Goal: Task Accomplishment & Management: Complete application form

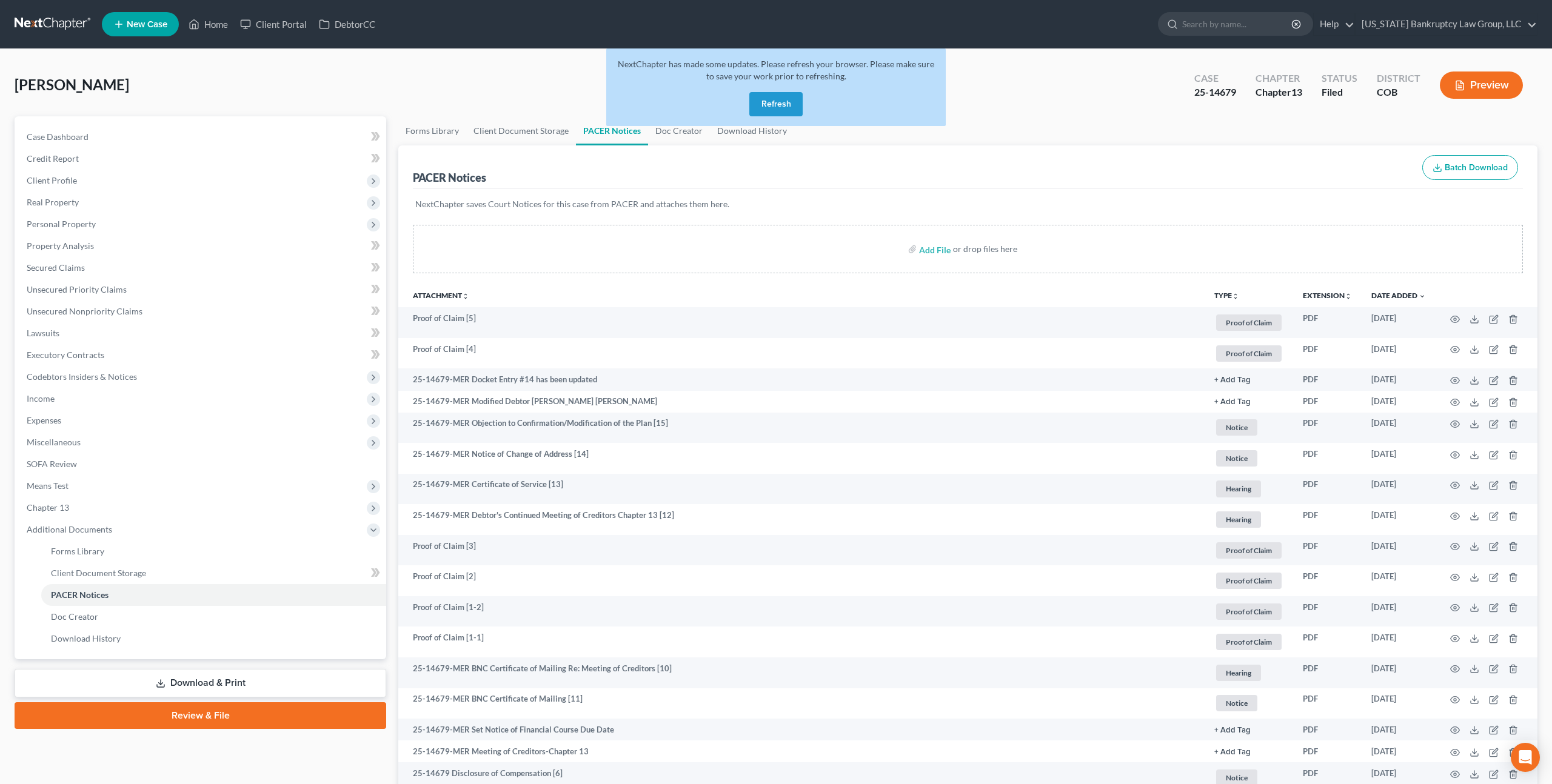
click at [773, 108] on button "Refresh" at bounding box center [776, 104] width 53 height 24
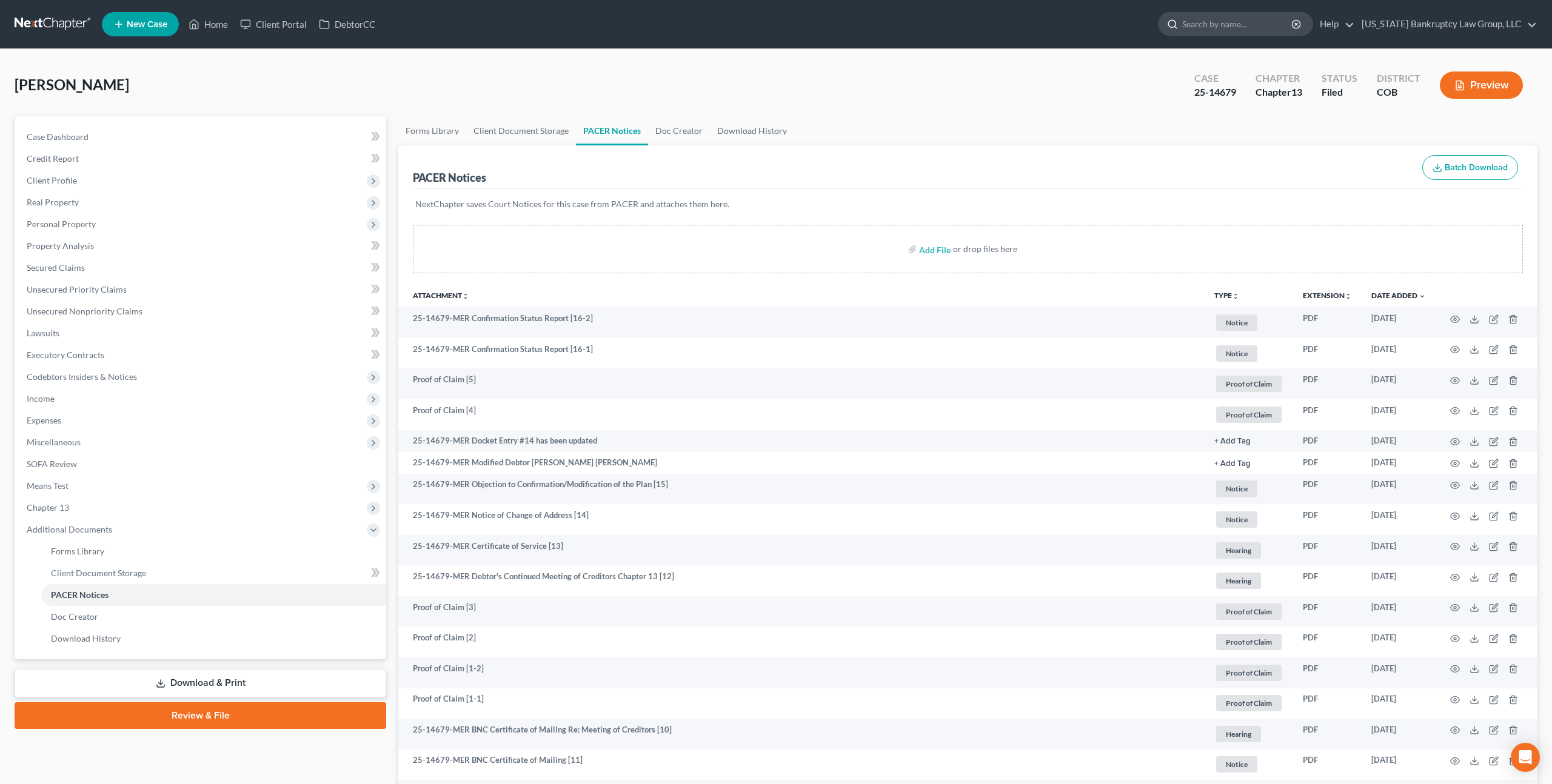
click at [1202, 26] on input "search" at bounding box center [1237, 24] width 111 height 23
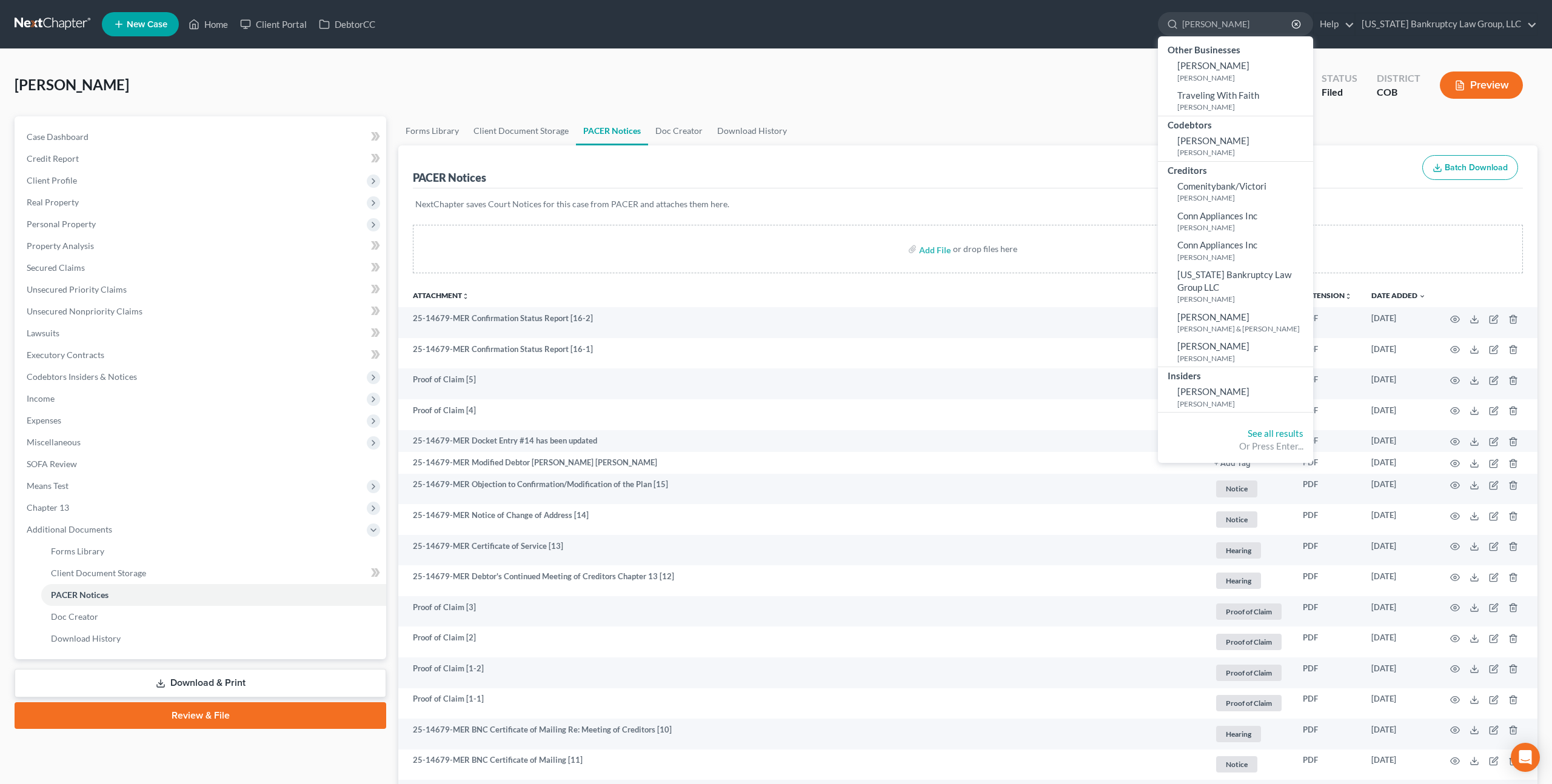
type input "cooper"
click at [71, 27] on link at bounding box center [53, 24] width 78 height 22
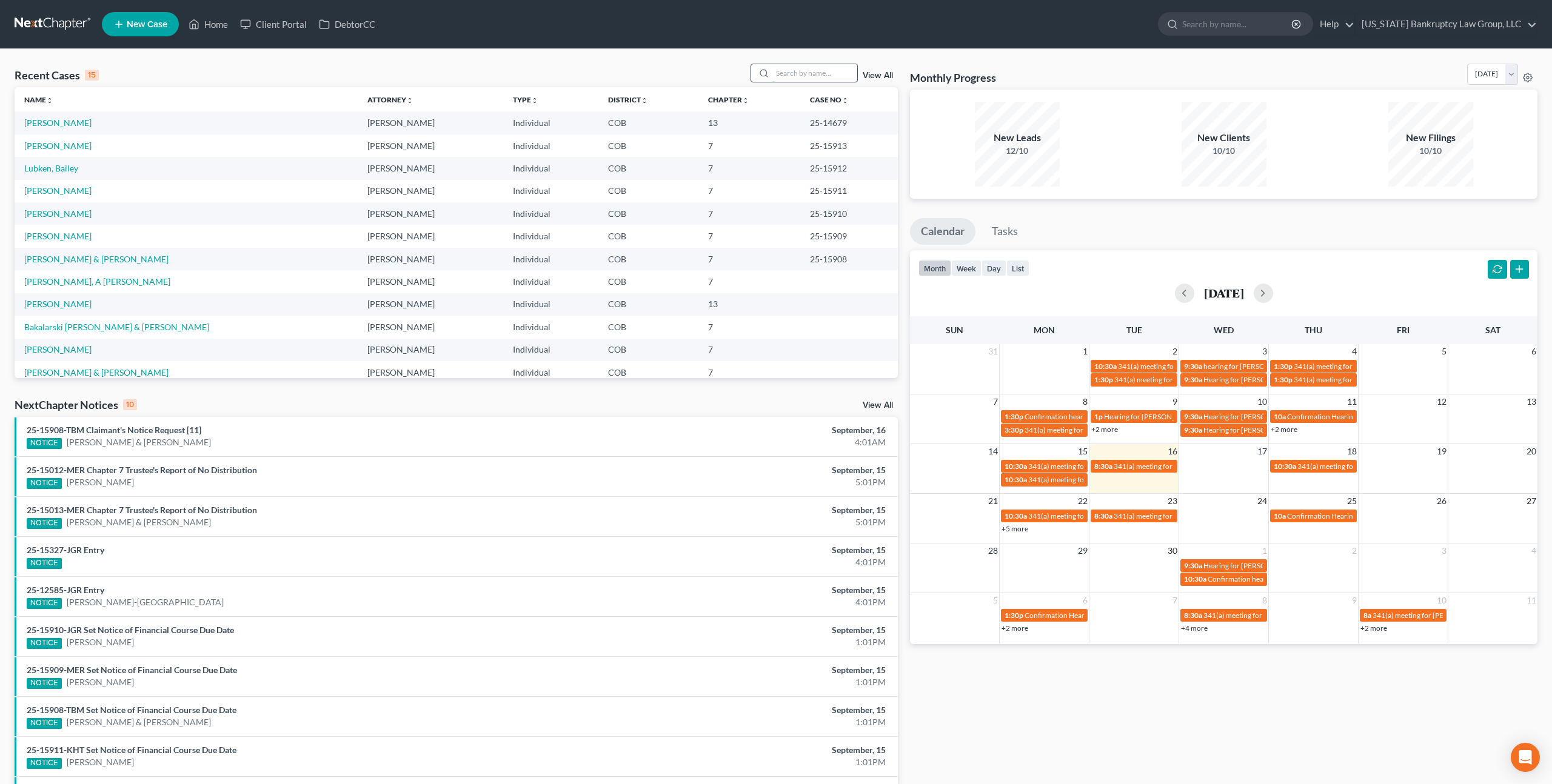
click at [787, 73] on input "search" at bounding box center [815, 73] width 85 height 18
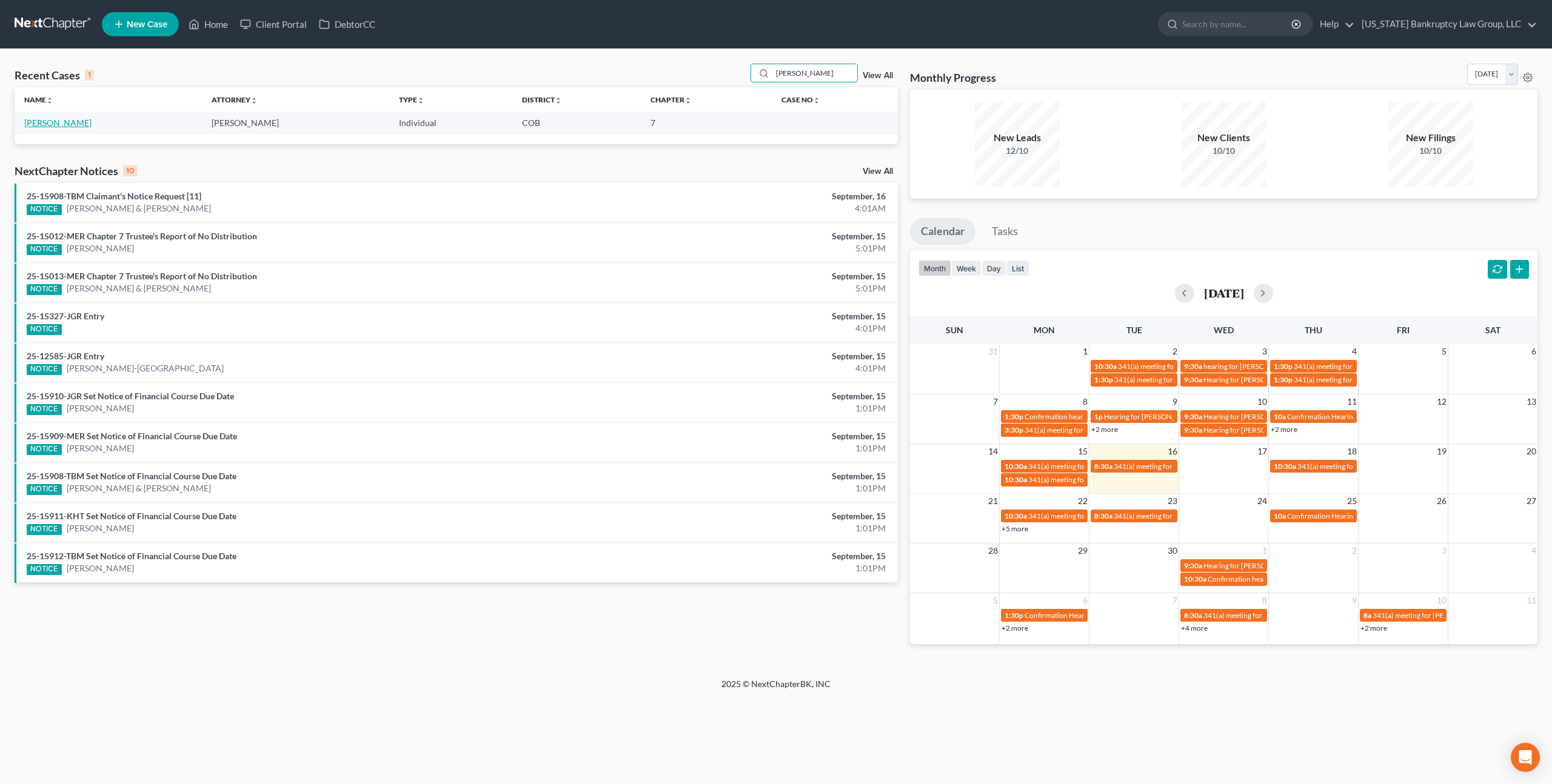
type input "cooper"
click at [74, 125] on link "[PERSON_NAME]" at bounding box center [58, 123] width 67 height 10
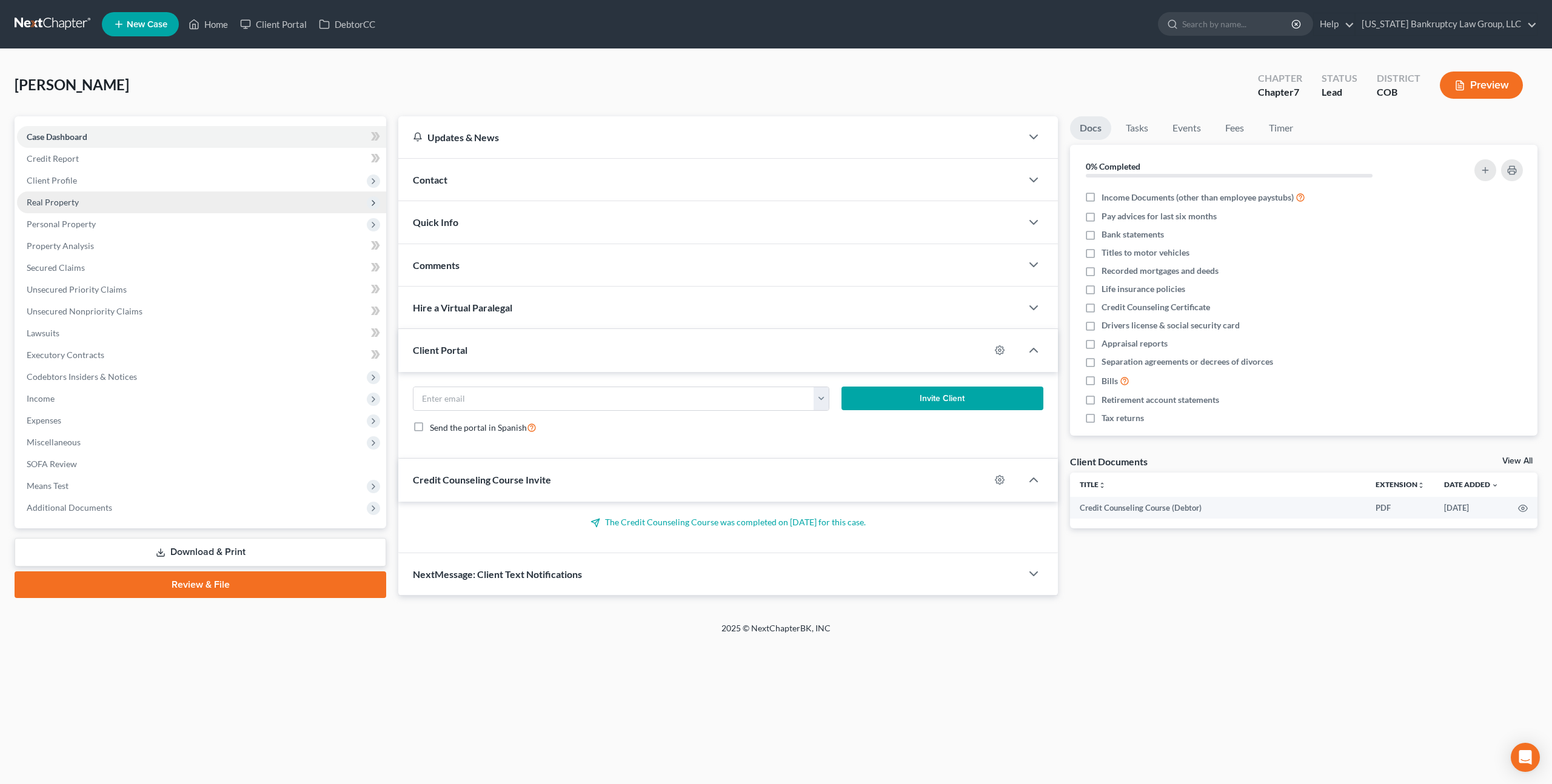
click at [70, 205] on span "Real Property" at bounding box center [53, 202] width 52 height 10
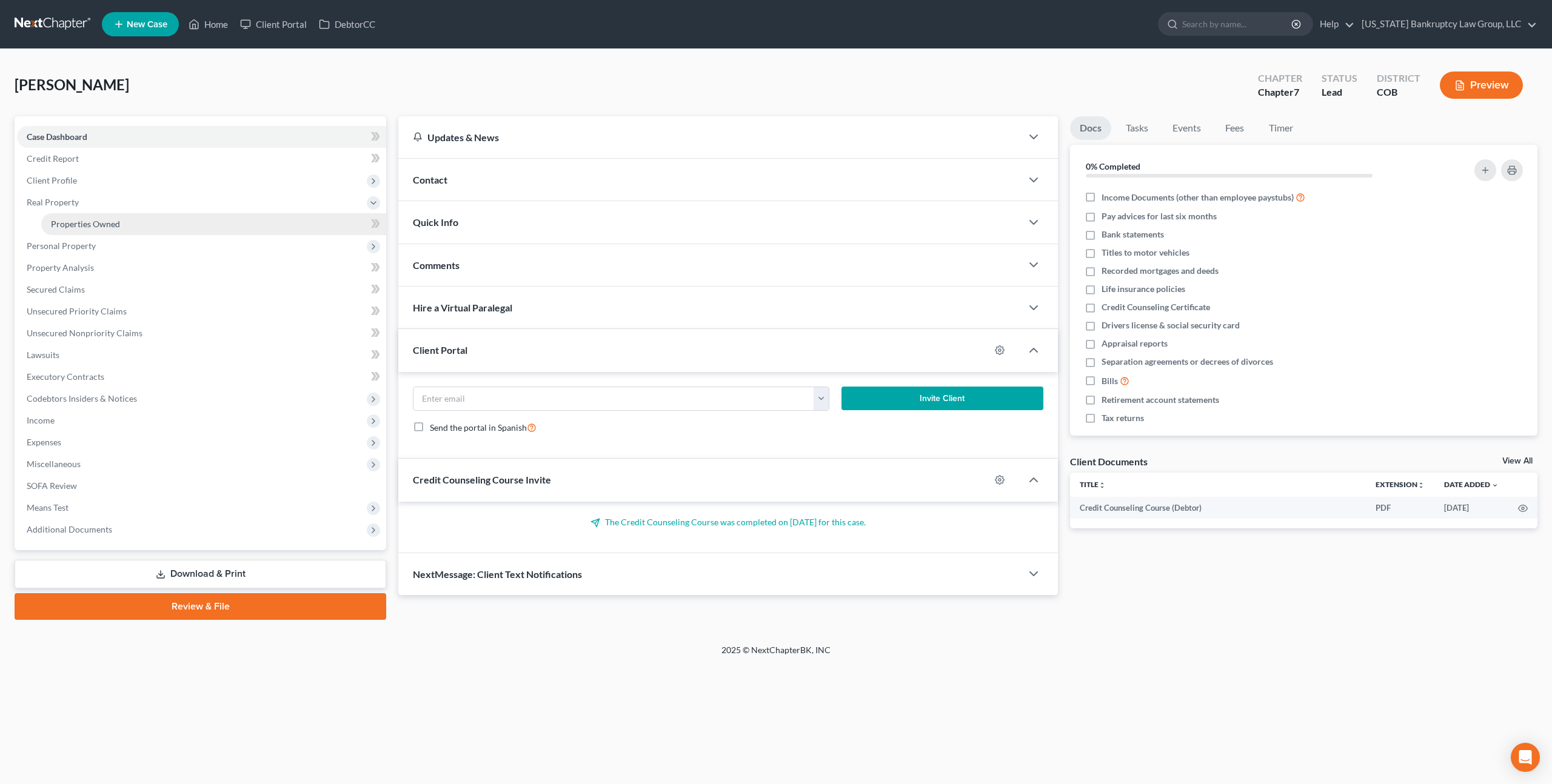
click at [71, 220] on span "Properties Owned" at bounding box center [85, 224] width 69 height 10
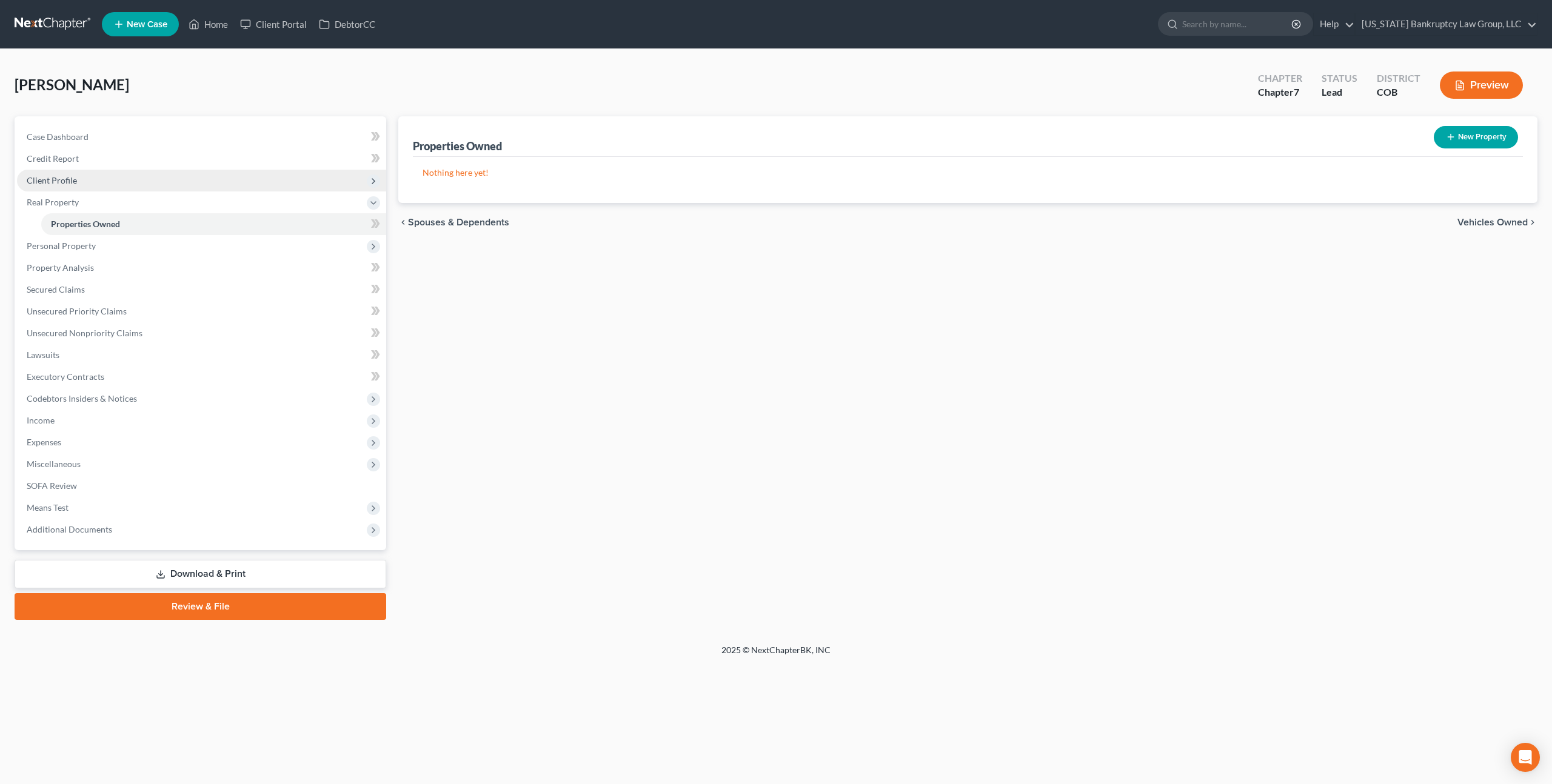
click at [55, 180] on span "Client Profile" at bounding box center [52, 180] width 50 height 10
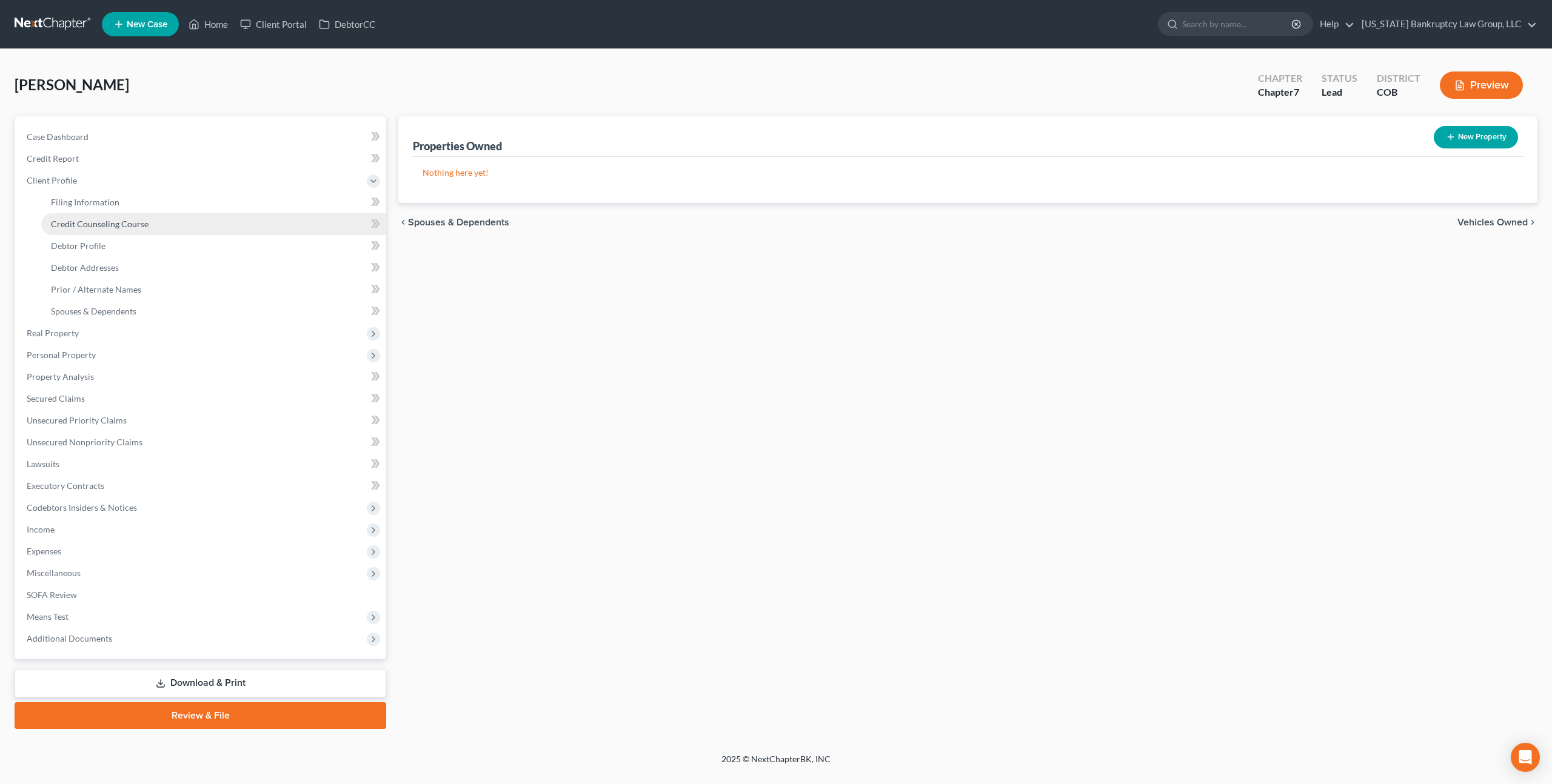
click at [103, 221] on span "Credit Counseling Course" at bounding box center [100, 224] width 98 height 10
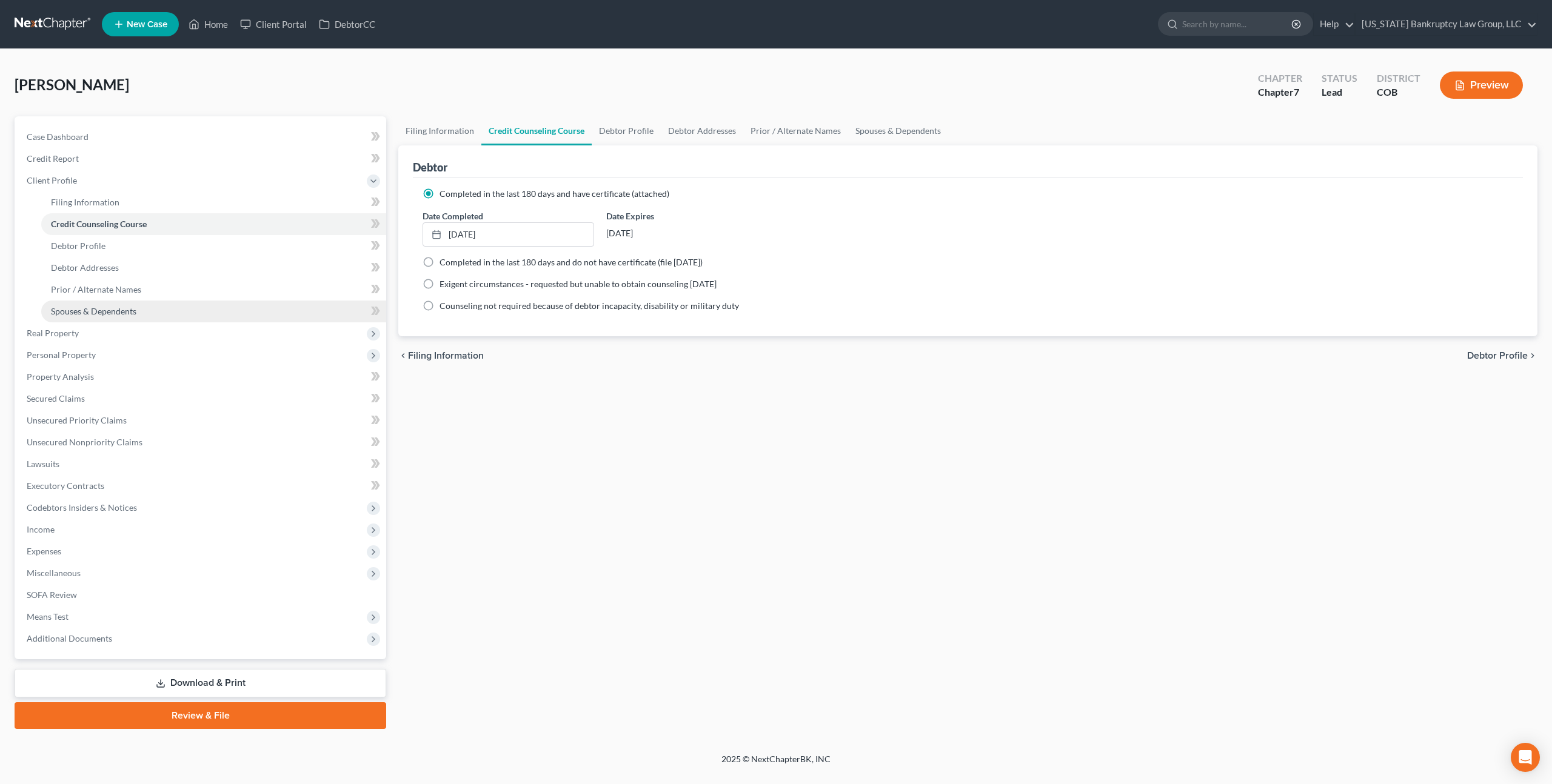
click at [107, 309] on span "Spouses & Dependents" at bounding box center [93, 311] width 85 height 10
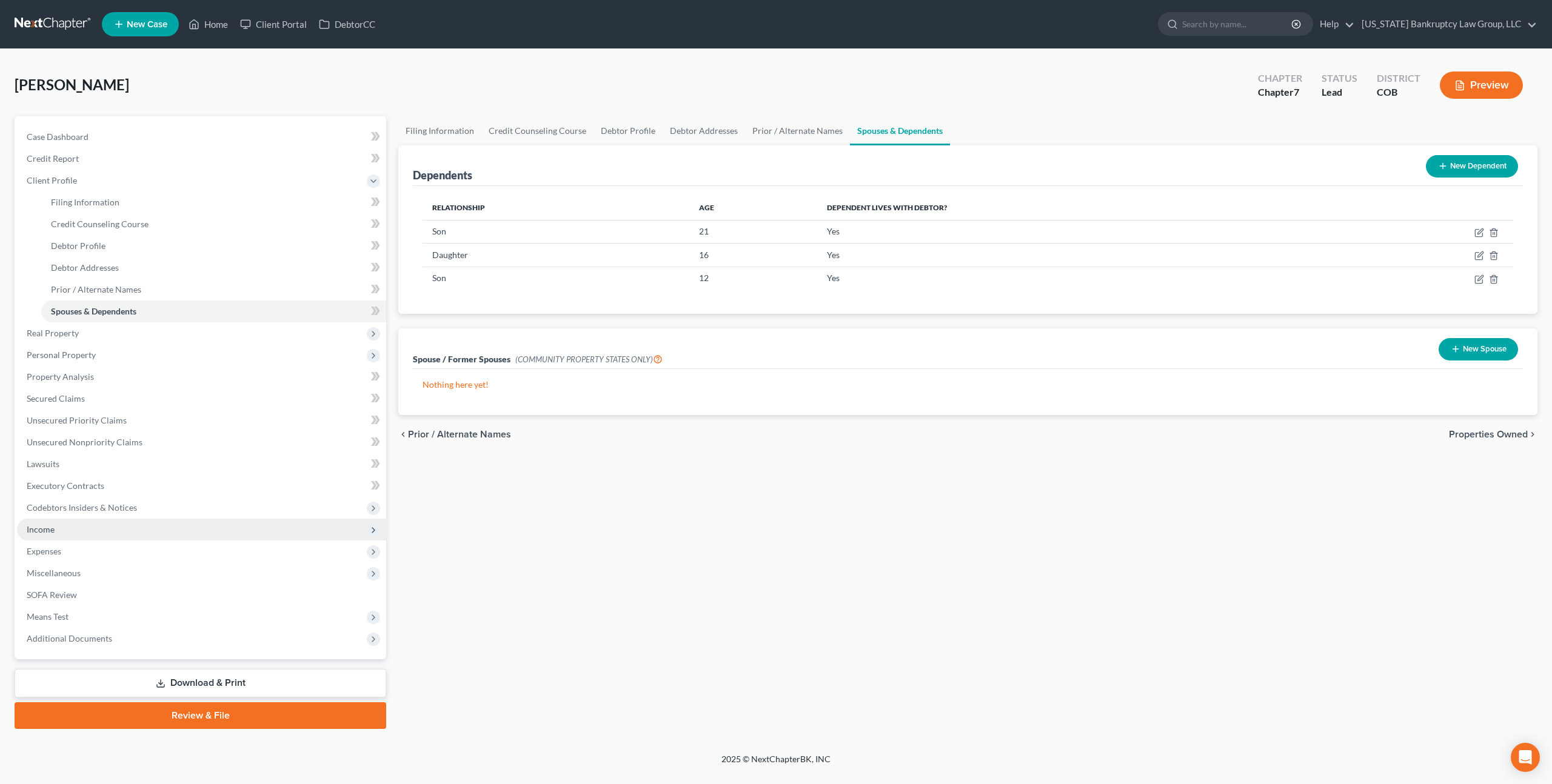
click at [55, 528] on span "Income" at bounding box center [201, 529] width 369 height 22
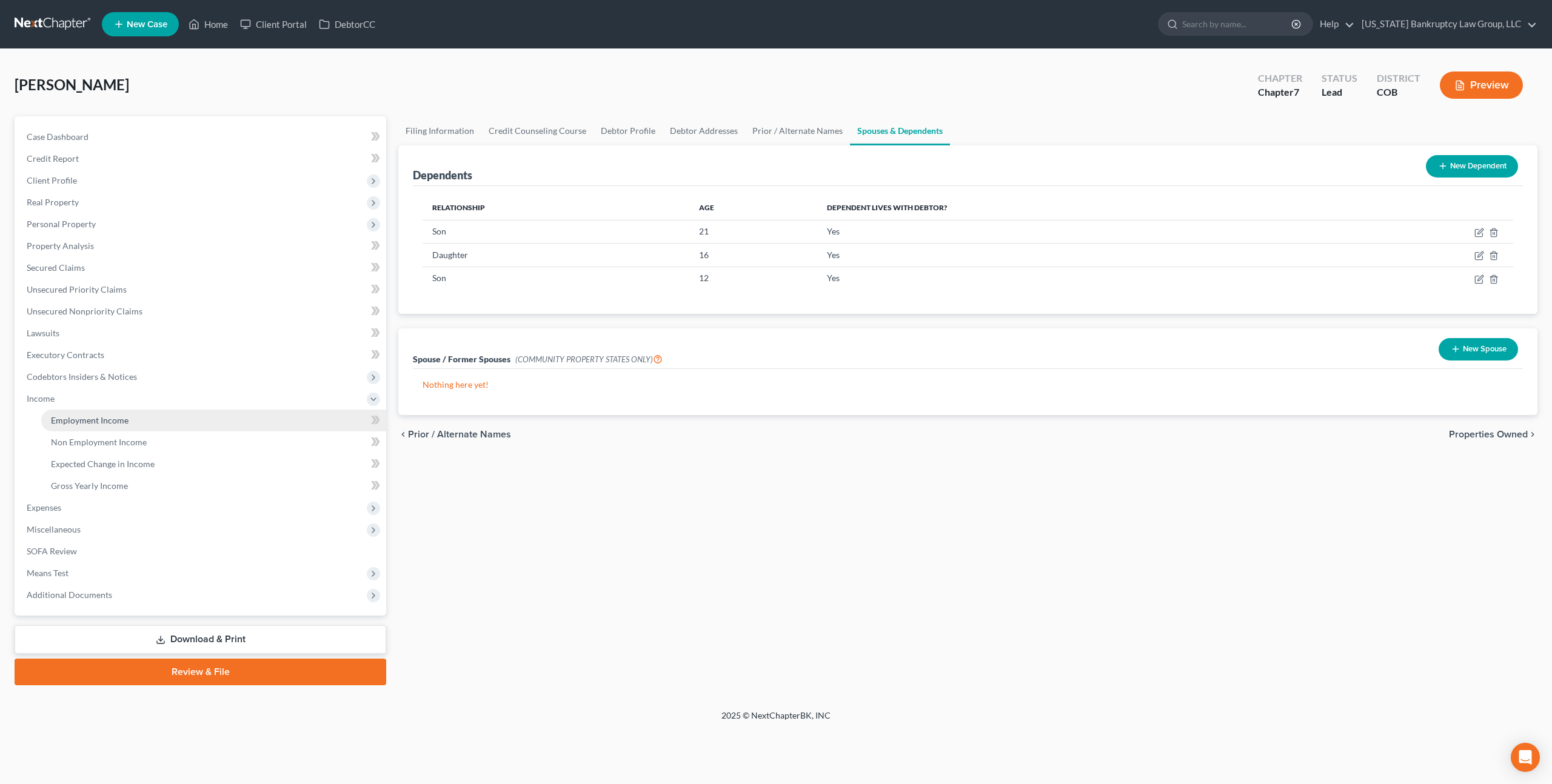
click at [88, 416] on span "Employment Income" at bounding box center [90, 420] width 78 height 10
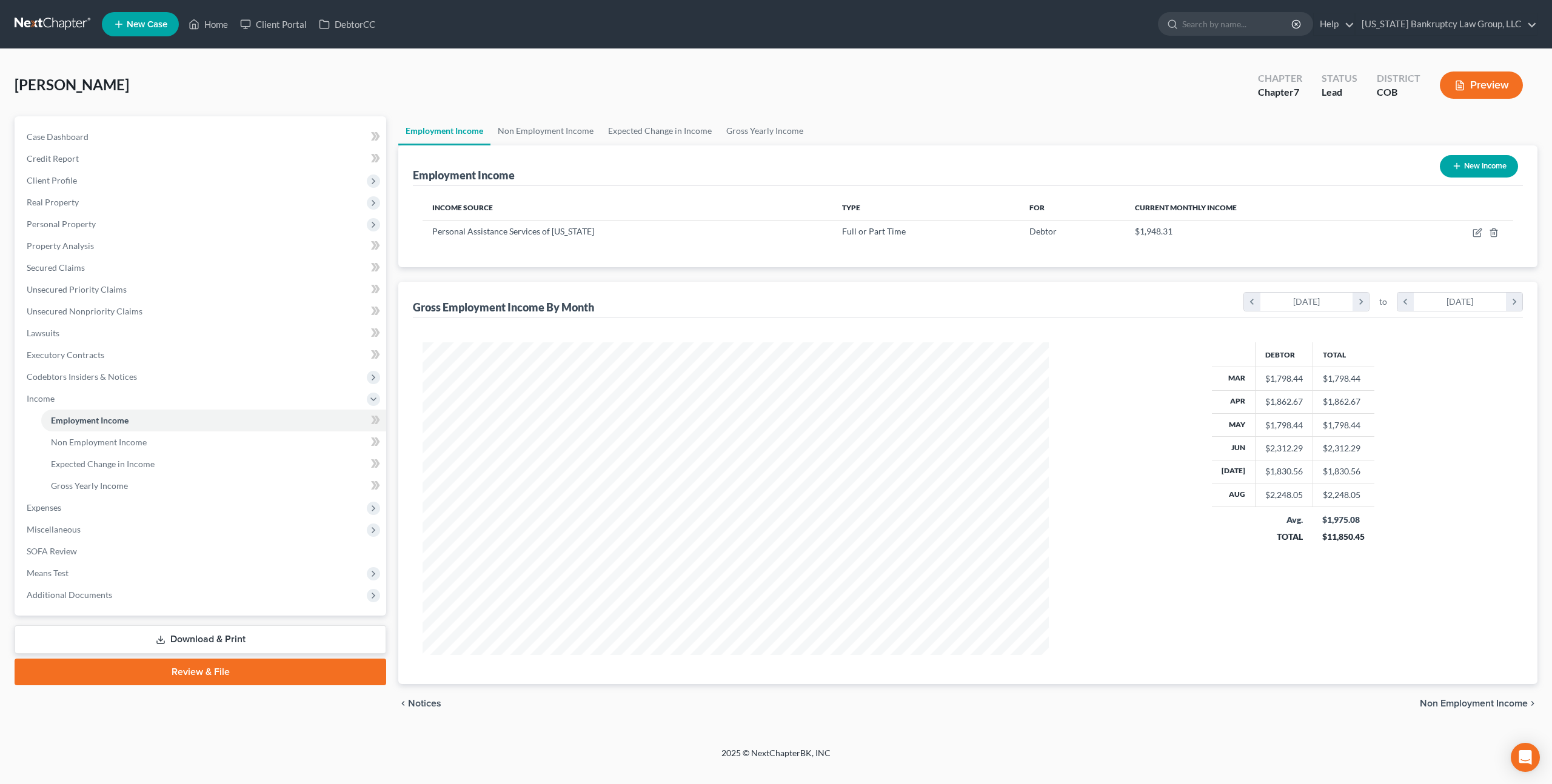
scroll to position [312, 650]
click at [1477, 232] on icon "button" at bounding box center [1478, 231] width 6 height 6
select select "0"
select select "5"
select select "3"
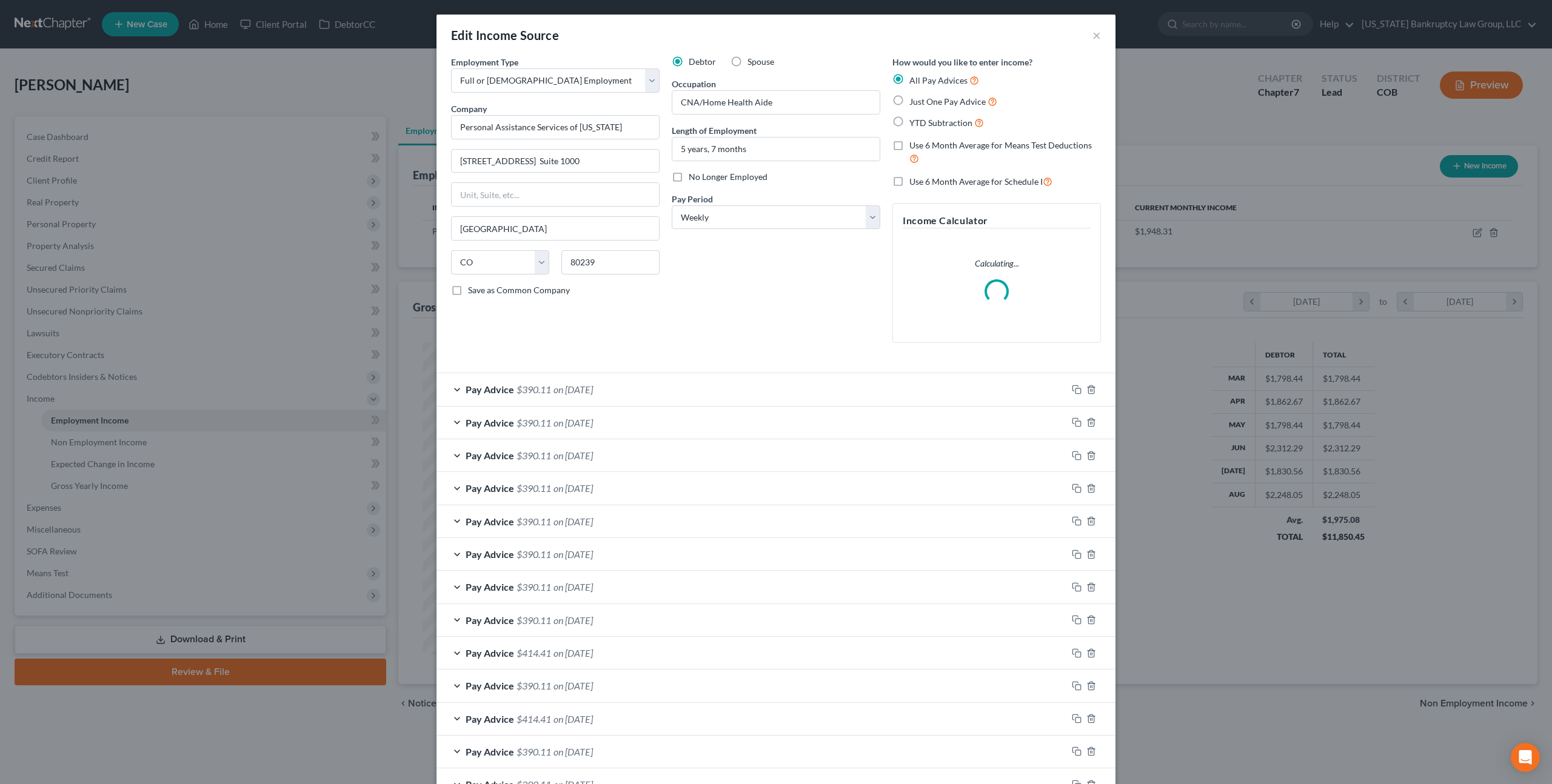
click at [909, 183] on label "Use 6 Month Average for Schedule I" at bounding box center [981, 182] width 143 height 14
click at [914, 182] on input "Use 6 Month Average for Schedule I" at bounding box center [918, 178] width 8 height 8
checkbox input "true"
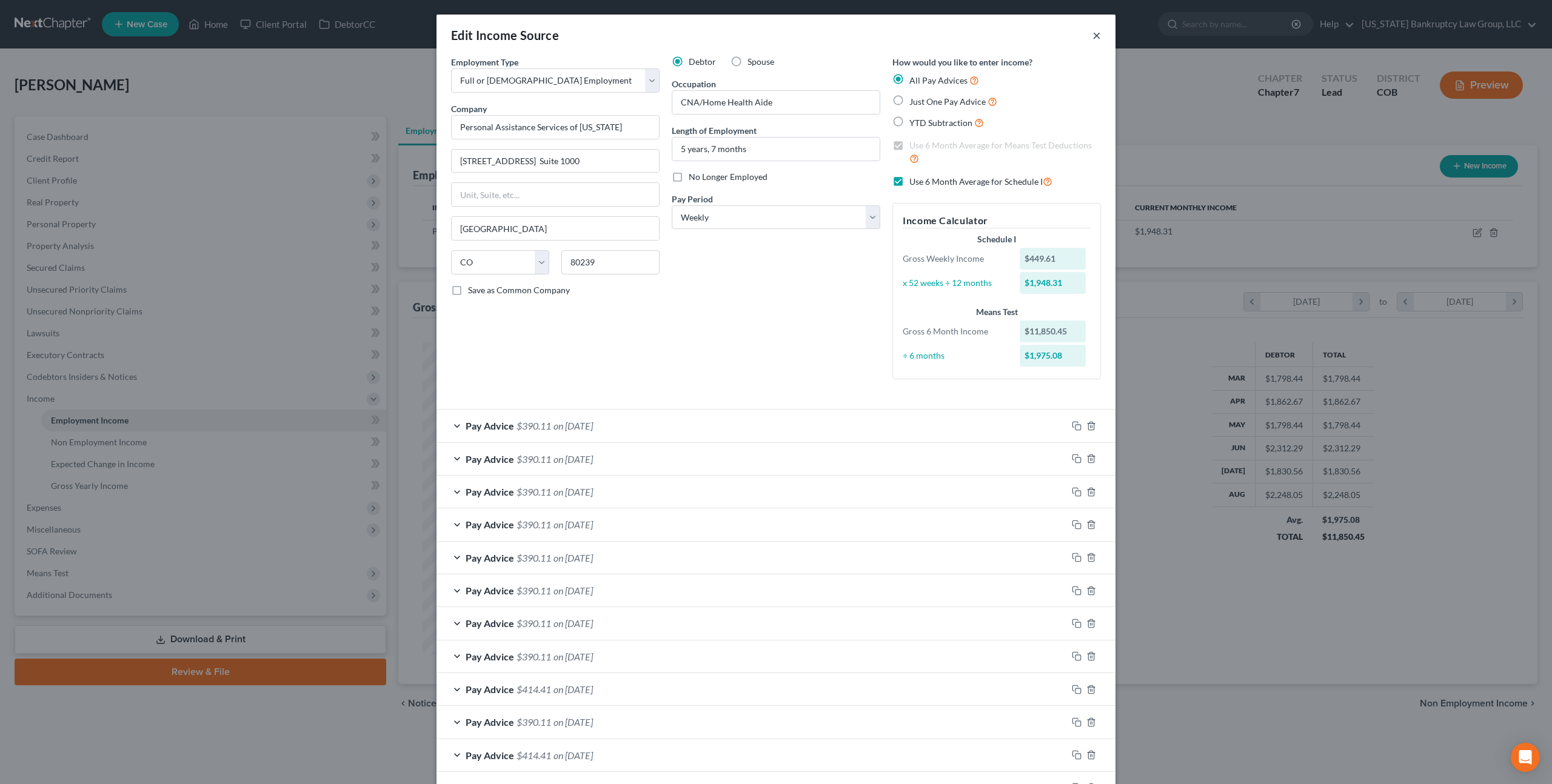
click at [1096, 35] on button "×" at bounding box center [1097, 35] width 9 height 14
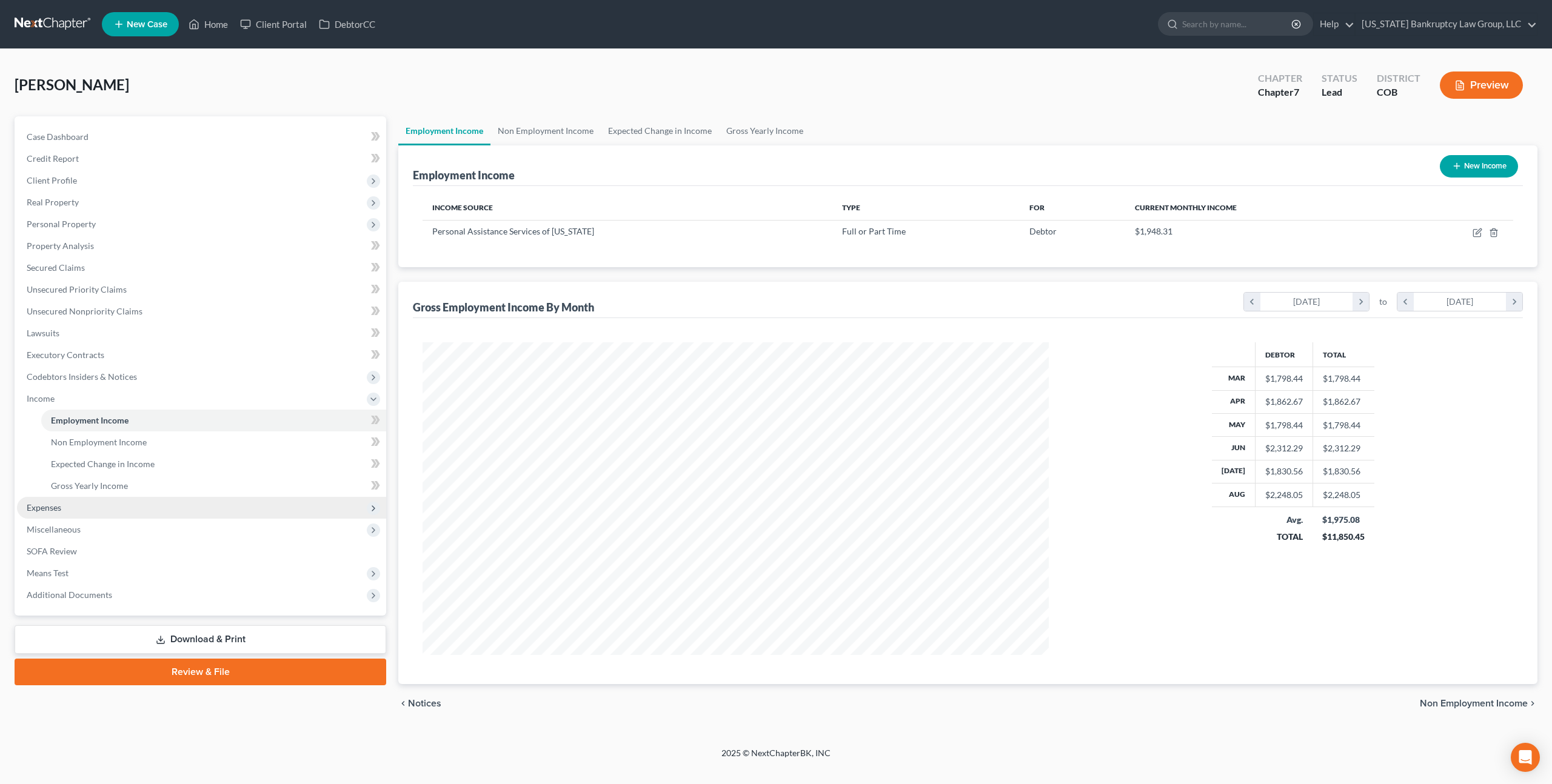
click at [50, 507] on span "Expenses" at bounding box center [44, 507] width 34 height 10
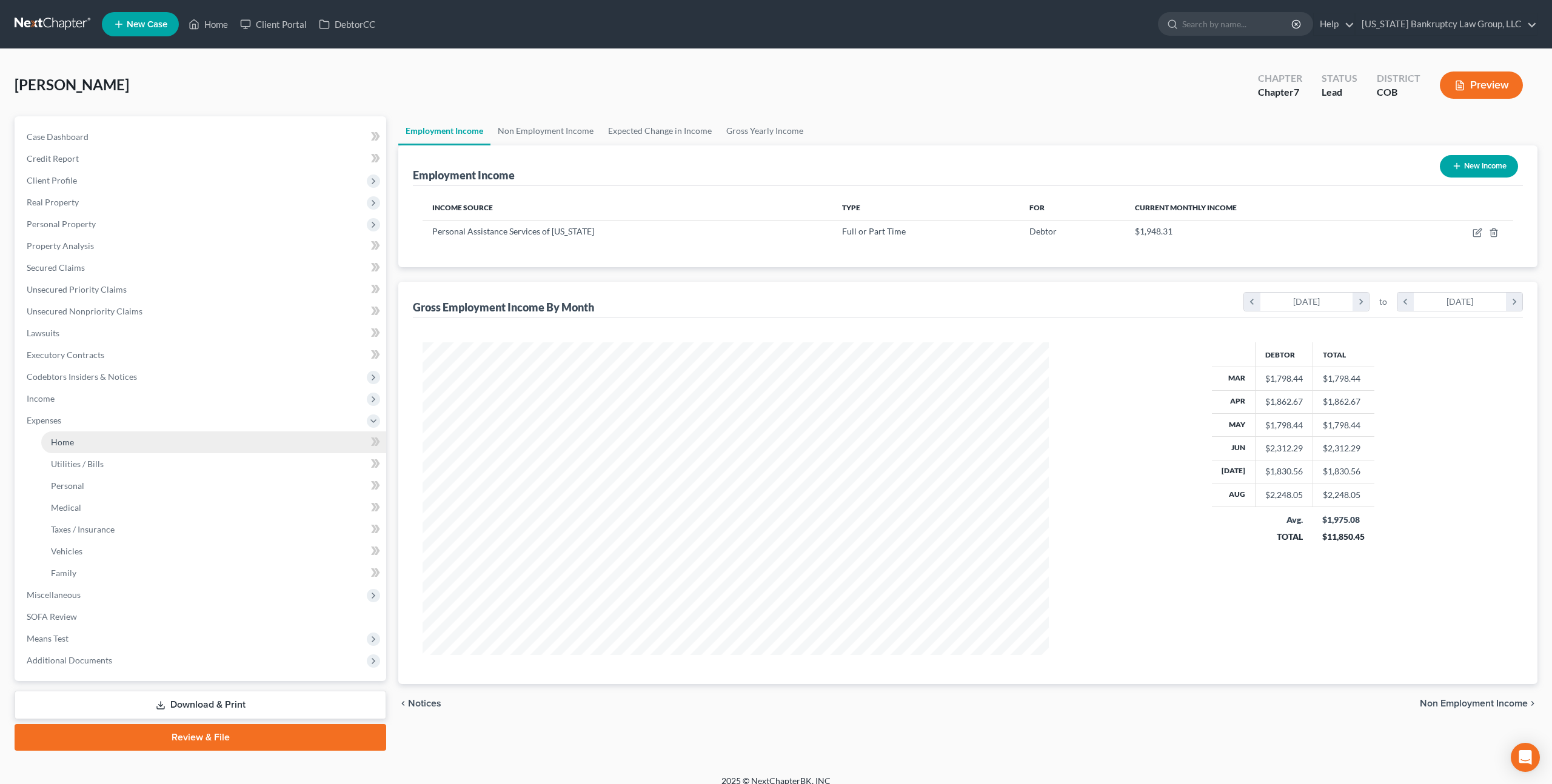
click at [68, 445] on span "Home" at bounding box center [62, 442] width 23 height 10
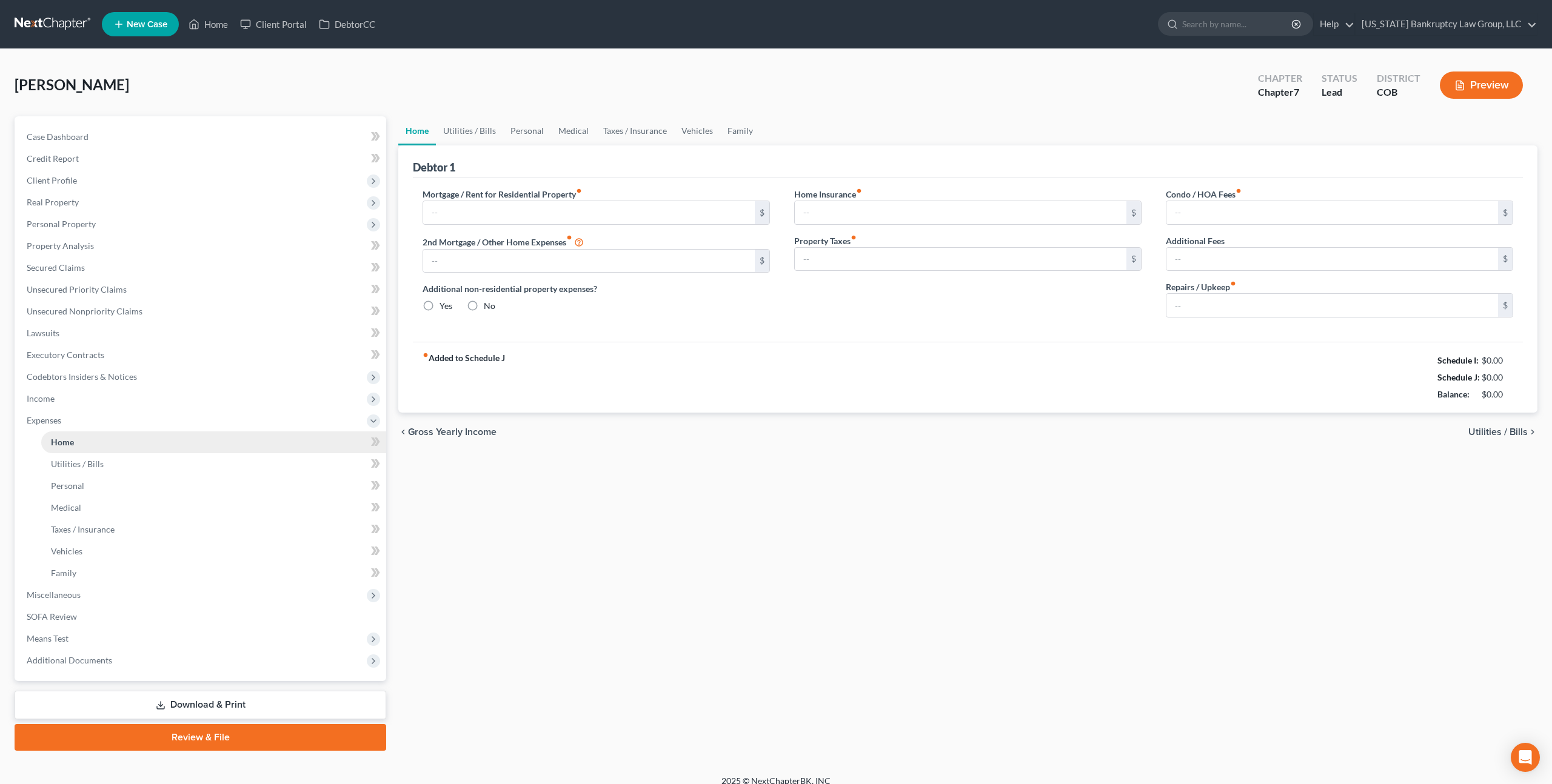
type input "0.00"
radio input "true"
type input "0.00"
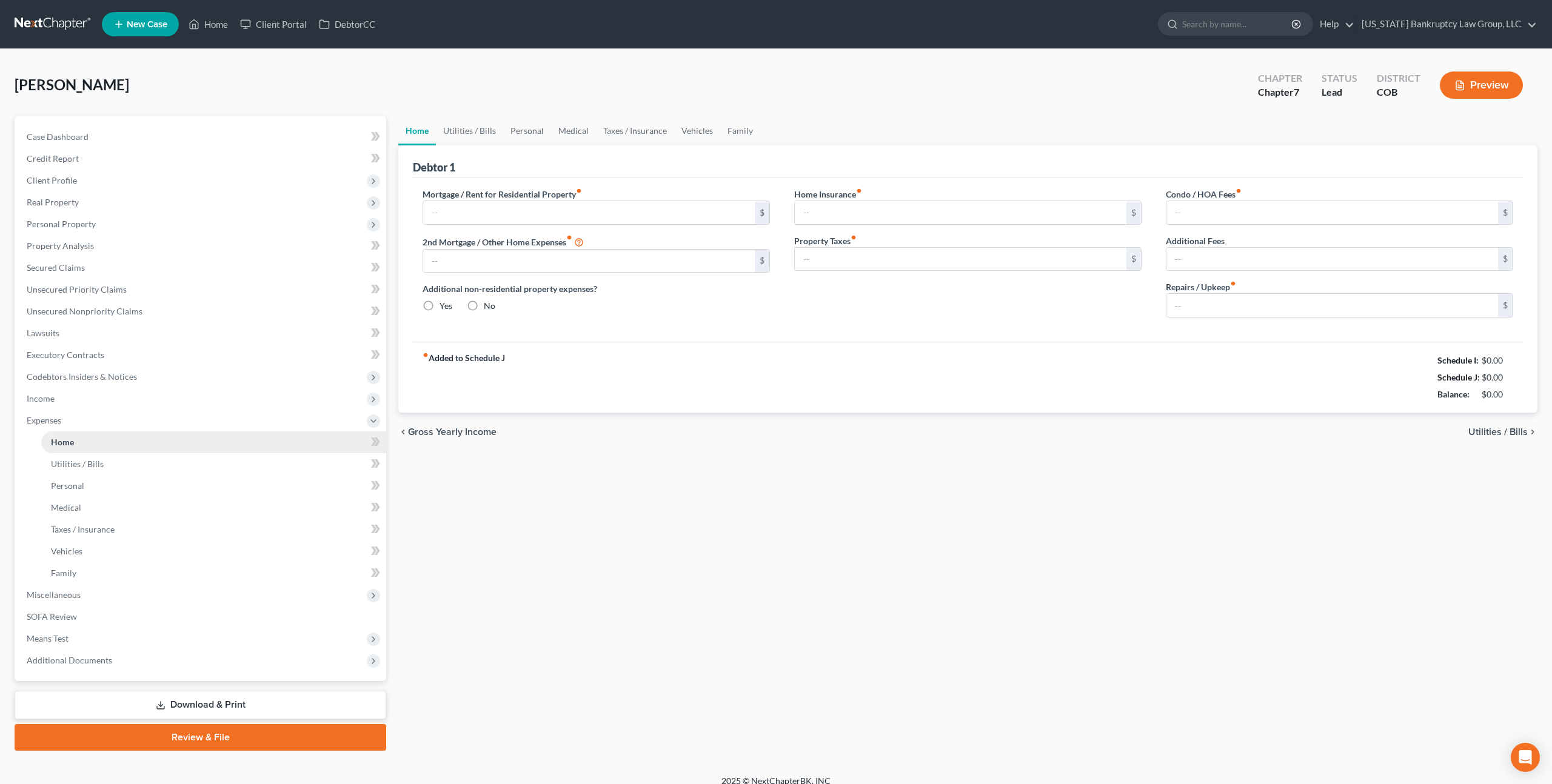
type input "0.00"
type input "200.00"
type input "0.00"
click at [50, 395] on span "Income" at bounding box center [41, 398] width 28 height 10
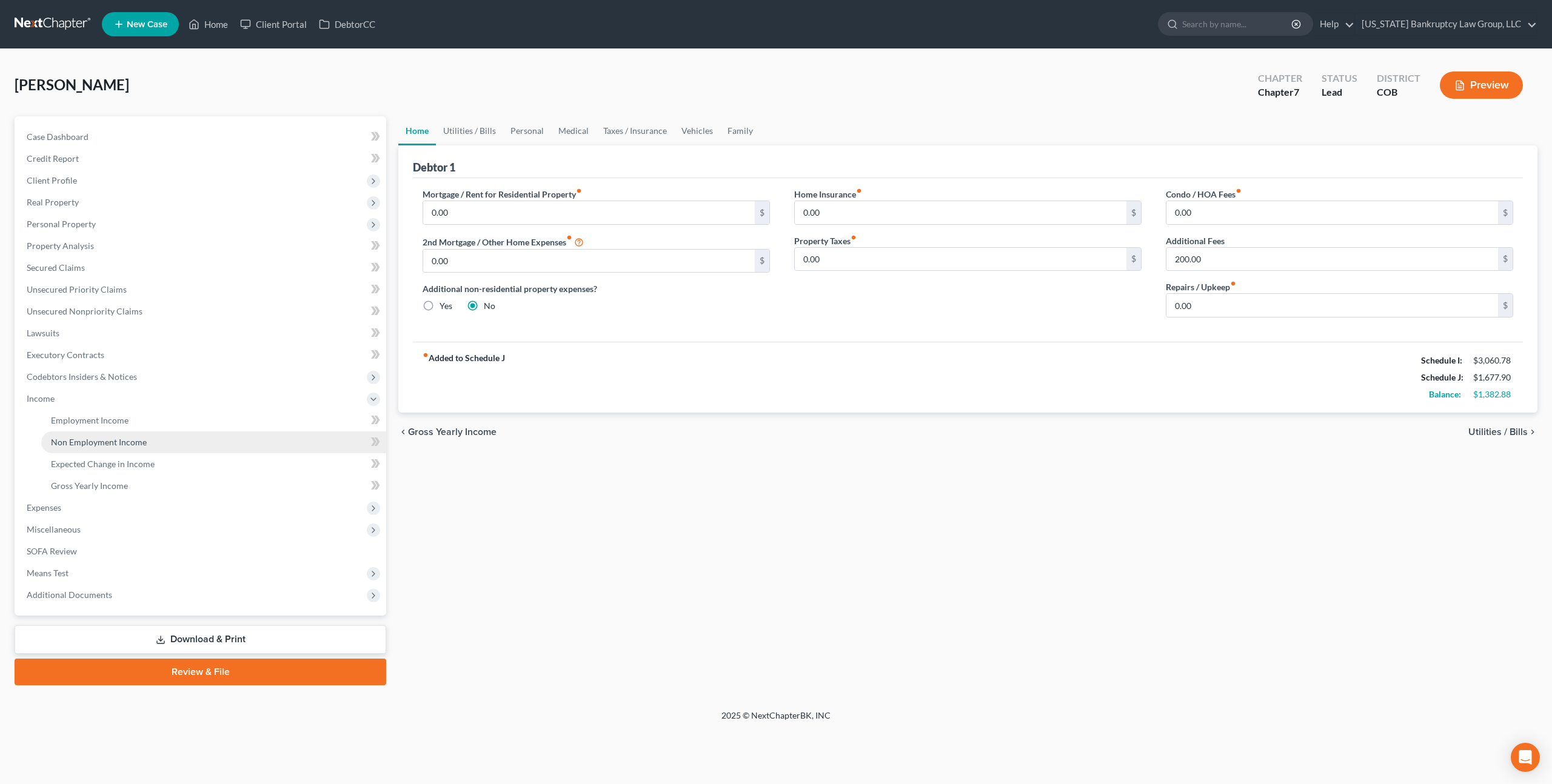
click at [88, 440] on span "Non Employment Income" at bounding box center [98, 442] width 96 height 10
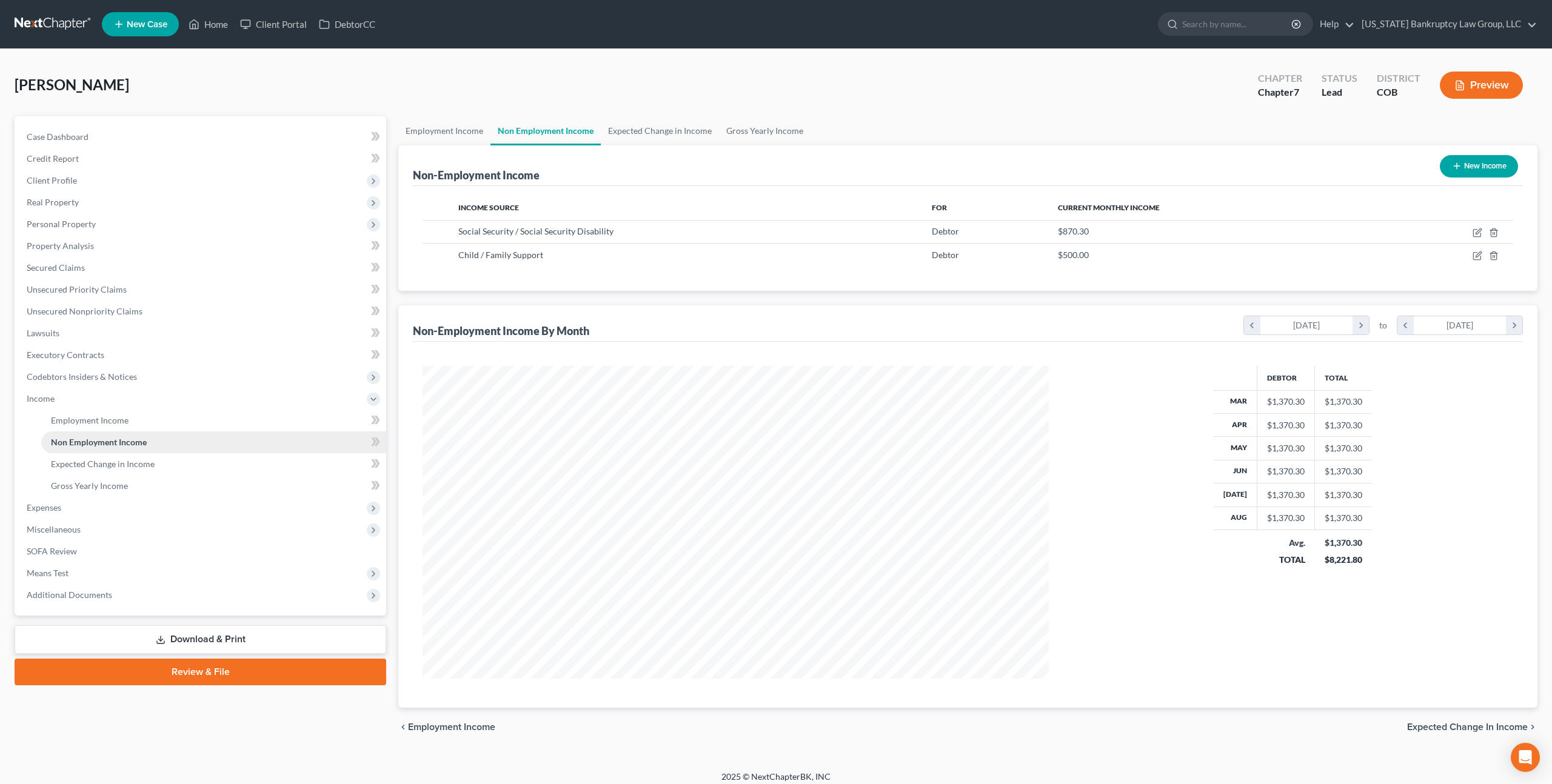
scroll to position [312, 650]
click at [68, 524] on span "Miscellaneous" at bounding box center [54, 529] width 54 height 10
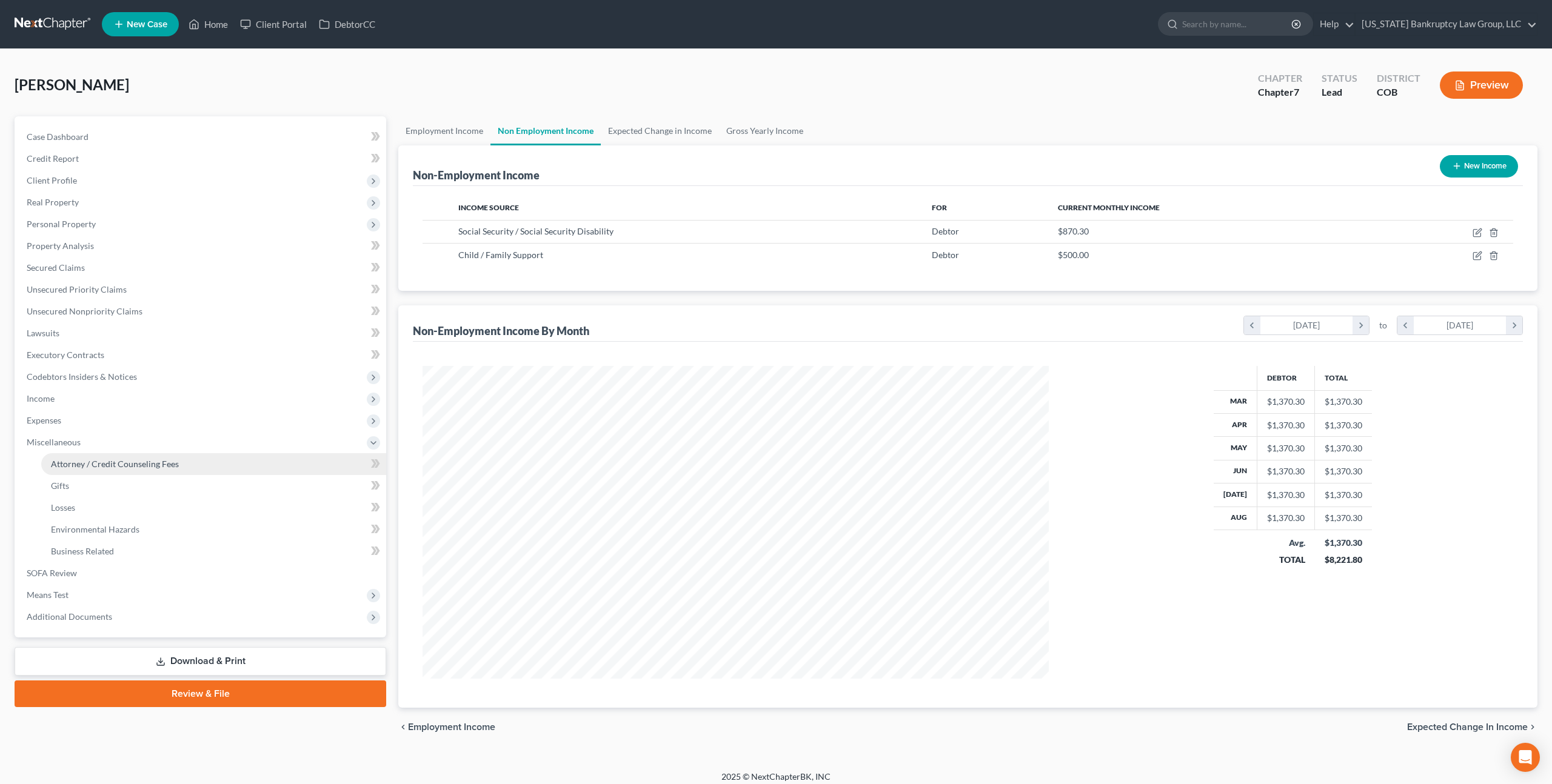
click at [122, 462] on span "Attorney / Credit Counseling Fees" at bounding box center [115, 463] width 128 height 10
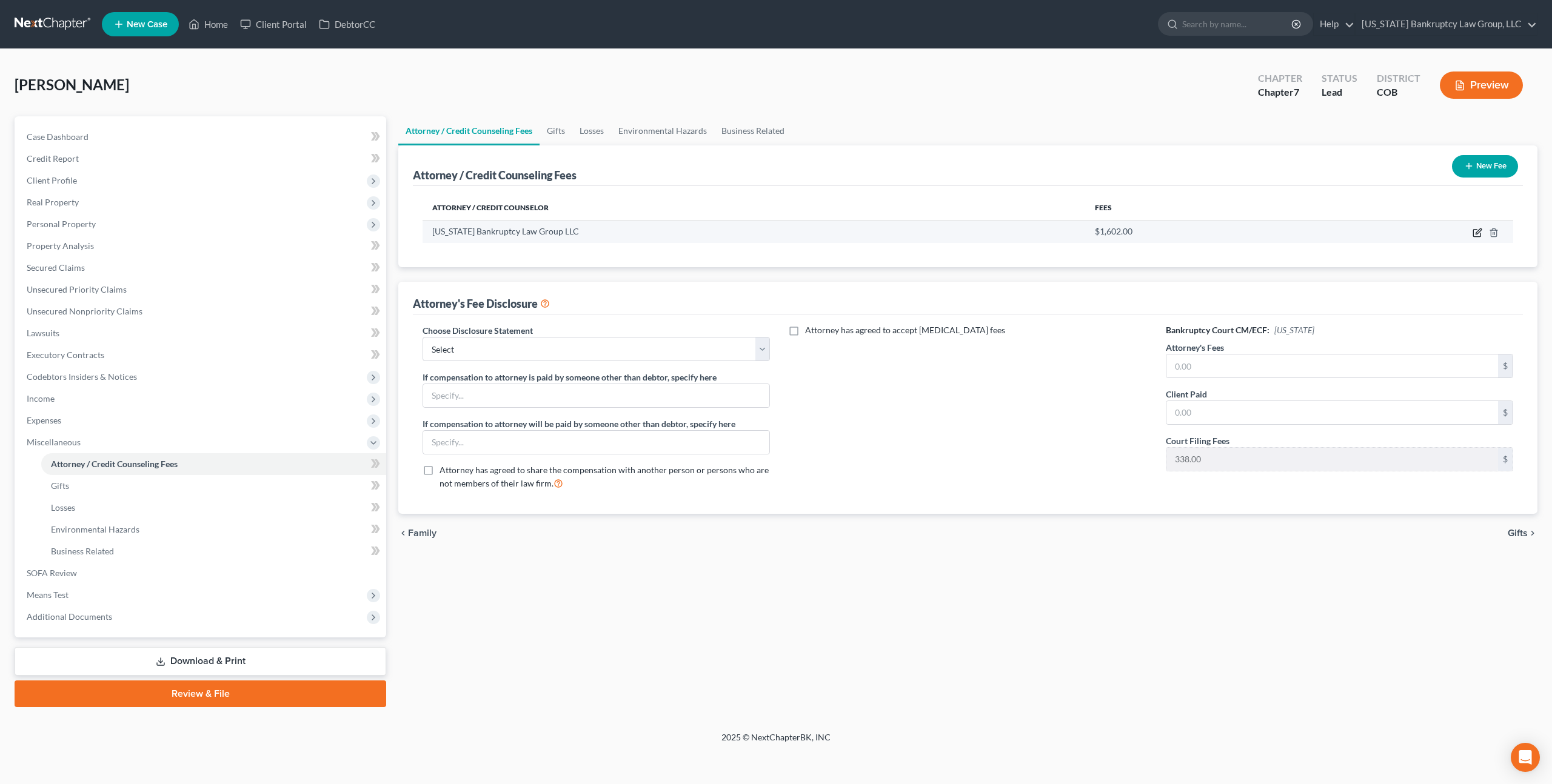
click at [1478, 232] on icon "button" at bounding box center [1477, 232] width 9 height 9
select select "5"
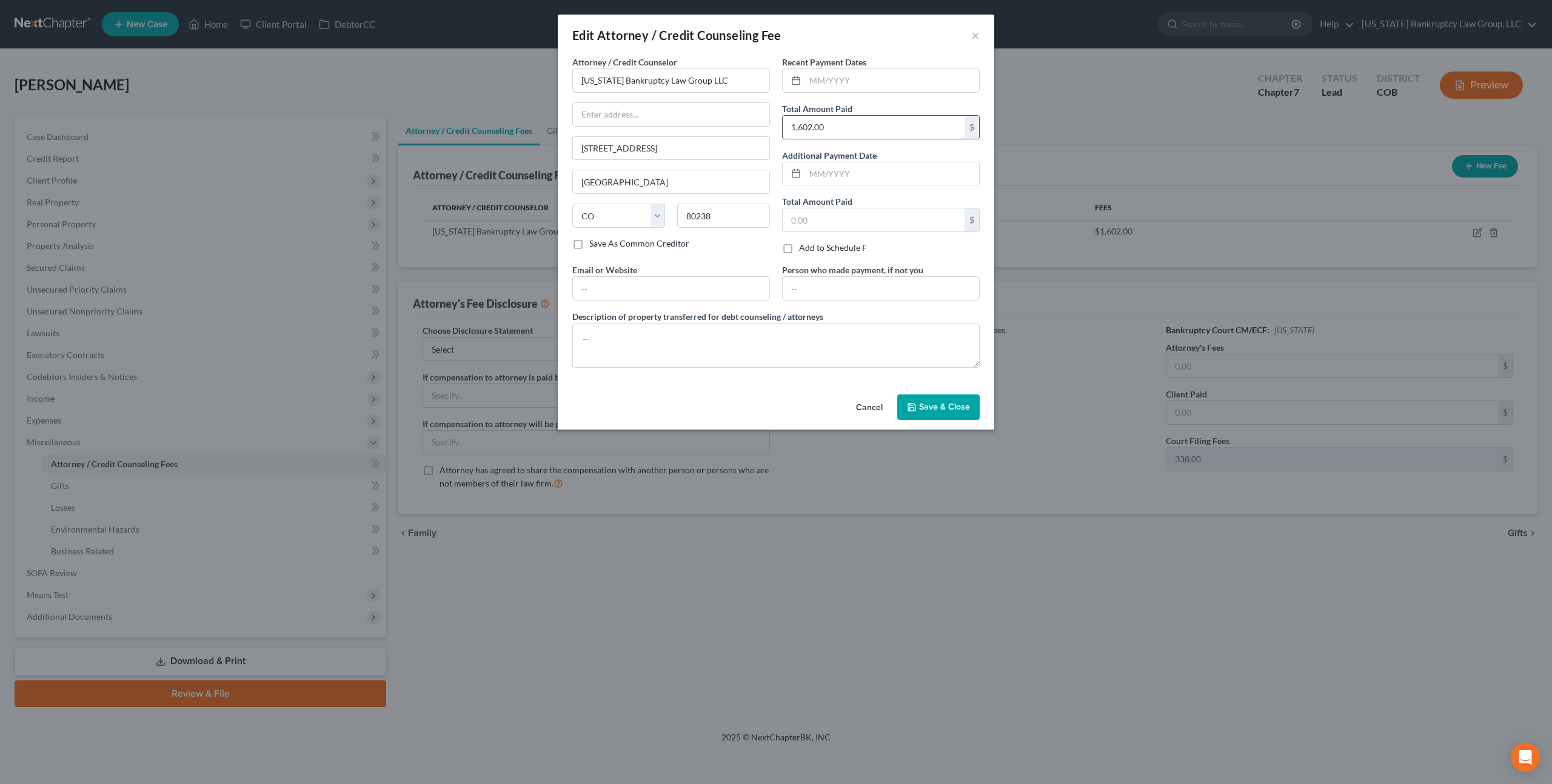
click at [820, 128] on input "1,602.00" at bounding box center [873, 127] width 182 height 23
type input "1,662.00"
click at [931, 405] on span "Save & Close" at bounding box center [944, 406] width 51 height 10
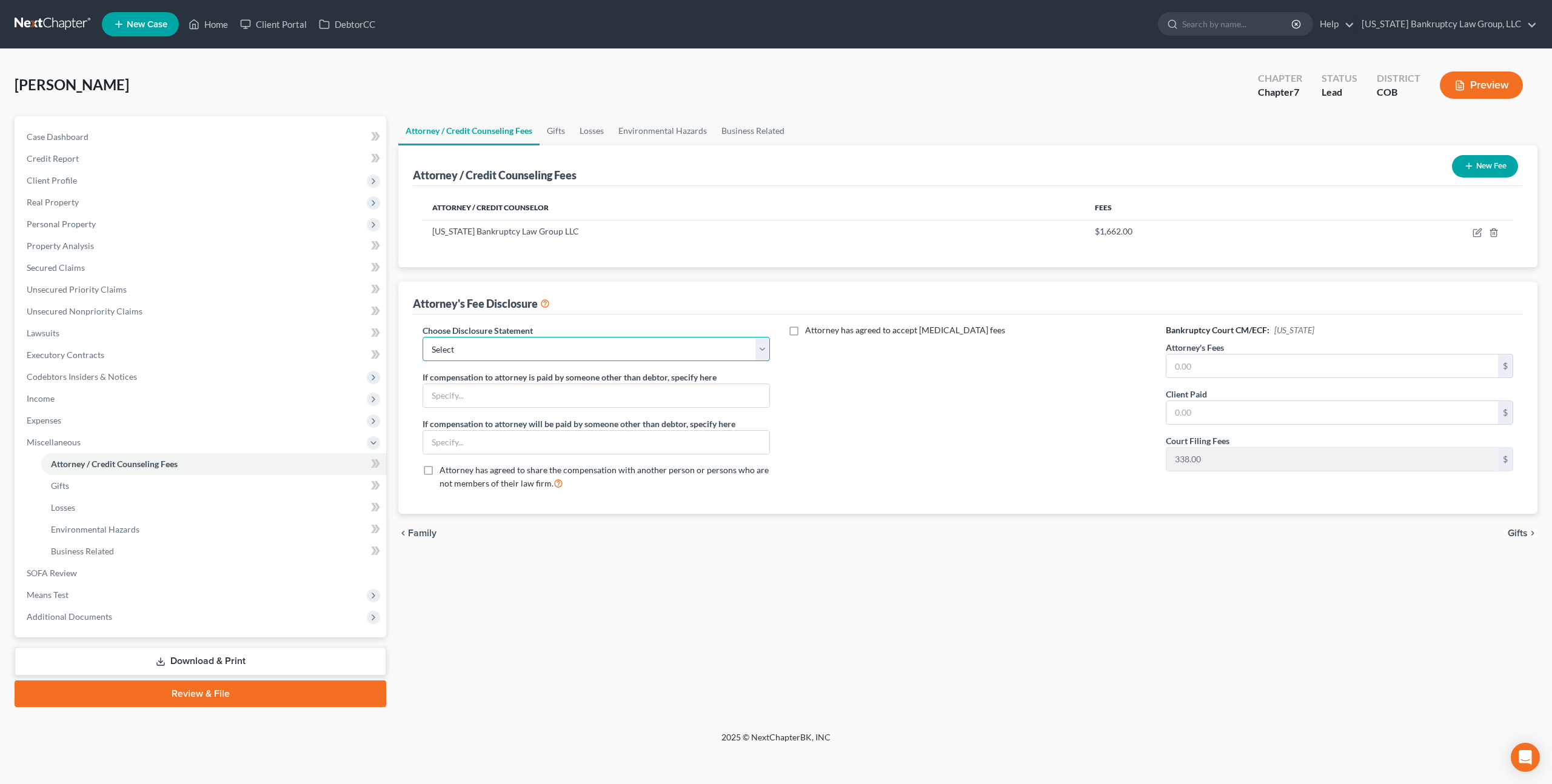
click at [637, 353] on select "Select Disclosure" at bounding box center [596, 349] width 347 height 24
select select "0"
click at [422, 337] on select "Select Disclosure" at bounding box center [596, 349] width 347 height 24
click at [1232, 363] on input "text" at bounding box center [1332, 366] width 331 height 23
type input "1,662.00"
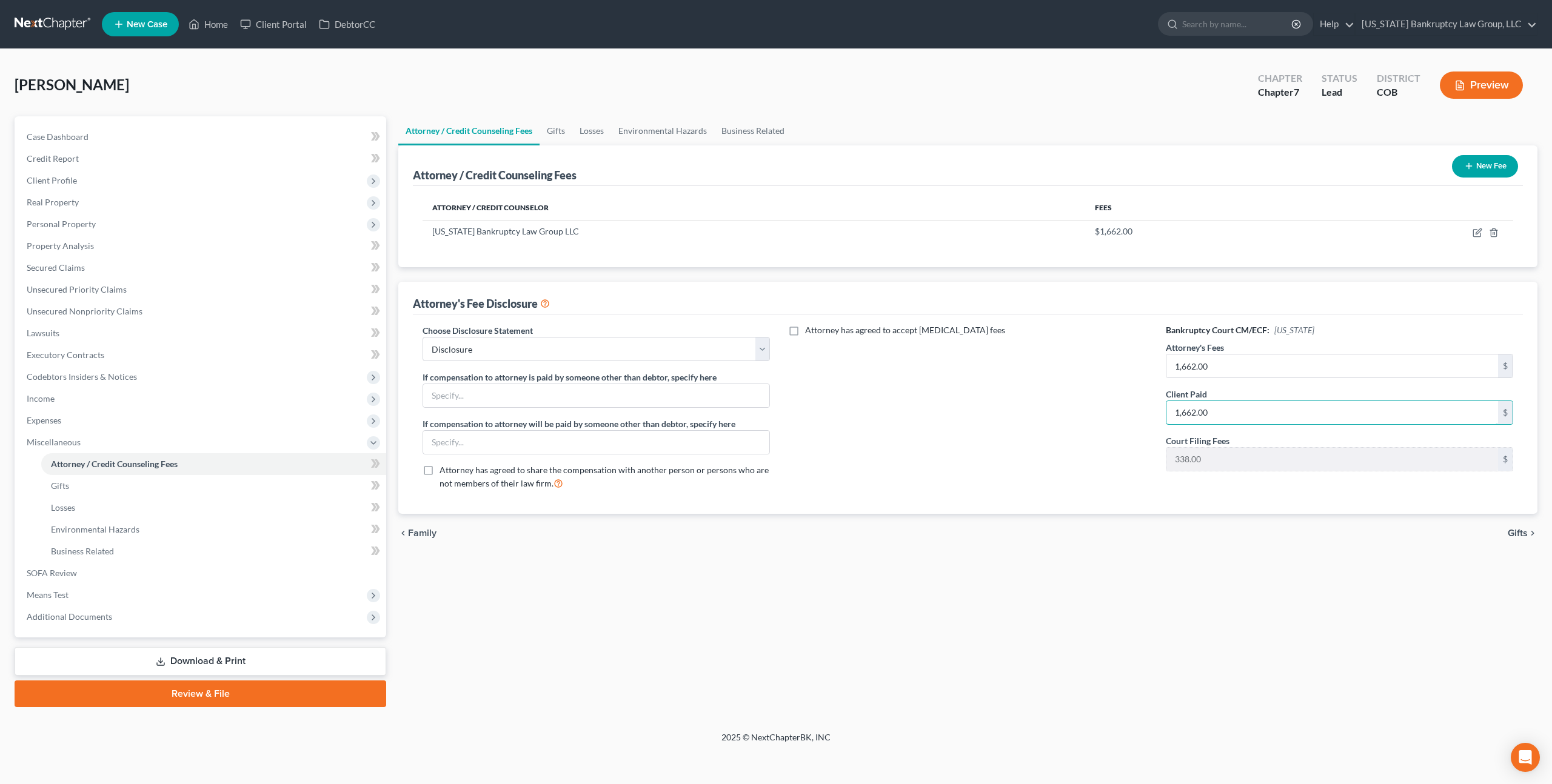
type input "1,662.00"
click at [244, 662] on link "Download & Print" at bounding box center [200, 661] width 372 height 28
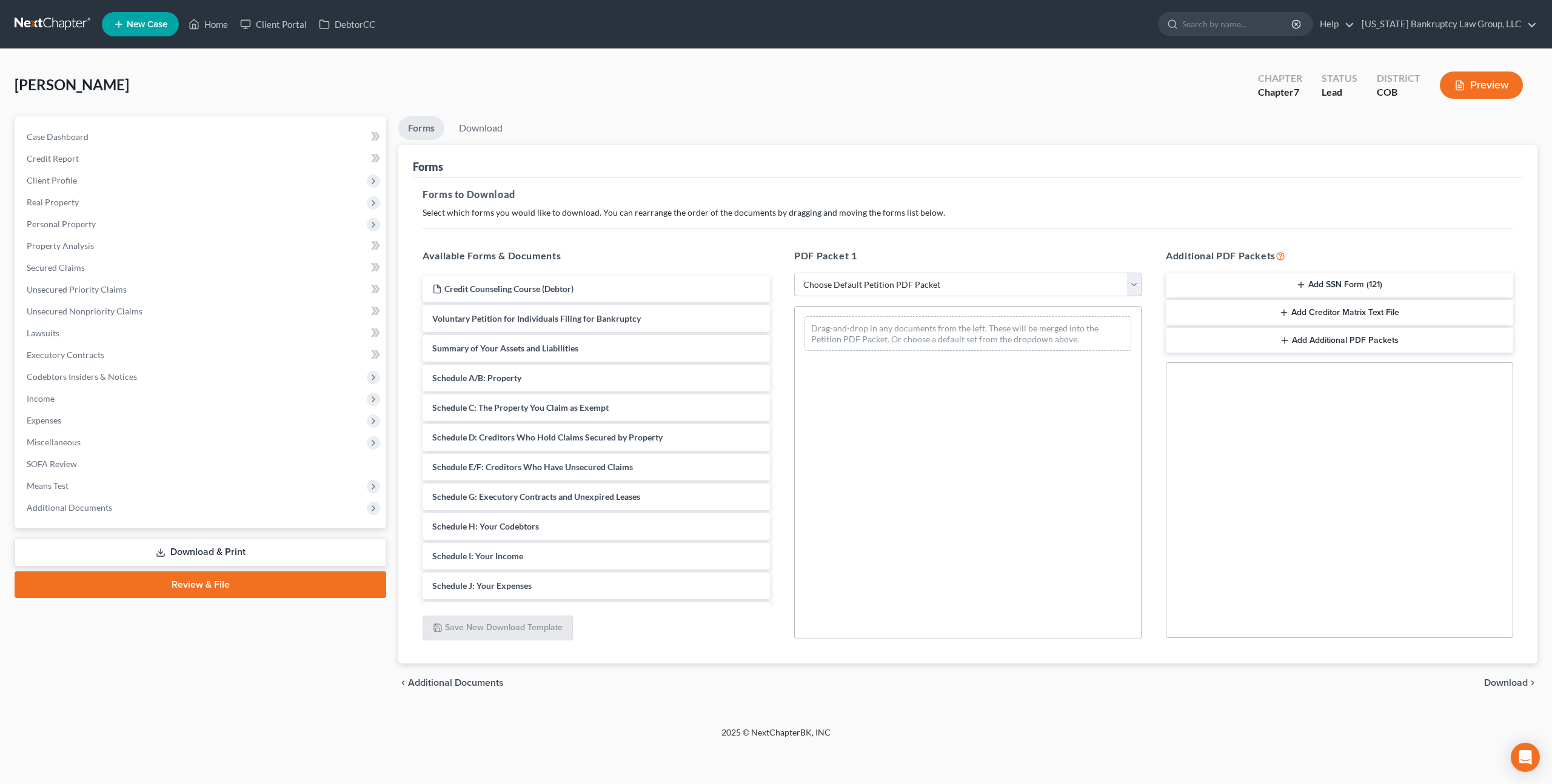
click at [873, 282] on select "Choose Default Petition PDF Packet Complete Bankruptcy Petition (all forms and …" at bounding box center [967, 284] width 347 height 24
select select "0"
click at [794, 272] on select "Choose Default Petition PDF Packet Complete Bankruptcy Petition (all forms and …" at bounding box center [967, 284] width 347 height 24
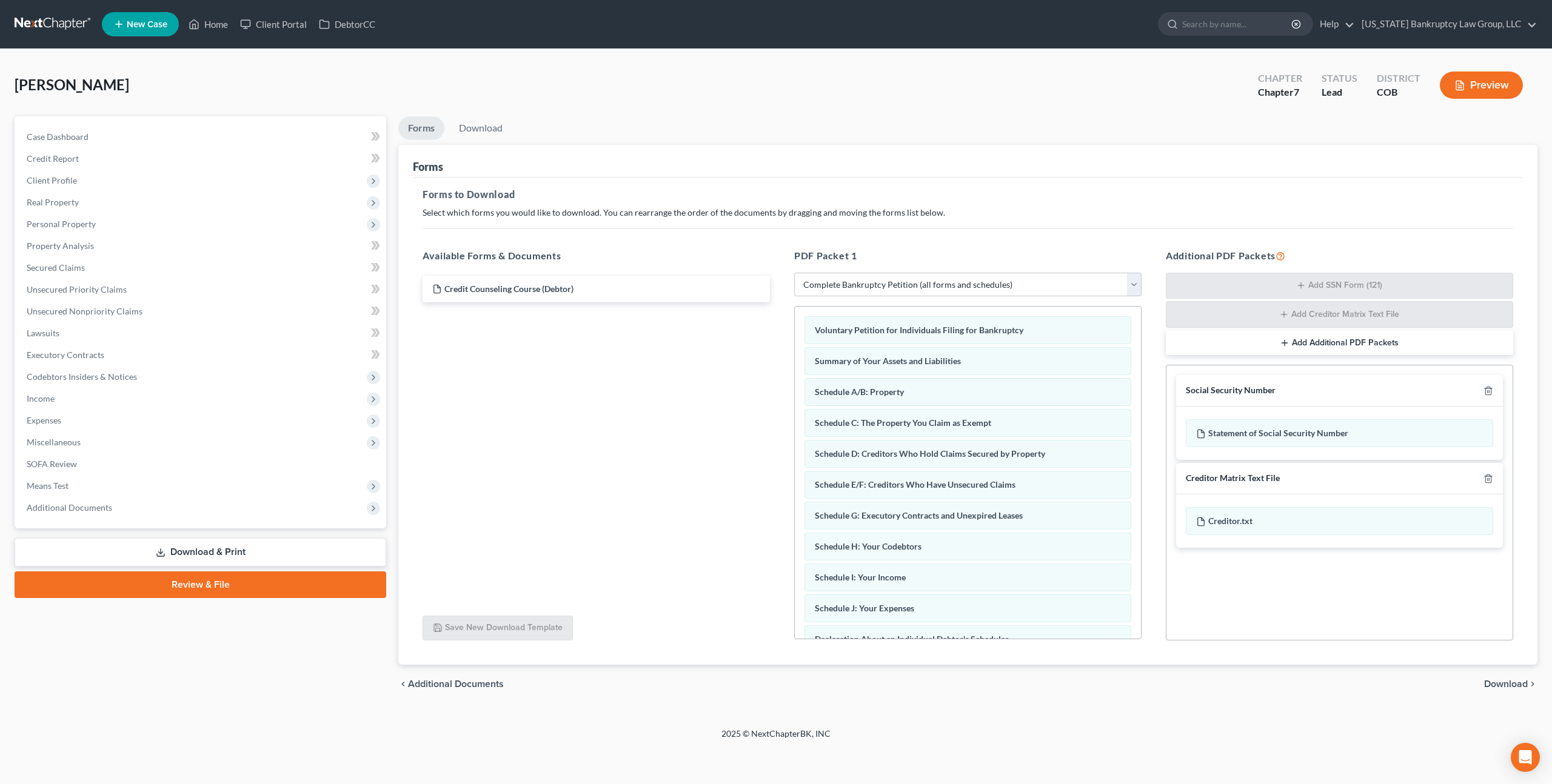
click at [1489, 384] on div at bounding box center [1486, 390] width 14 height 11
click at [1487, 389] on icon "button" at bounding box center [1488, 390] width 9 height 9
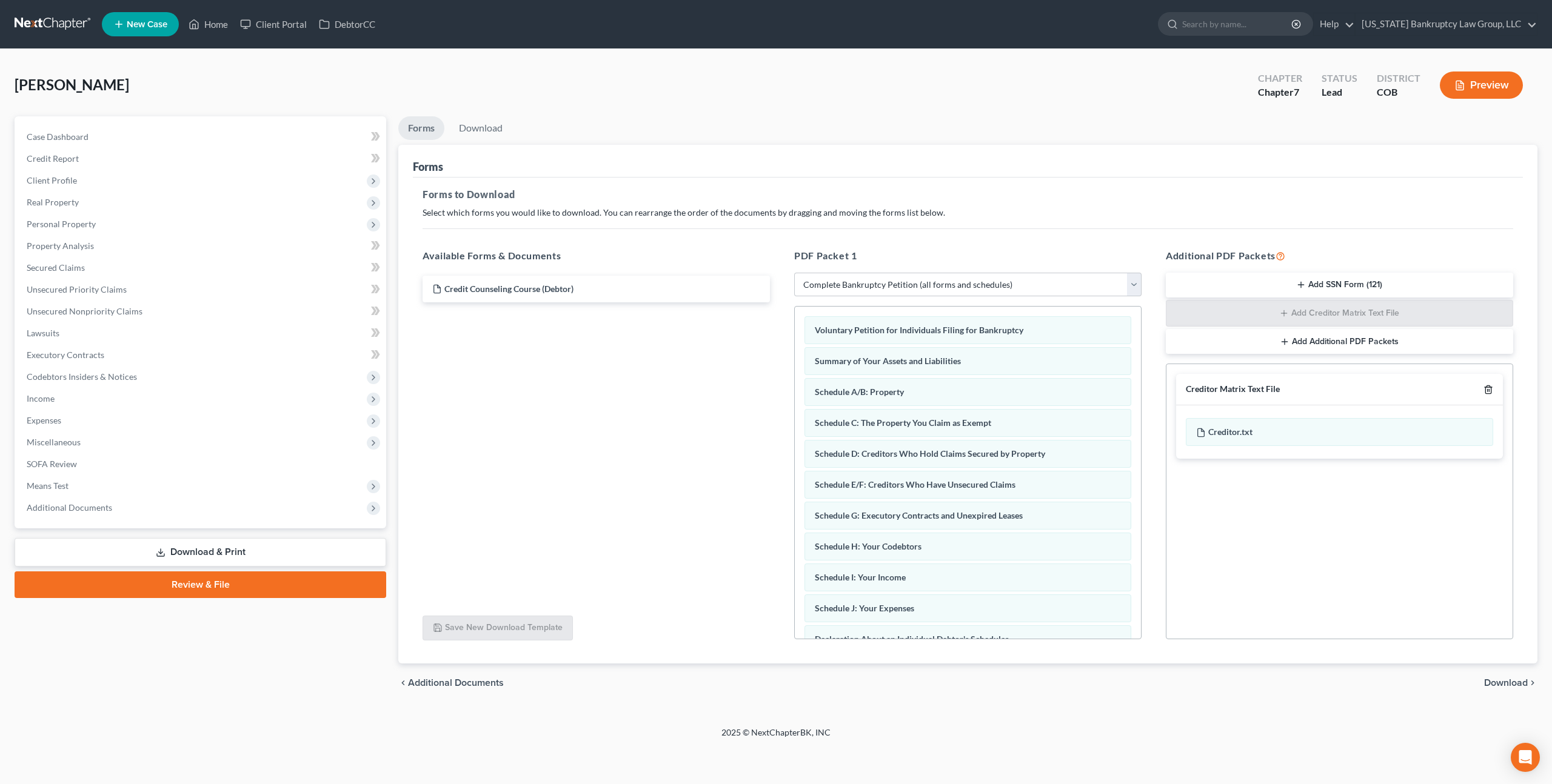
click at [1488, 387] on polyline "button" at bounding box center [1489, 387] width 8 height 0
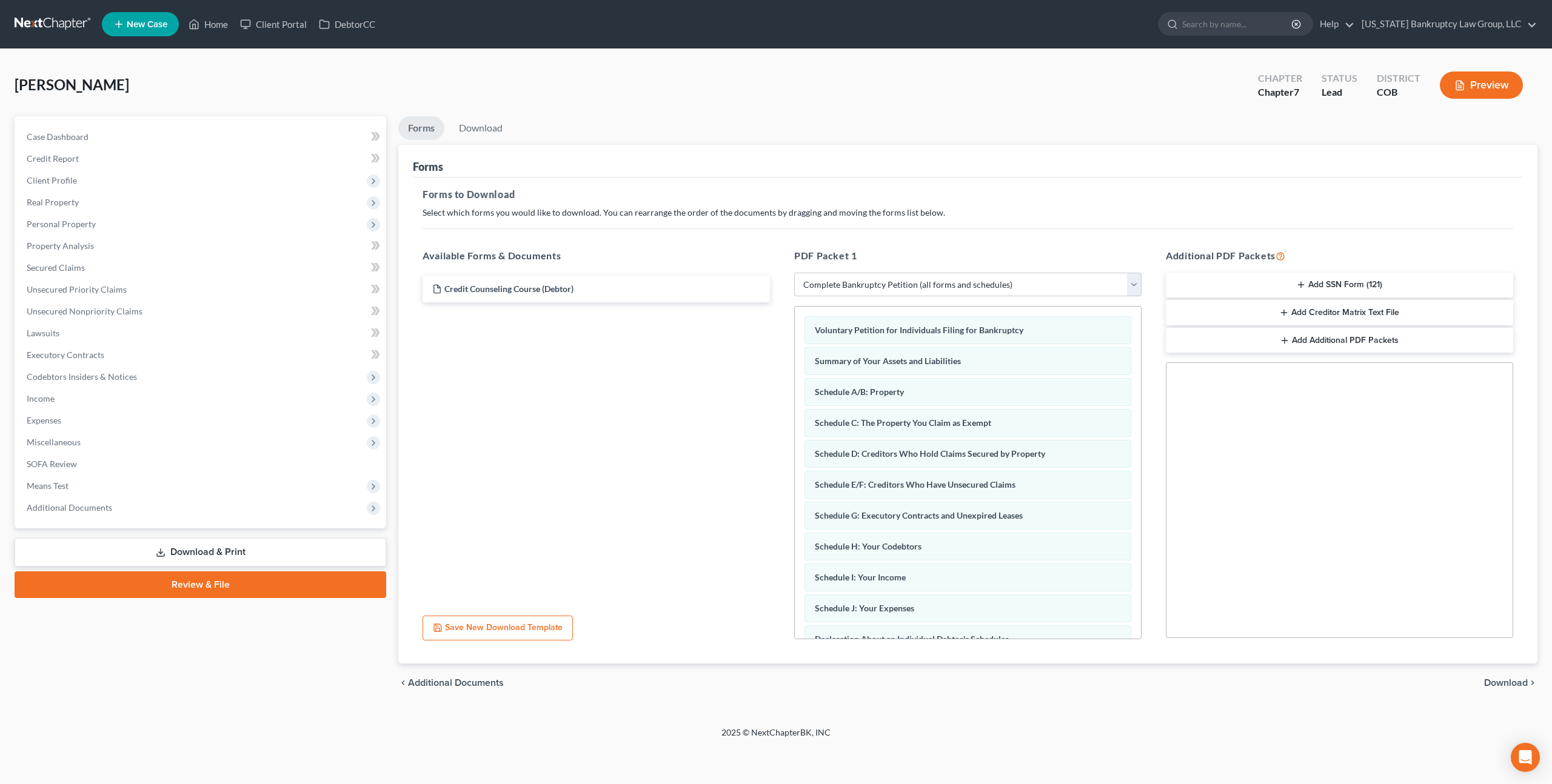
click at [1508, 680] on span "Download" at bounding box center [1506, 683] width 44 height 9
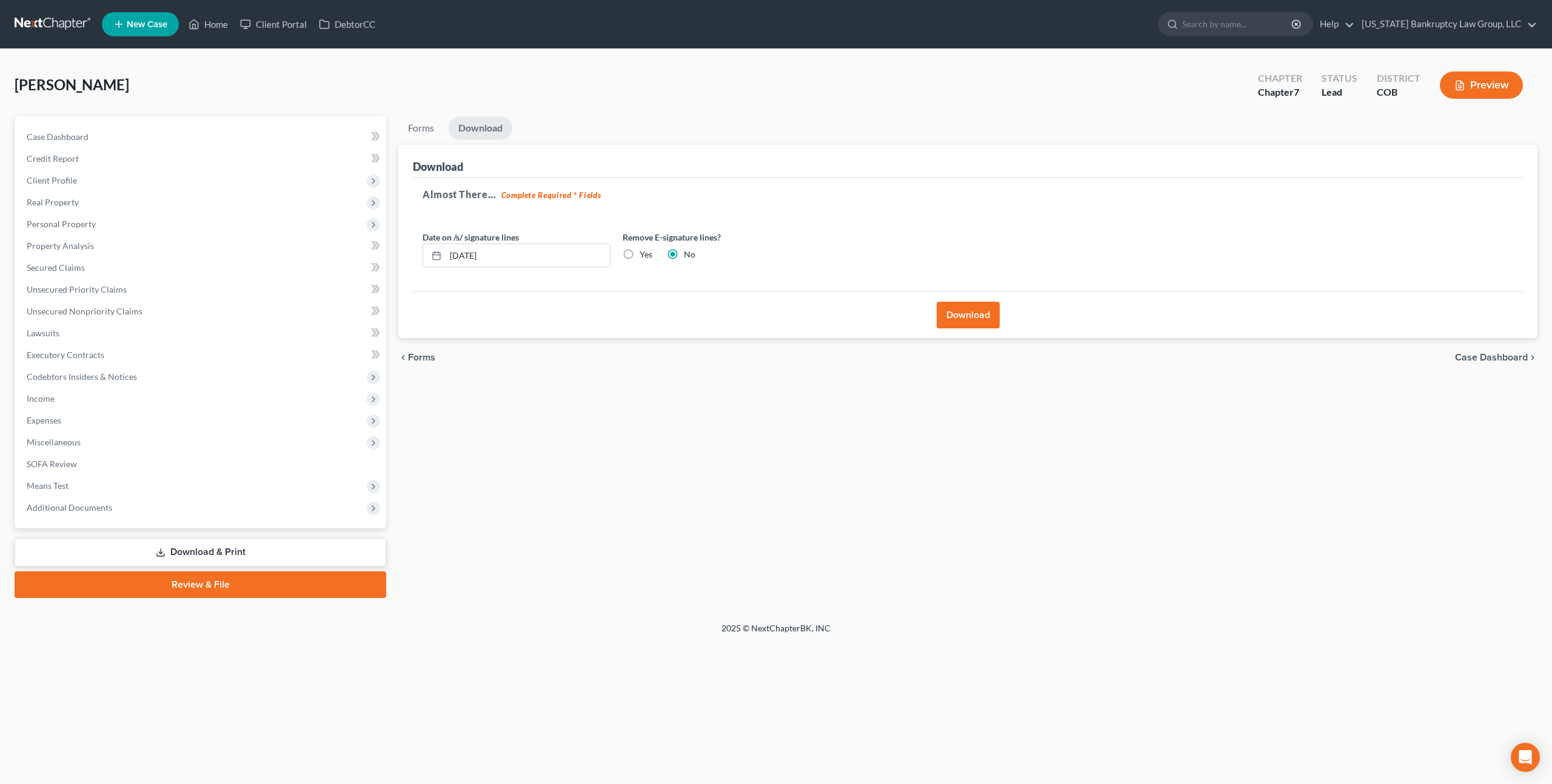
click at [962, 320] on button "Download" at bounding box center [968, 315] width 63 height 27
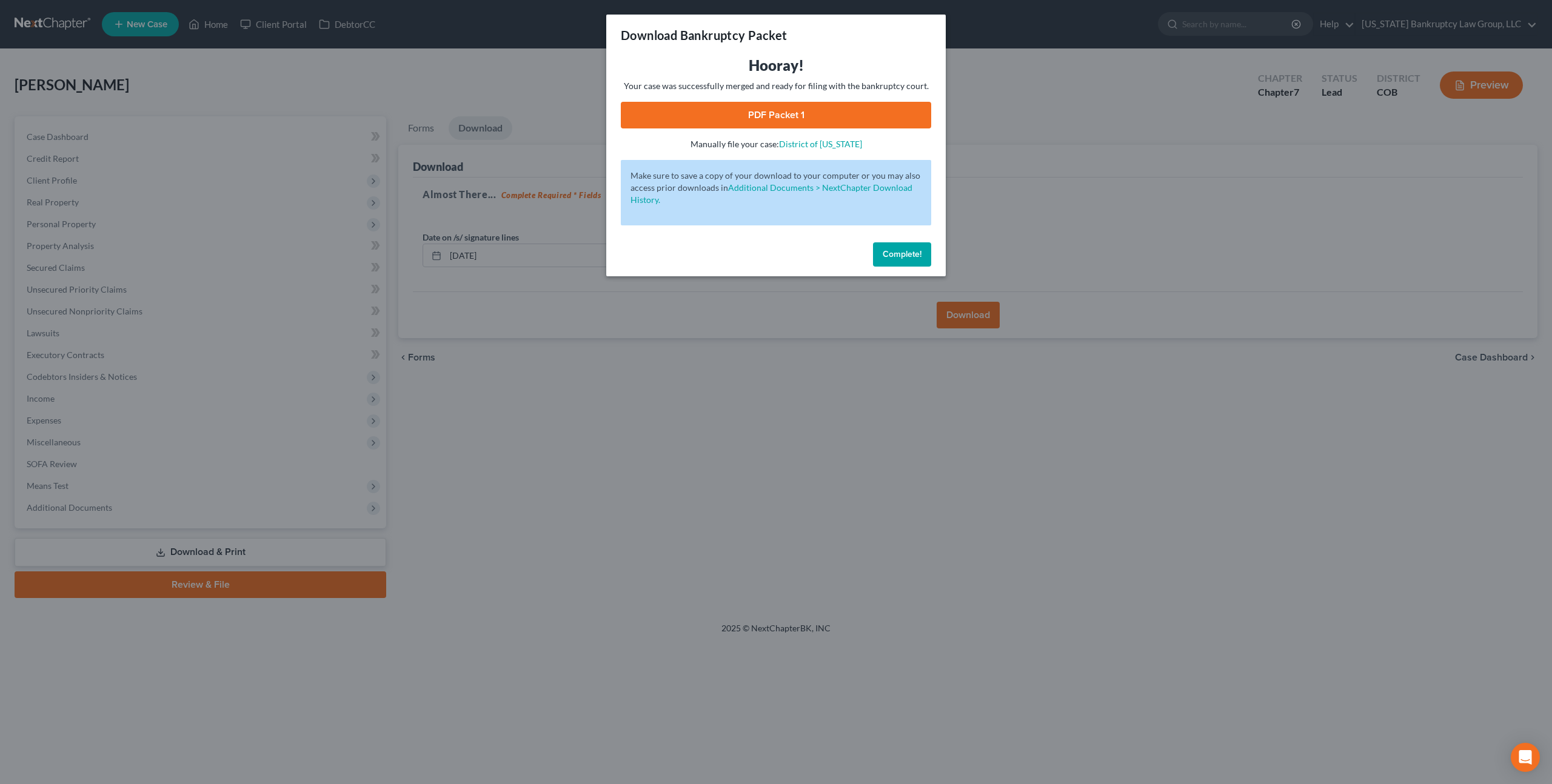
click at [754, 108] on link "PDF Packet 1" at bounding box center [776, 115] width 310 height 27
click at [912, 254] on span "Complete!" at bounding box center [902, 254] width 39 height 10
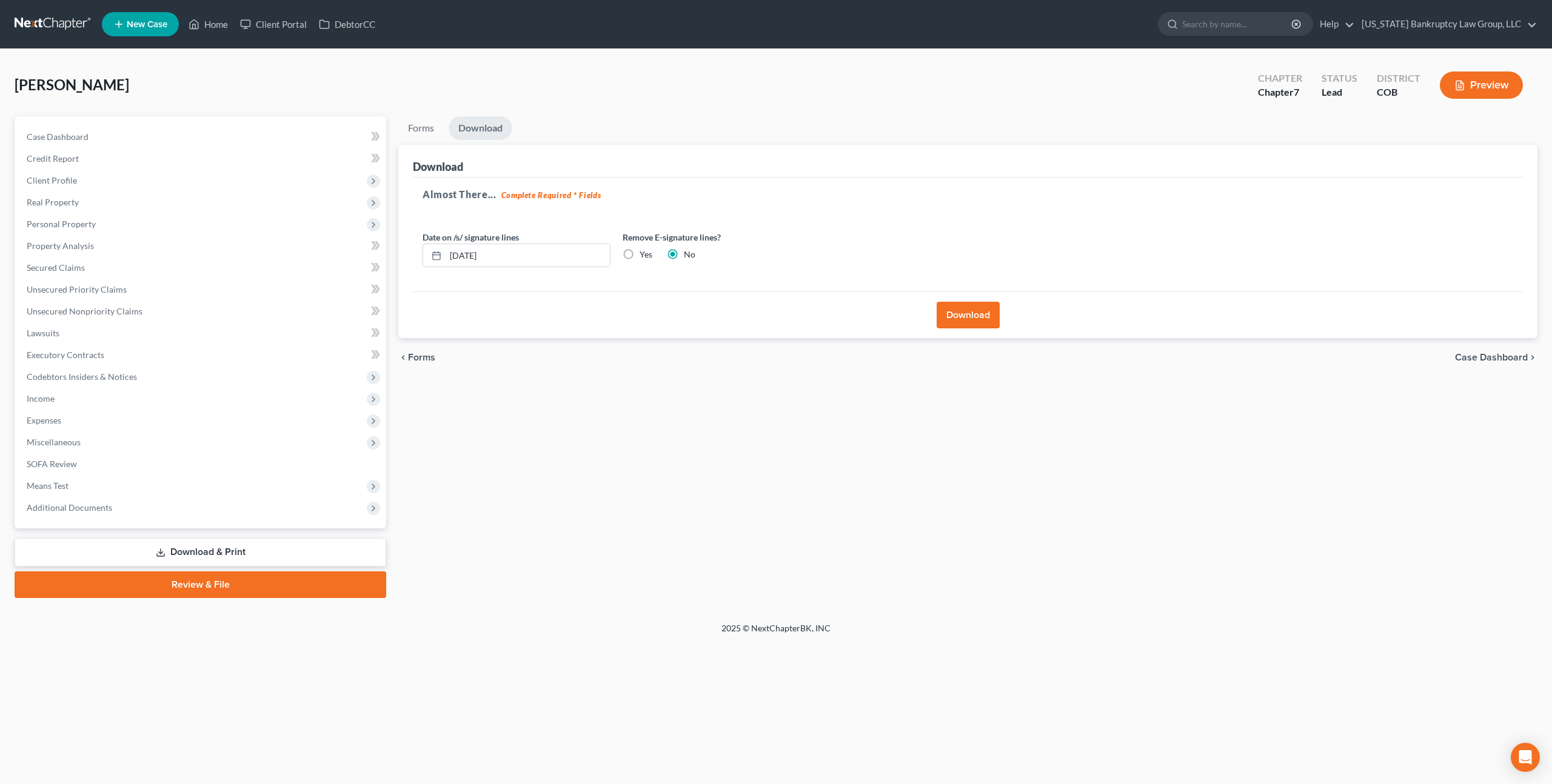
click at [66, 23] on link at bounding box center [53, 24] width 78 height 22
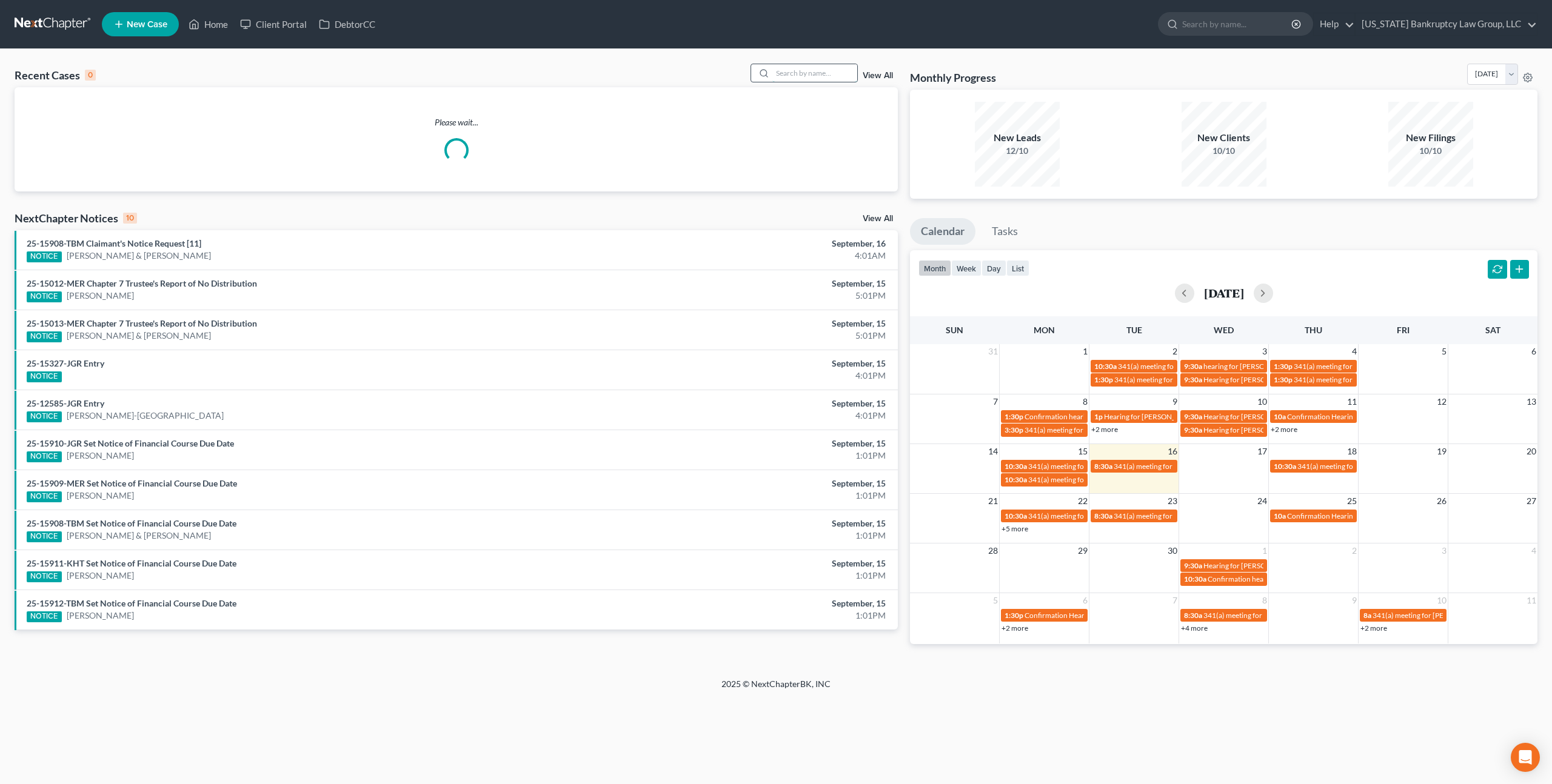
click at [787, 75] on input "search" at bounding box center [815, 73] width 85 height 18
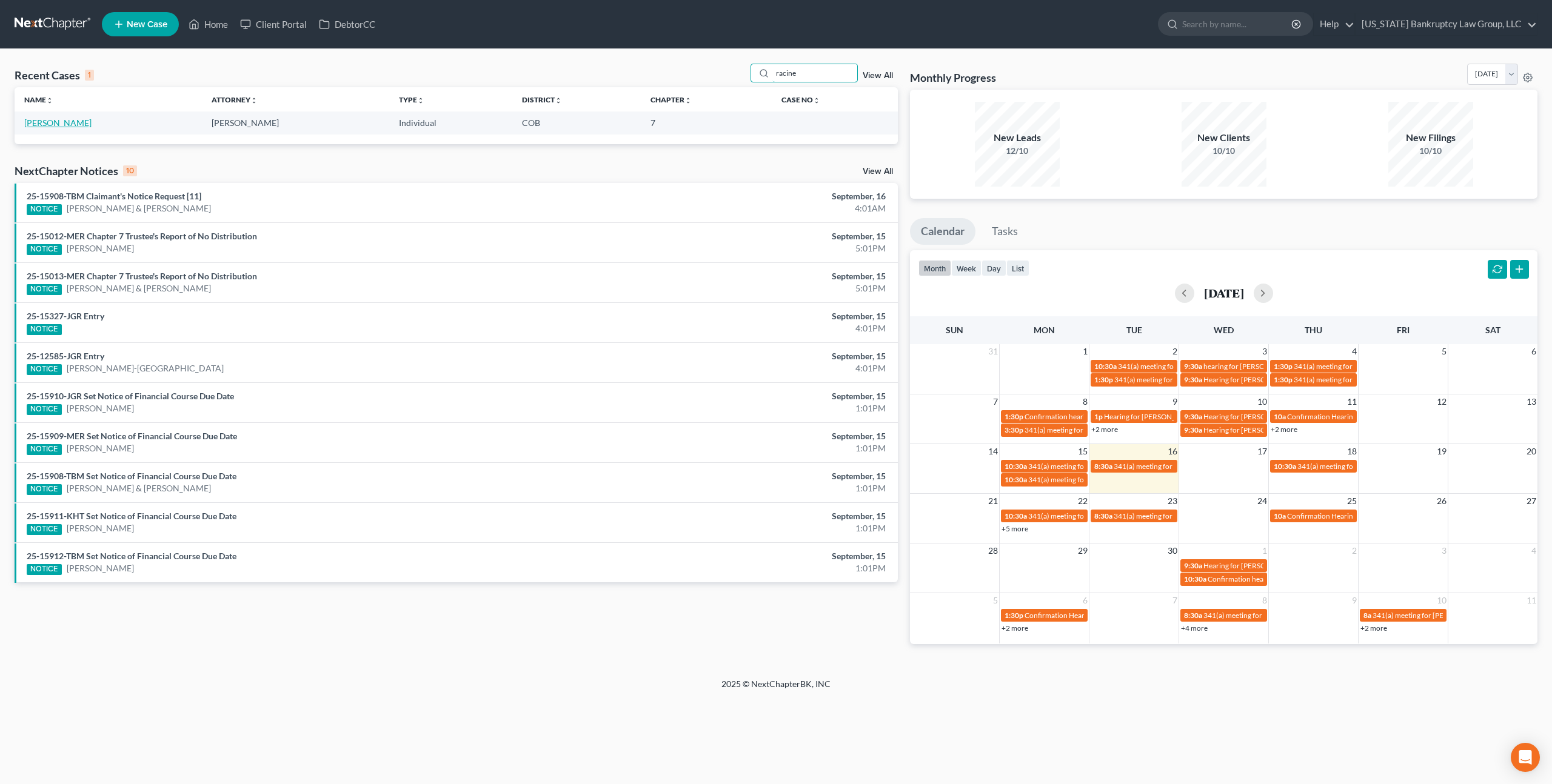
type input "racine"
click at [55, 121] on link "[PERSON_NAME]" at bounding box center [58, 123] width 67 height 10
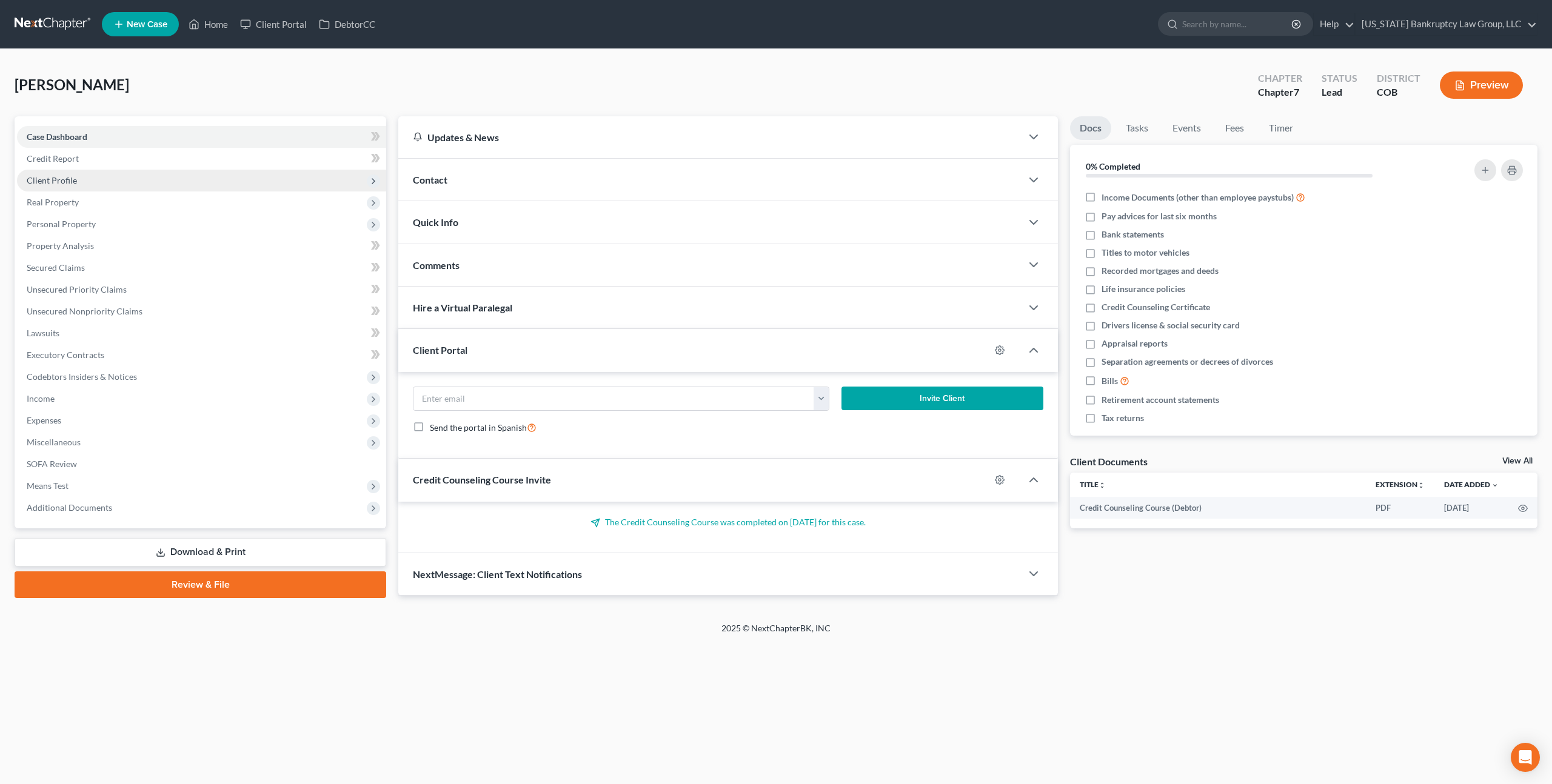
click at [71, 183] on span "Client Profile" at bounding box center [52, 180] width 50 height 10
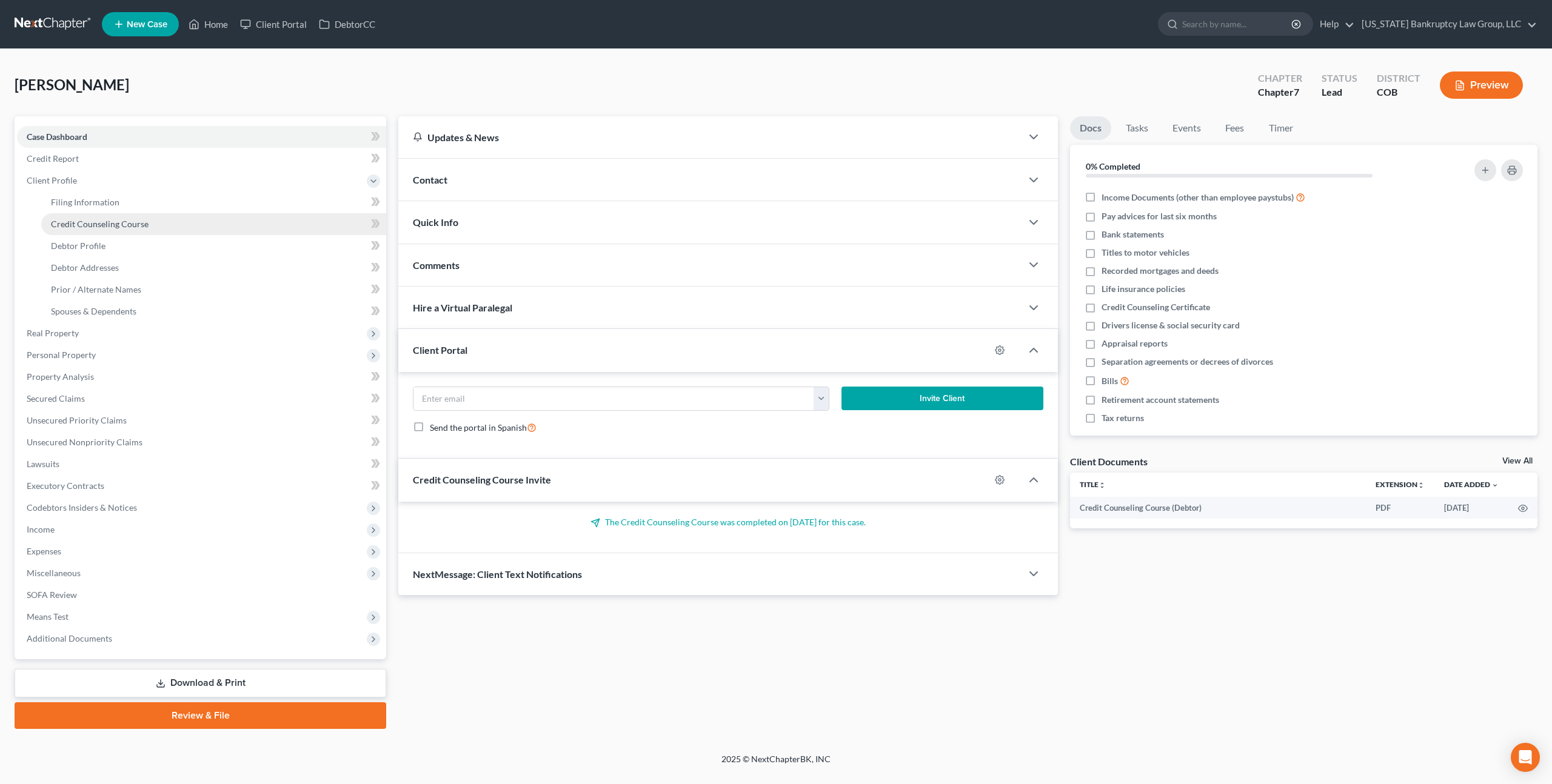
click at [89, 221] on span "Credit Counseling Course" at bounding box center [100, 224] width 98 height 10
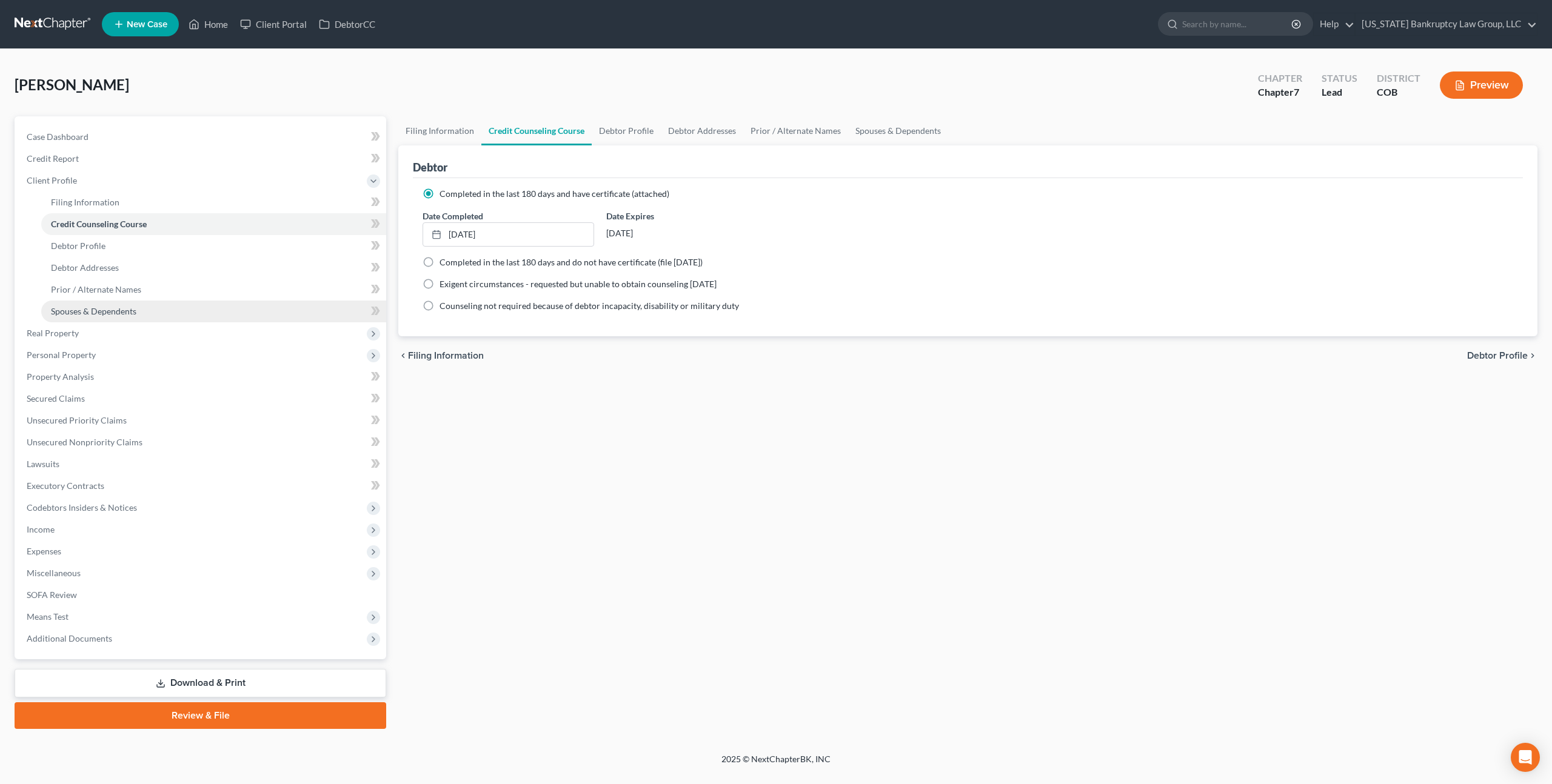
click at [88, 307] on span "Spouses & Dependents" at bounding box center [93, 311] width 85 height 10
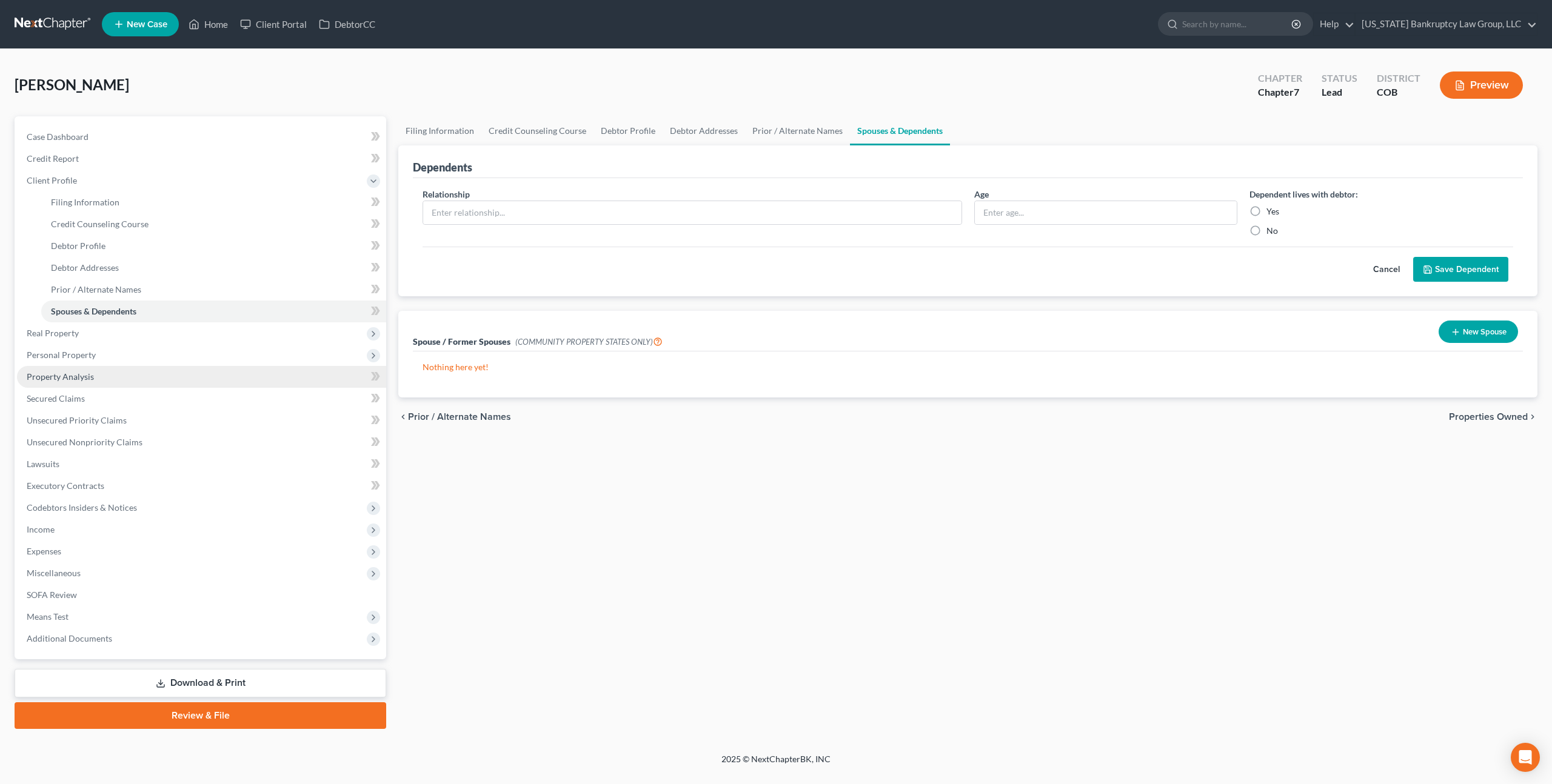
click at [76, 375] on span "Property Analysis" at bounding box center [60, 376] width 67 height 10
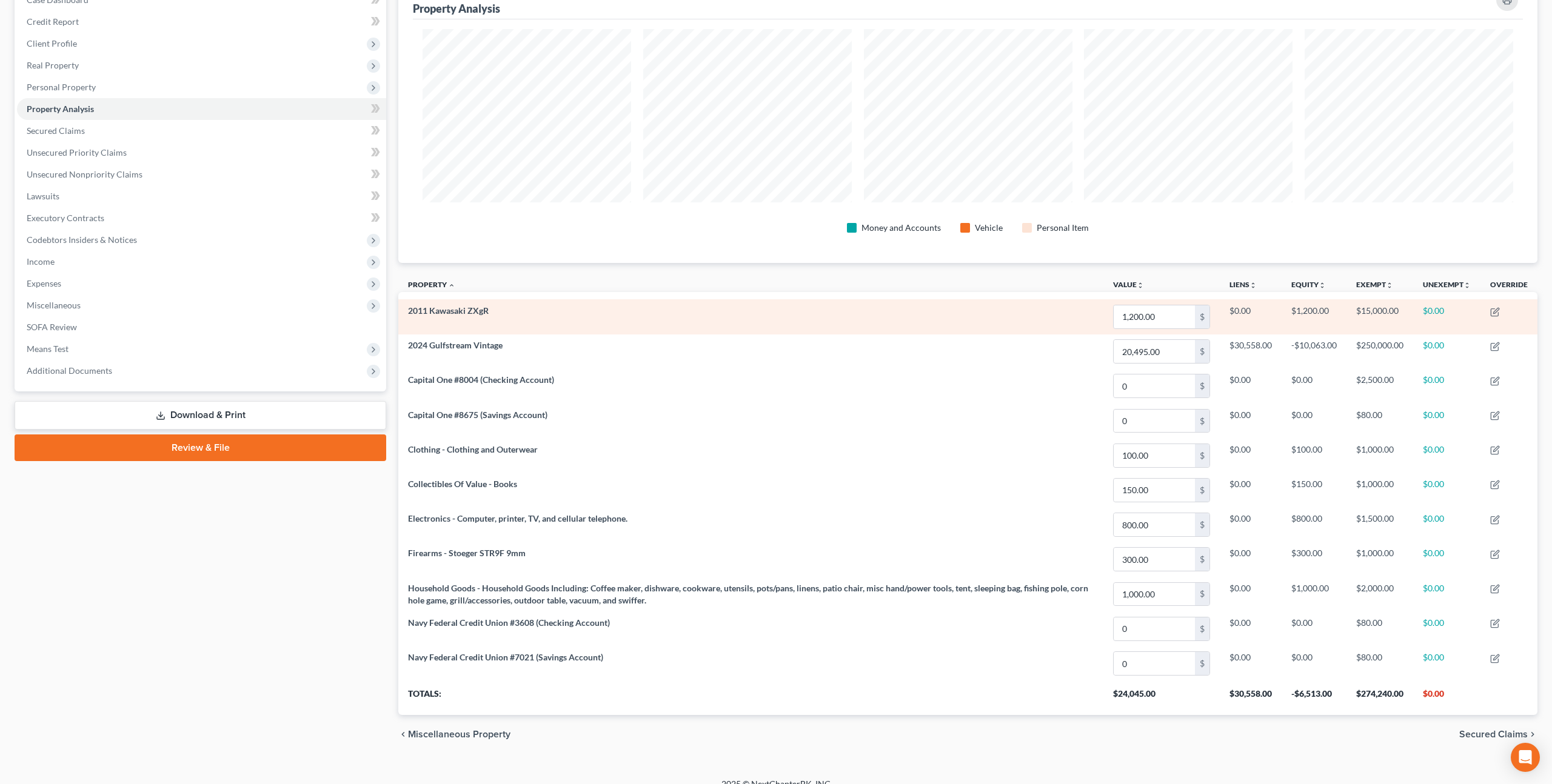
scroll to position [152, 0]
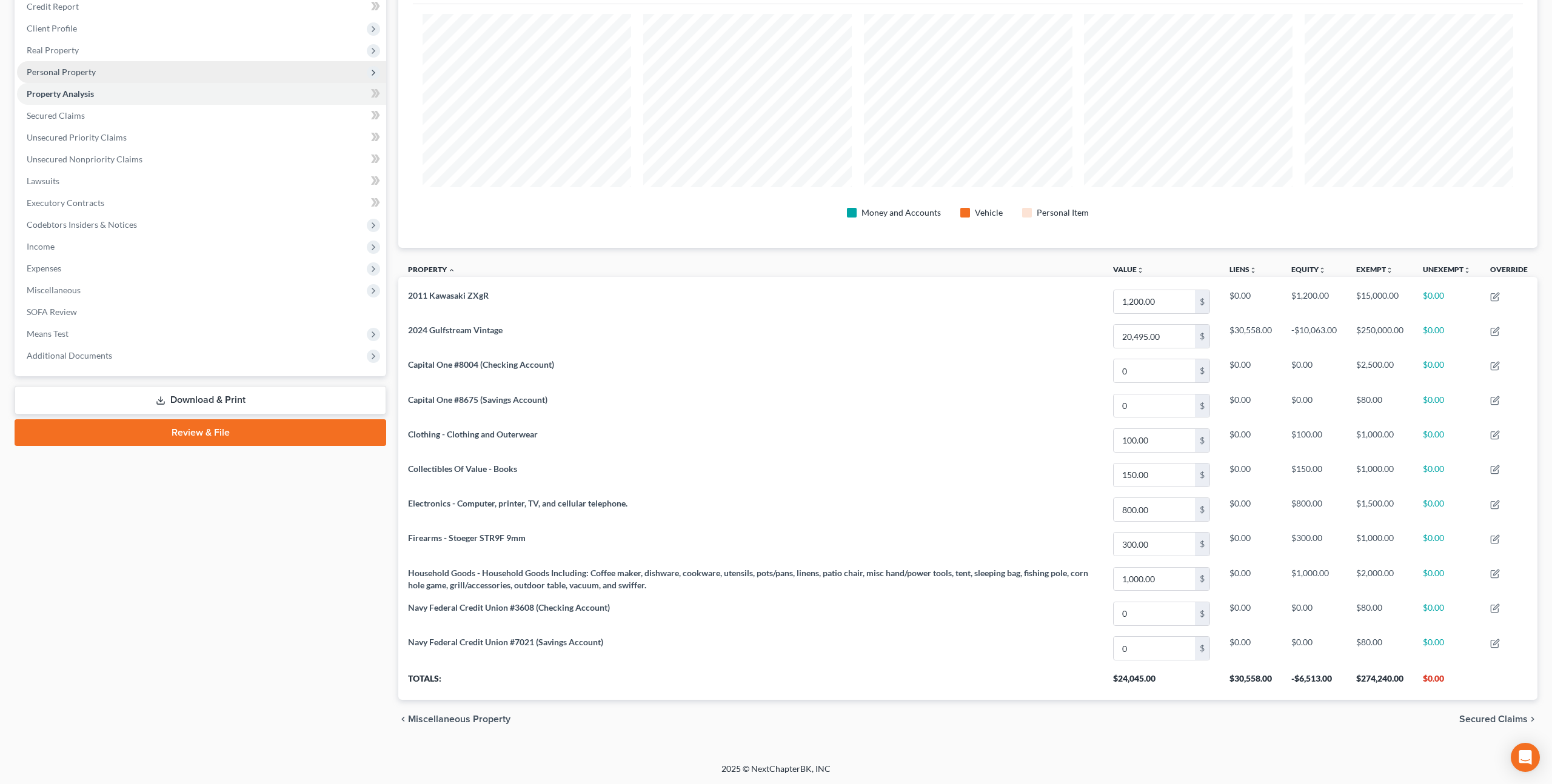
click at [81, 66] on span "Personal Property" at bounding box center [61, 71] width 69 height 10
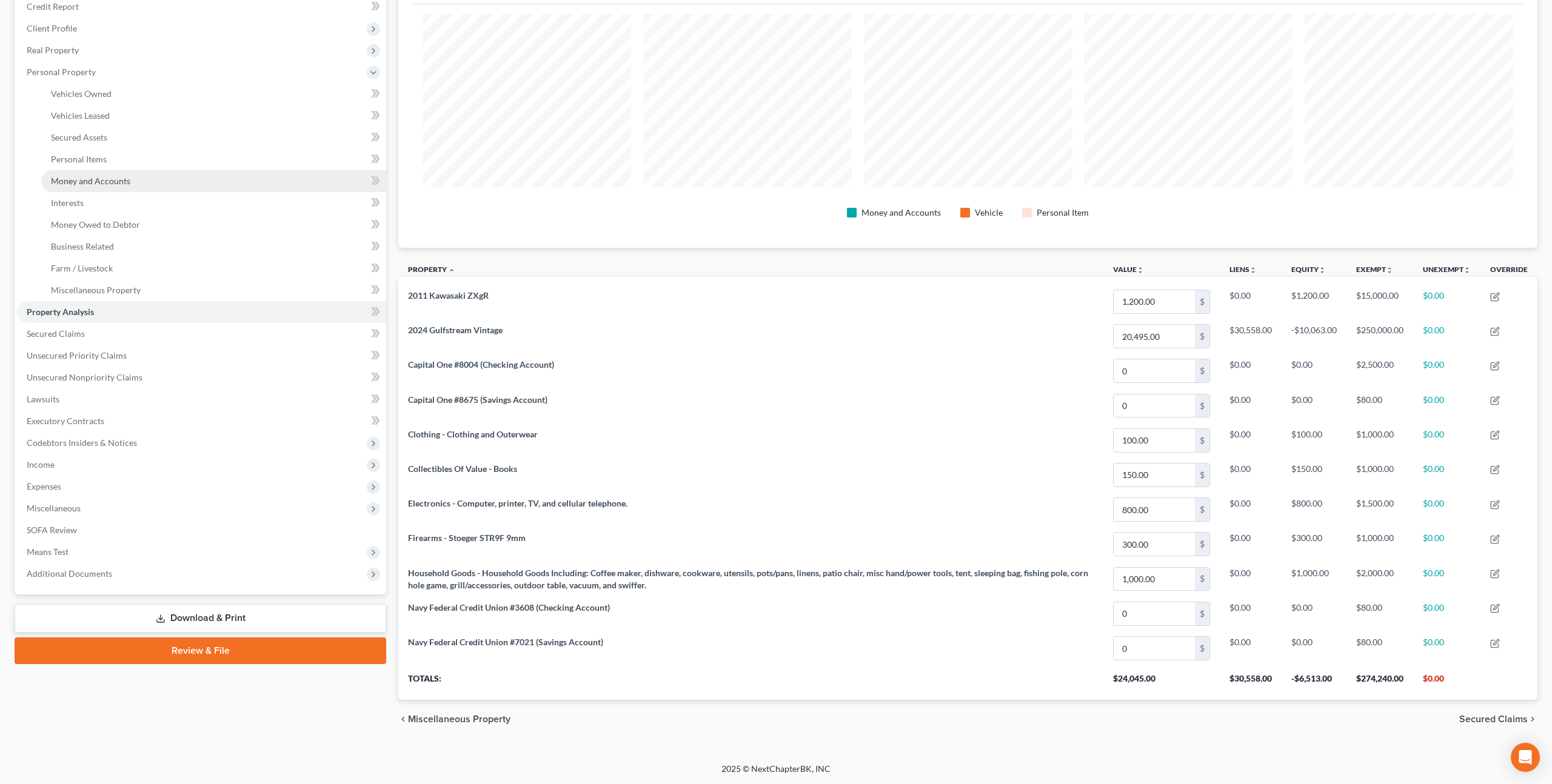
click at [105, 183] on span "Money and Accounts" at bounding box center [90, 181] width 80 height 10
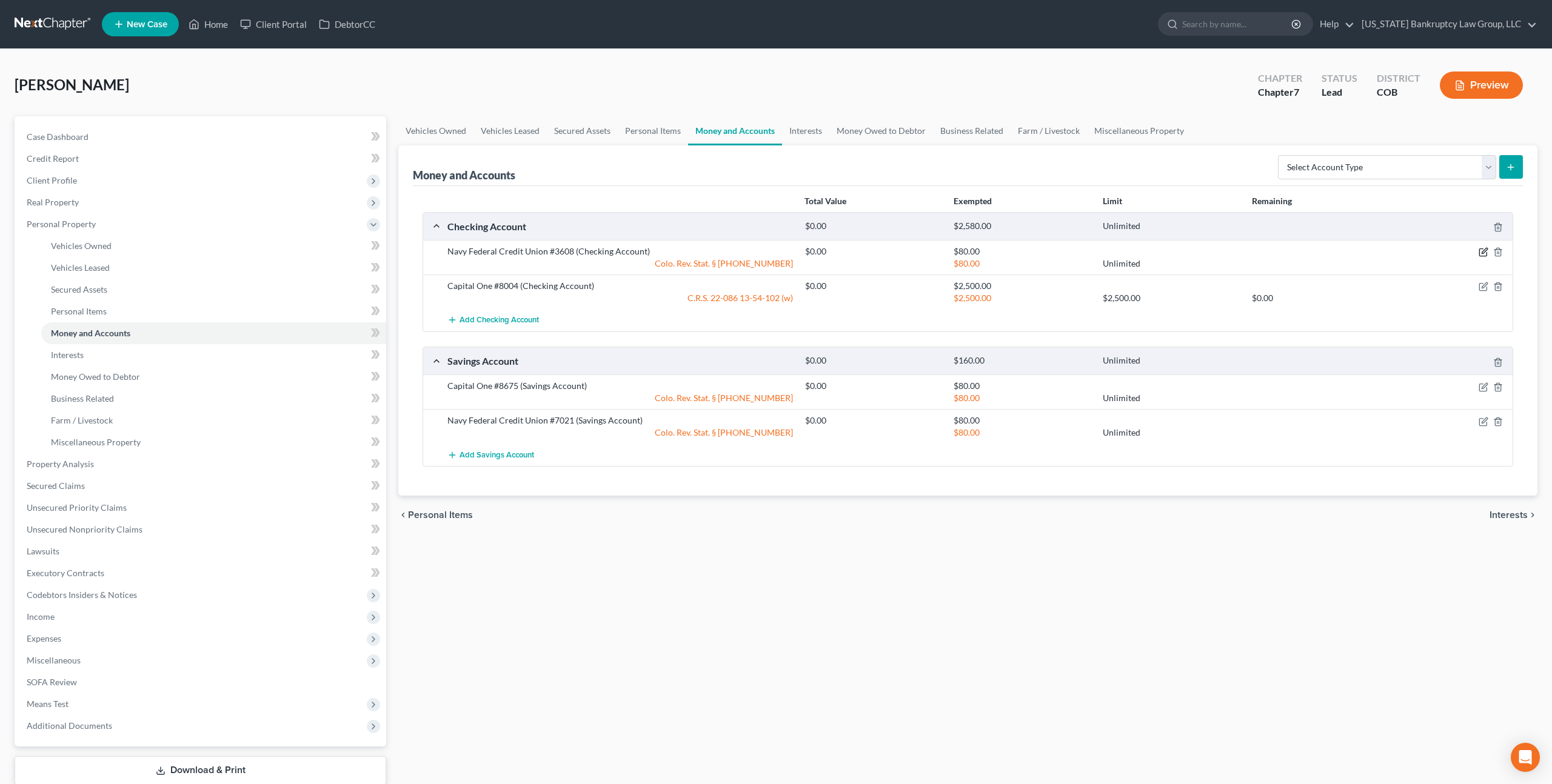
click at [1479, 250] on icon "button" at bounding box center [1483, 253] width 8 height 8
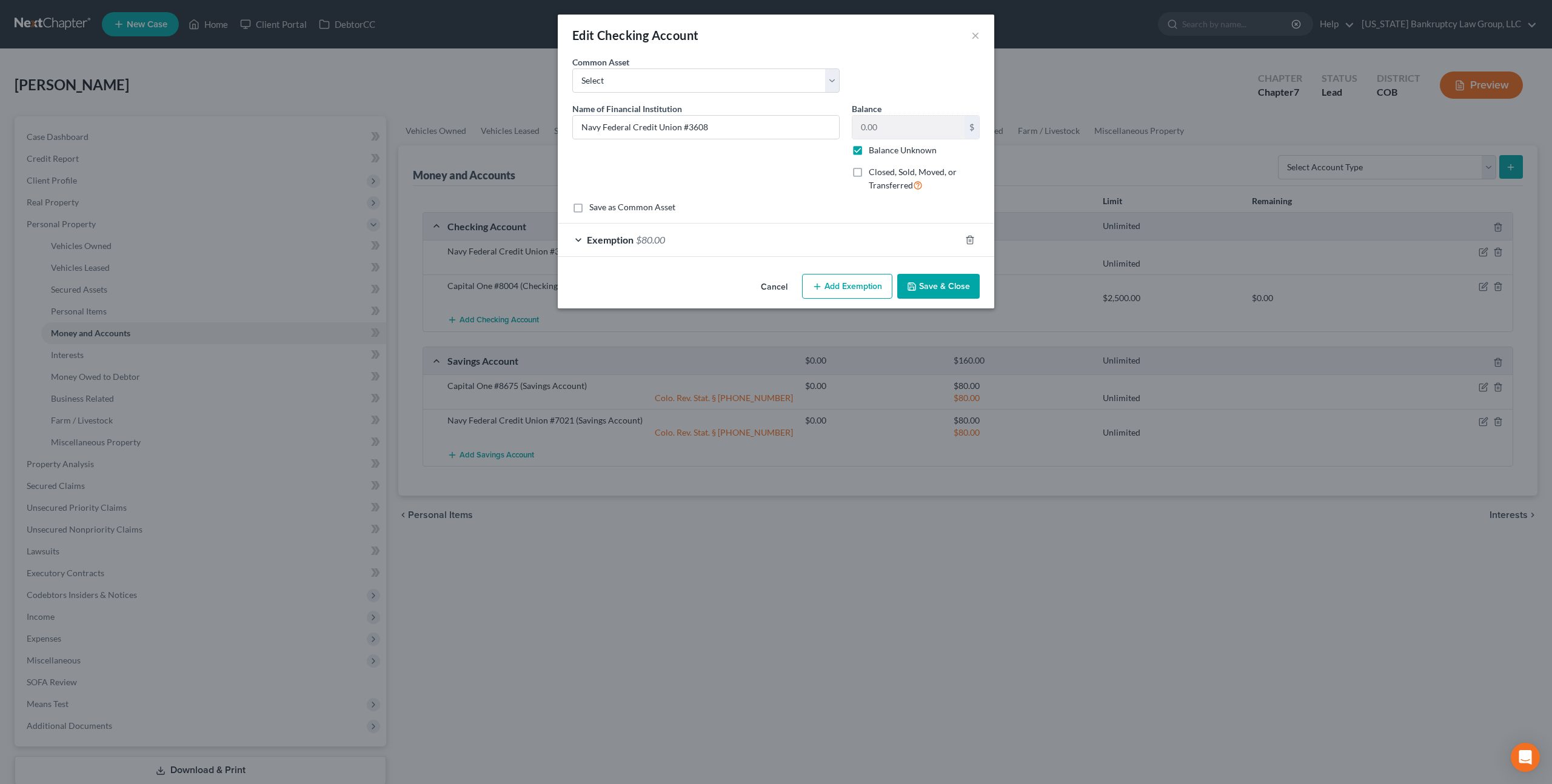
click at [868, 152] on label "Balance Unknown" at bounding box center [902, 150] width 68 height 12
click at [873, 152] on input "Balance Unknown" at bounding box center [877, 148] width 8 height 8
checkbox input "false"
click at [933, 281] on button "Save & Close" at bounding box center [939, 286] width 83 height 26
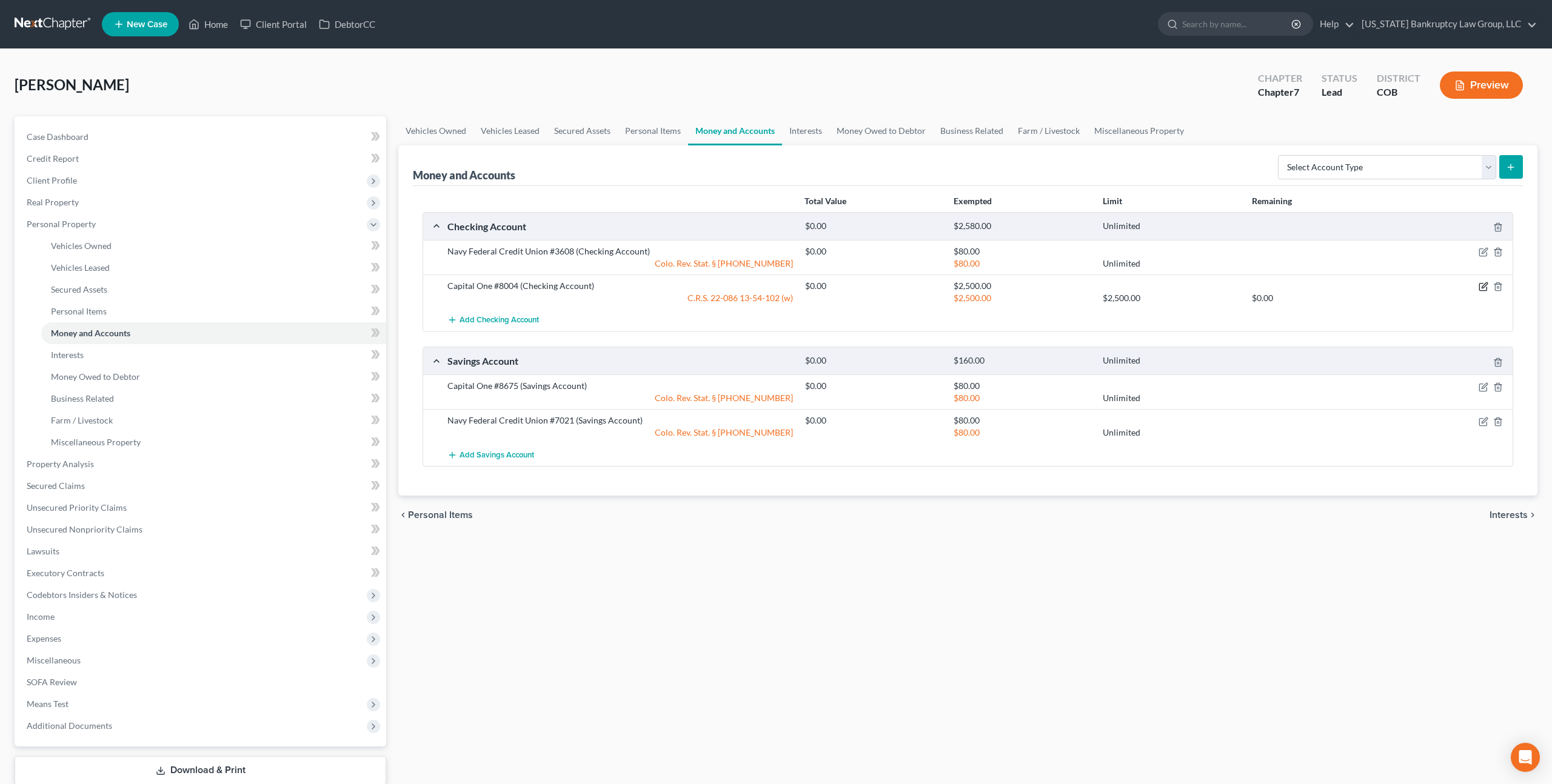
click at [1481, 284] on icon "button" at bounding box center [1483, 286] width 9 height 9
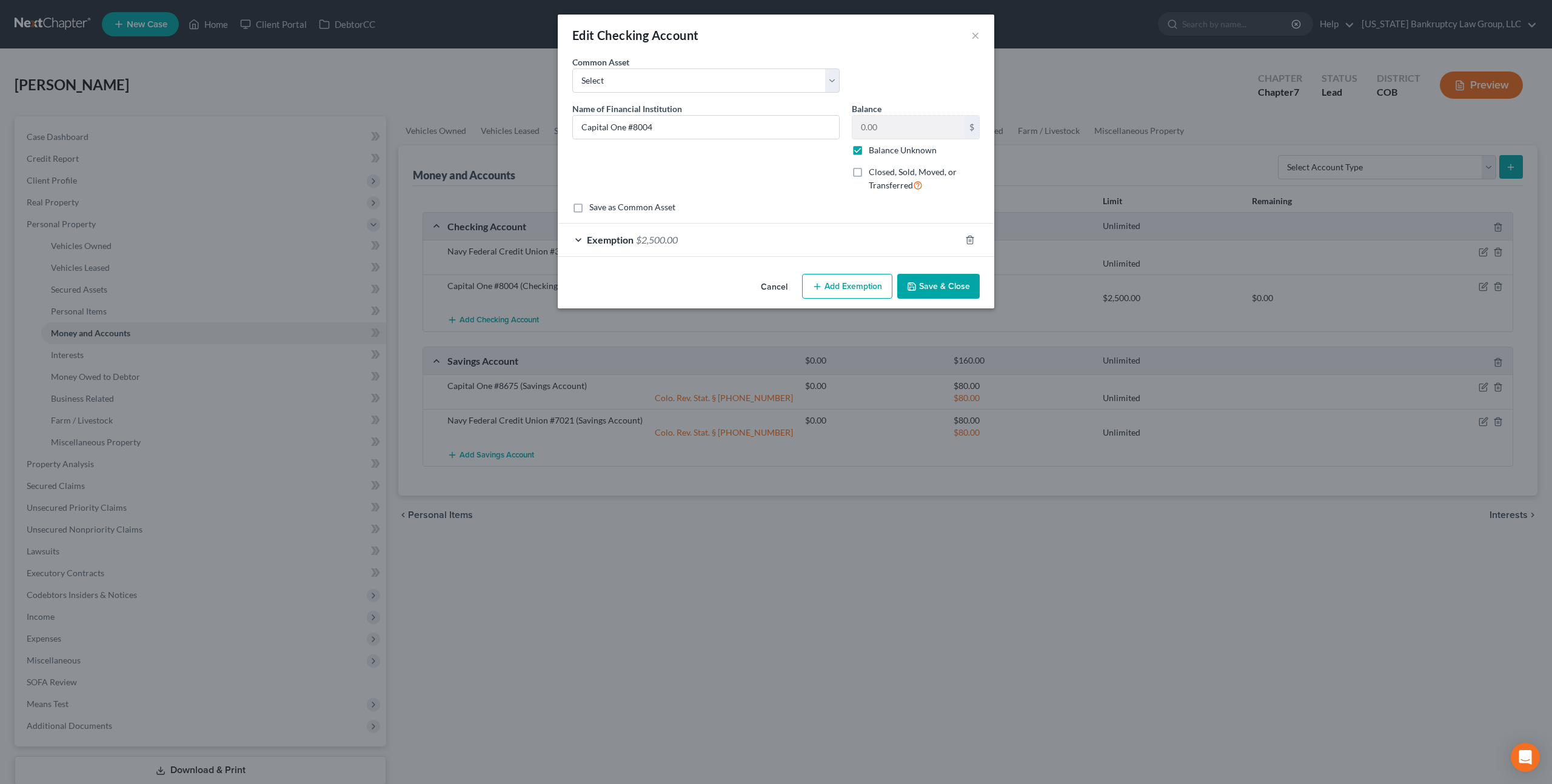
click at [868, 148] on label "Balance Unknown" at bounding box center [902, 150] width 68 height 12
click at [873, 148] on input "Balance Unknown" at bounding box center [877, 148] width 8 height 8
checkbox input "false"
click at [926, 271] on div "Cancel Add Exemption Save & Close" at bounding box center [776, 289] width 437 height 40
click at [929, 279] on button "Save & Close" at bounding box center [939, 286] width 83 height 26
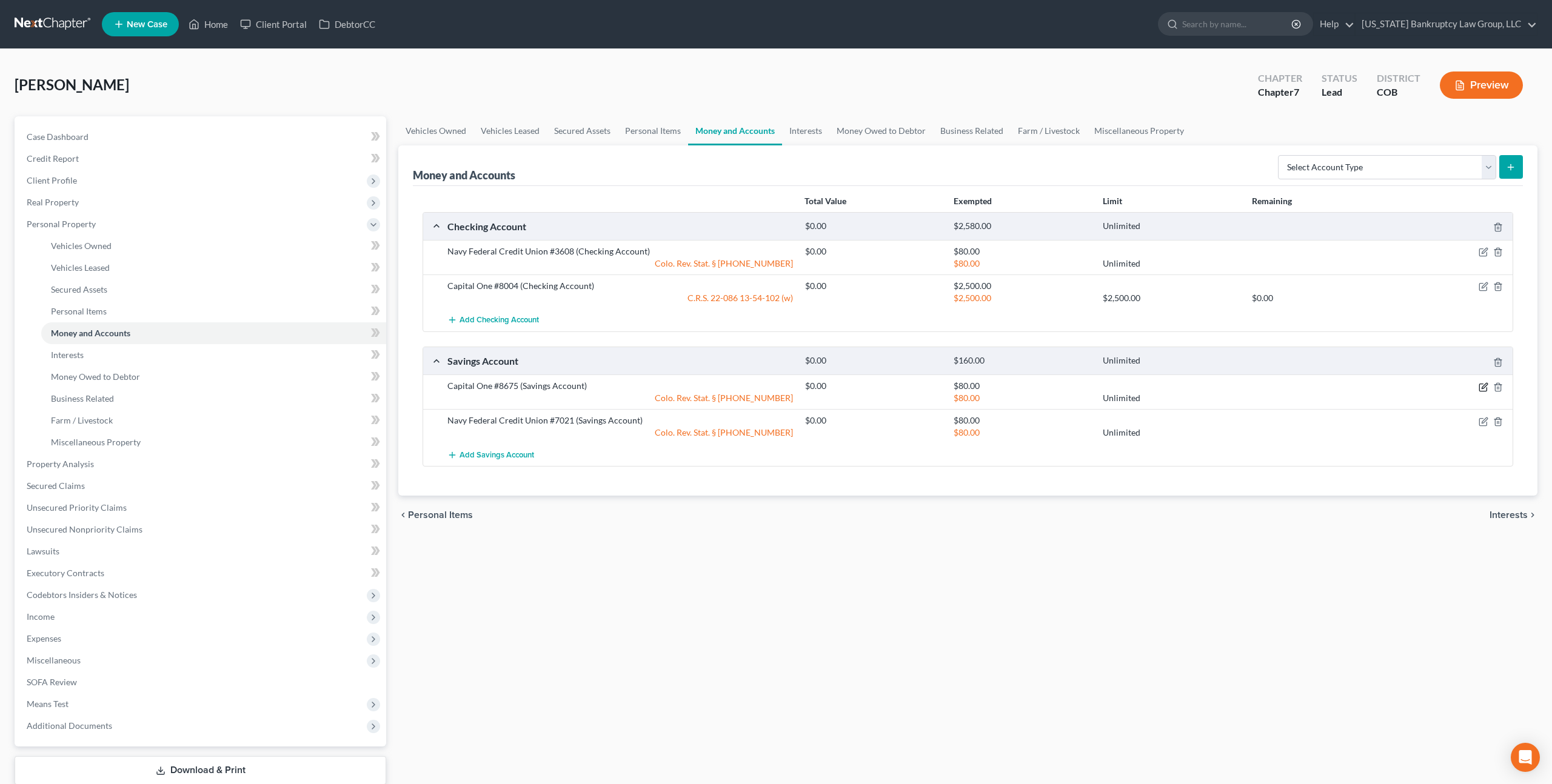
click at [1482, 386] on icon "button" at bounding box center [1484, 385] width 6 height 6
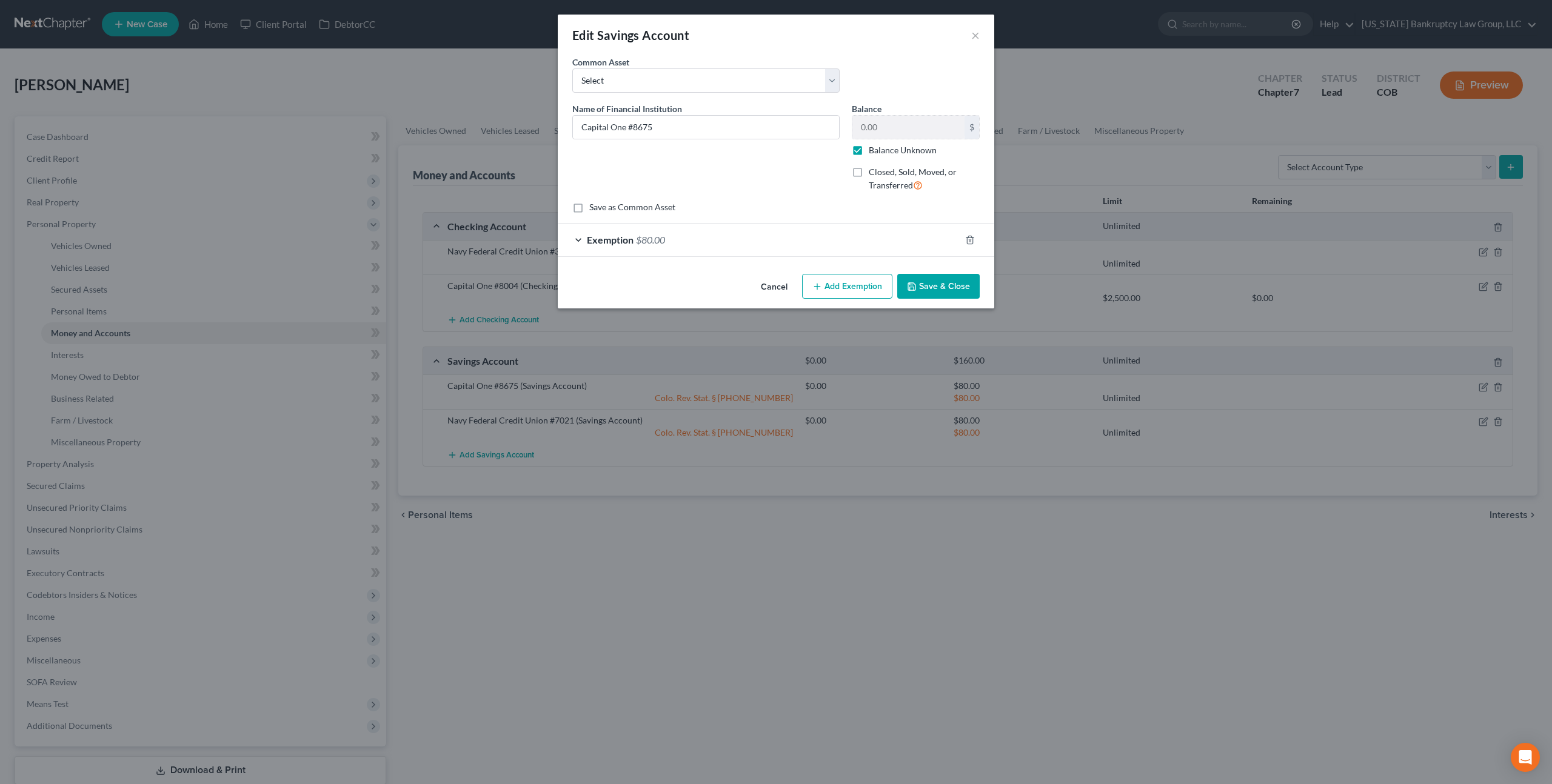
click at [868, 154] on label "Balance Unknown" at bounding box center [902, 150] width 68 height 12
click at [873, 152] on input "Balance Unknown" at bounding box center [877, 148] width 8 height 8
checkbox input "false"
click at [937, 280] on button "Save & Close" at bounding box center [939, 286] width 83 height 26
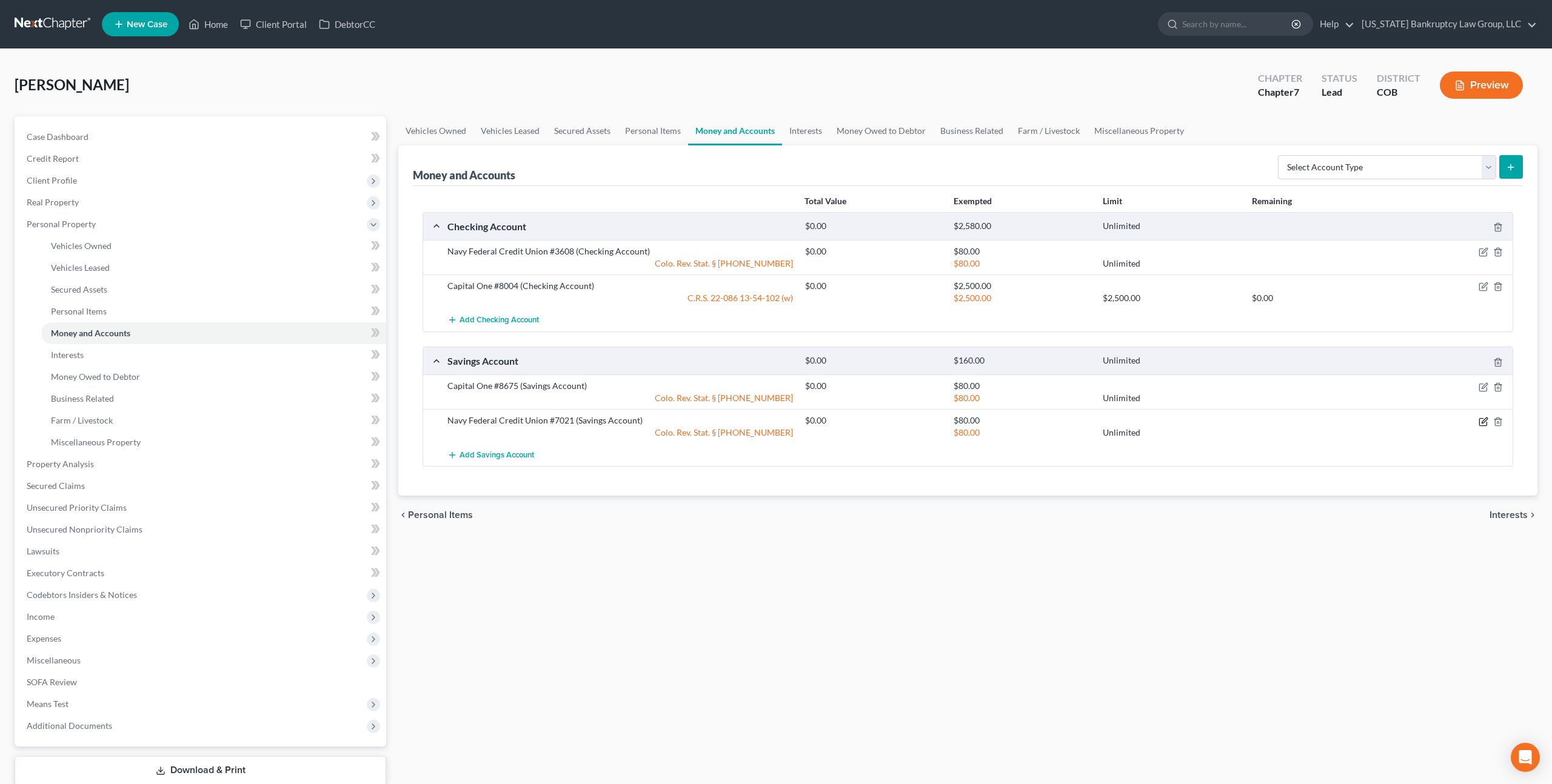
click at [1485, 420] on icon "button" at bounding box center [1483, 421] width 9 height 9
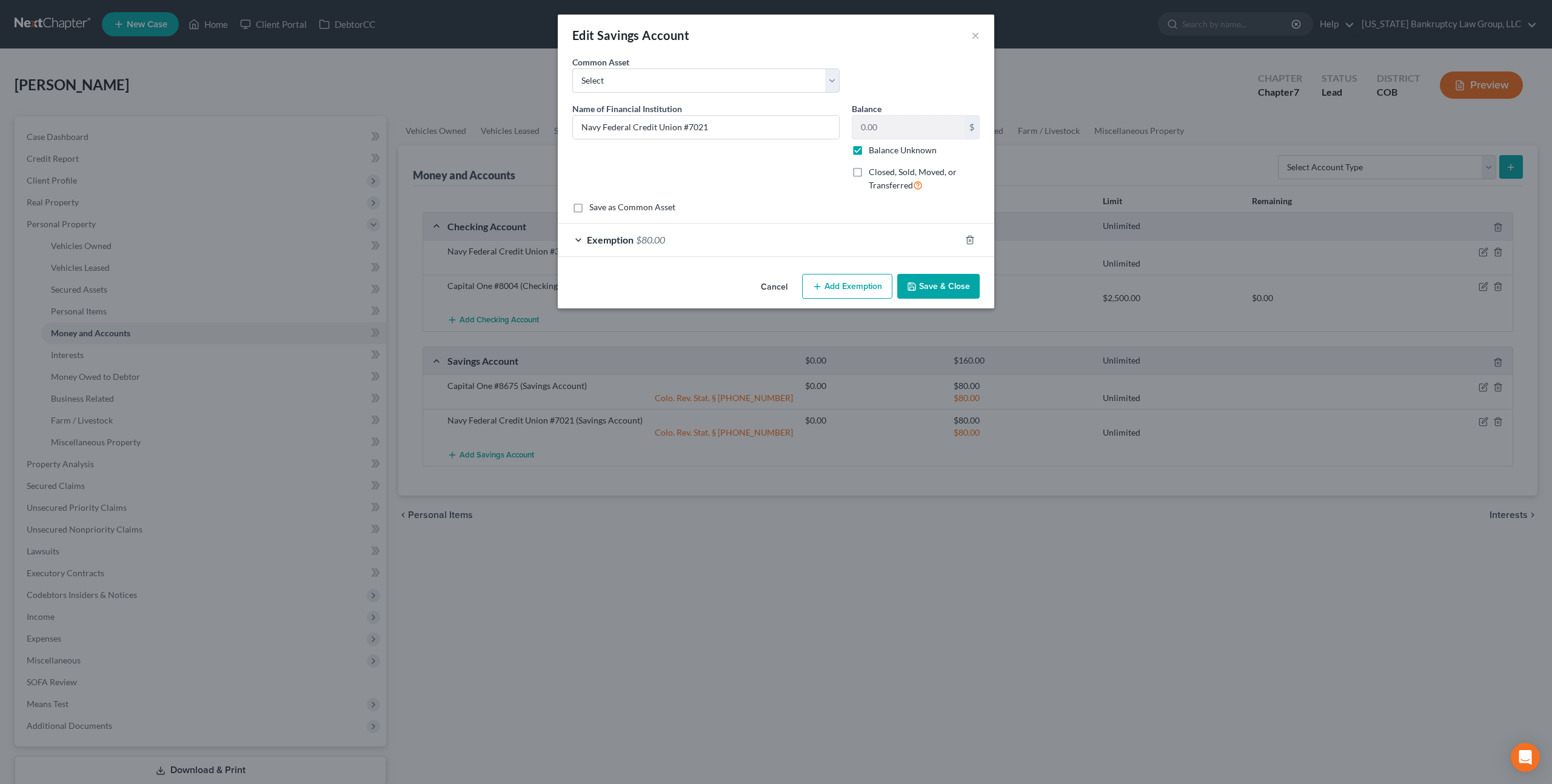
click at [868, 152] on label "Balance Unknown" at bounding box center [902, 150] width 68 height 12
click at [873, 152] on input "Balance Unknown" at bounding box center [877, 148] width 8 height 8
checkbox input "false"
click at [939, 284] on button "Save & Close" at bounding box center [939, 286] width 83 height 26
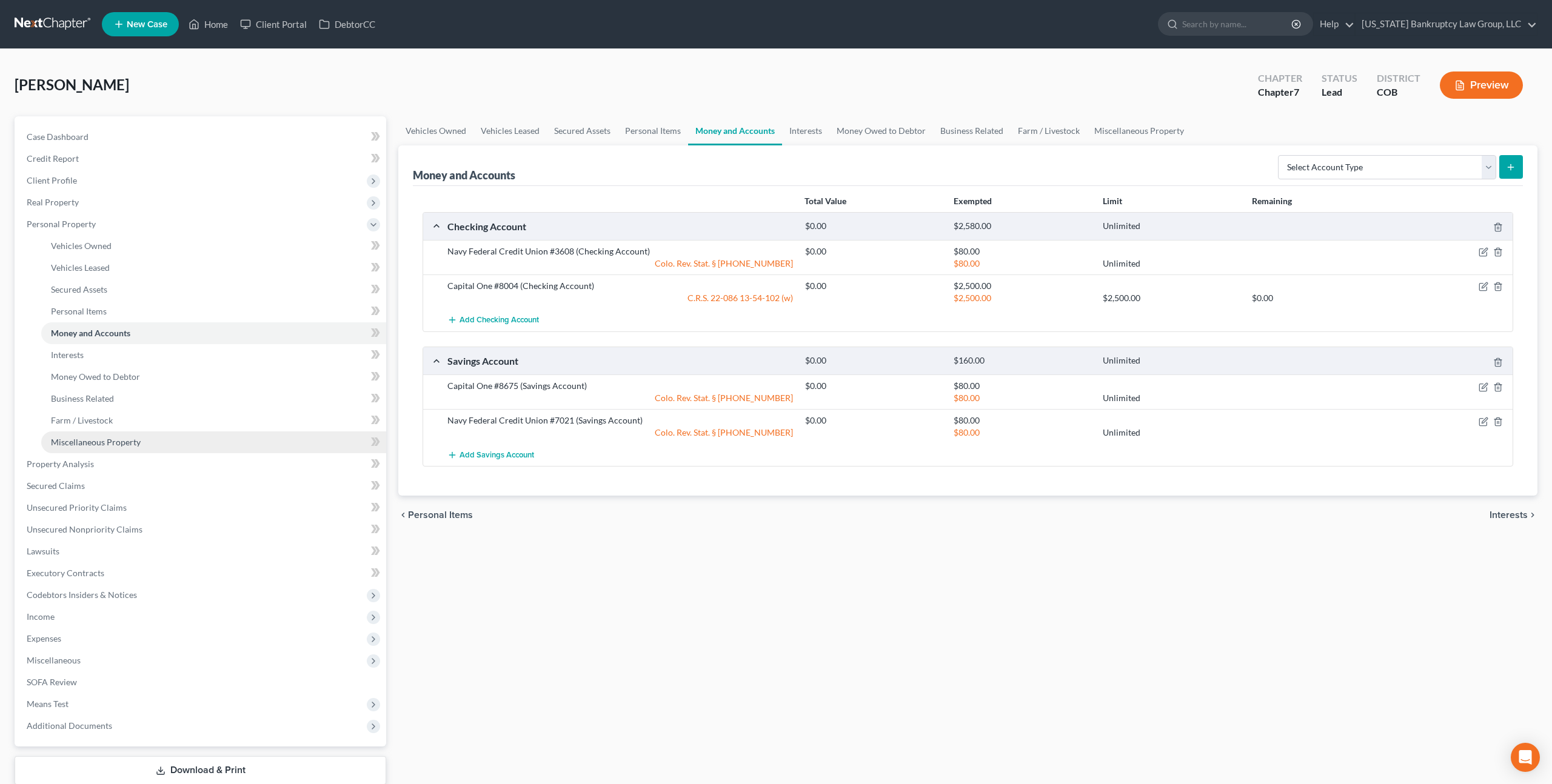
click at [138, 443] on span "Miscellaneous Property" at bounding box center [95, 442] width 90 height 10
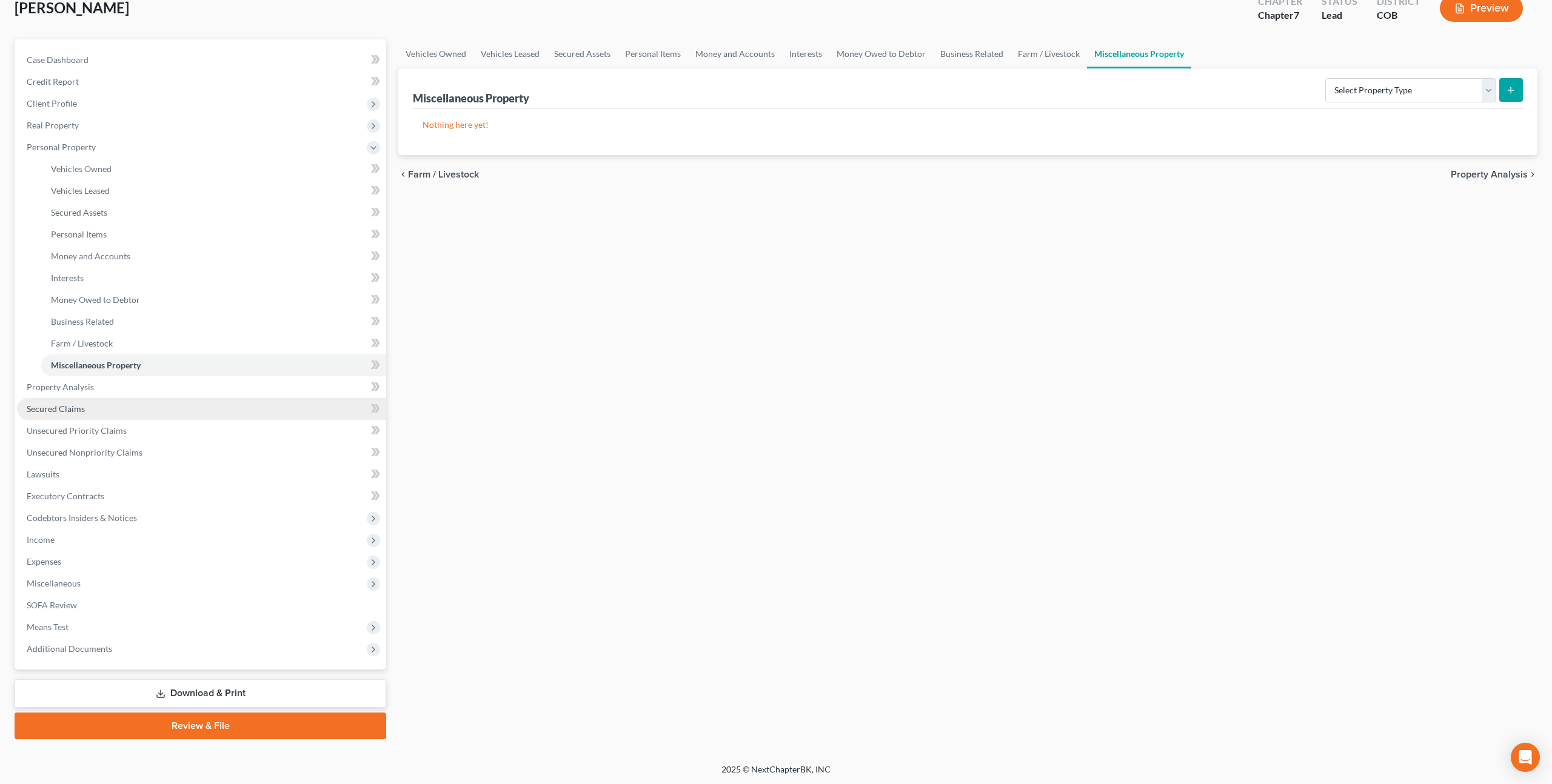
scroll to position [77, 0]
click at [68, 411] on span "Secured Claims" at bounding box center [56, 408] width 58 height 10
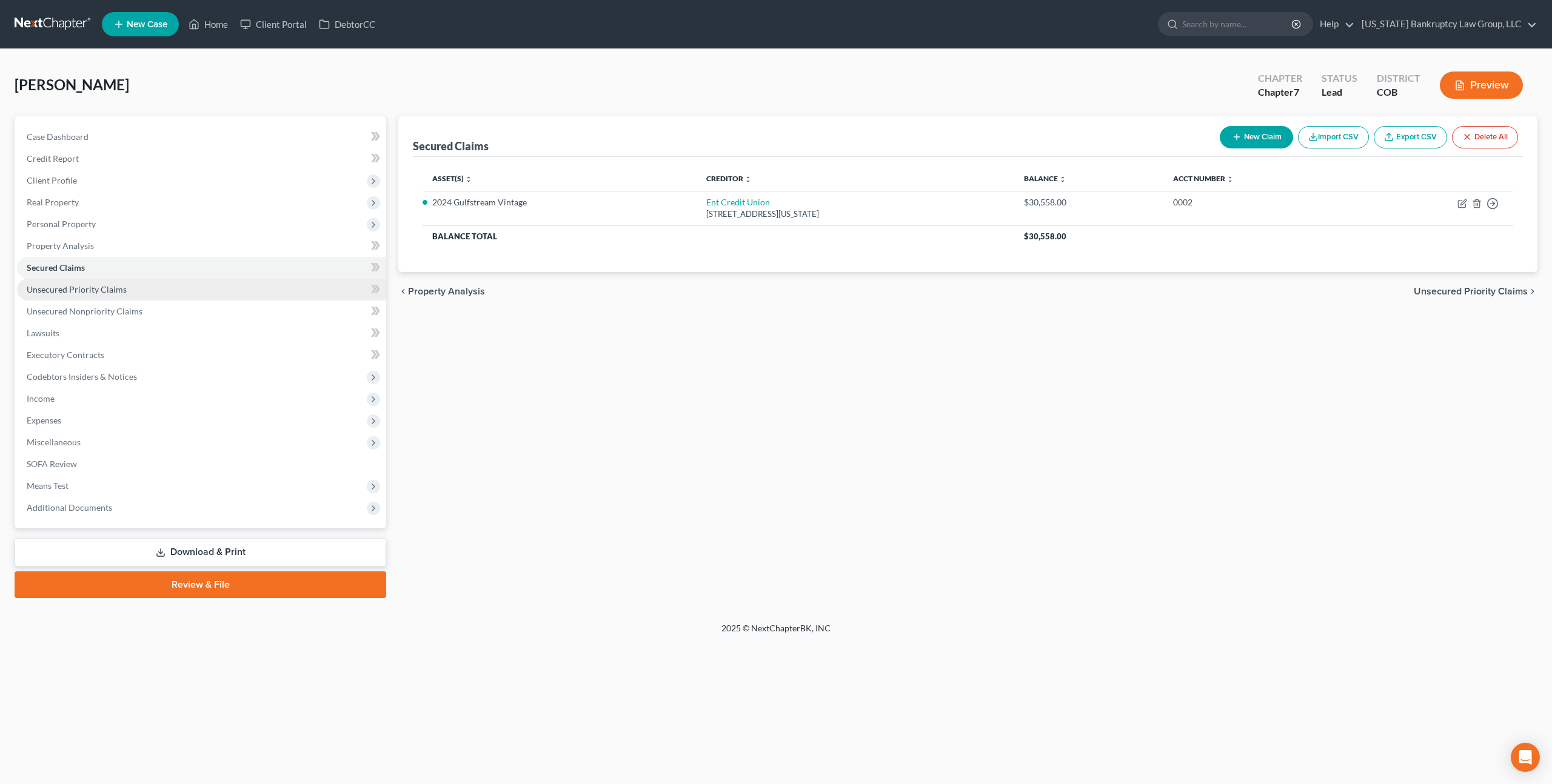
click at [97, 292] on span "Unsecured Priority Claims" at bounding box center [77, 289] width 100 height 10
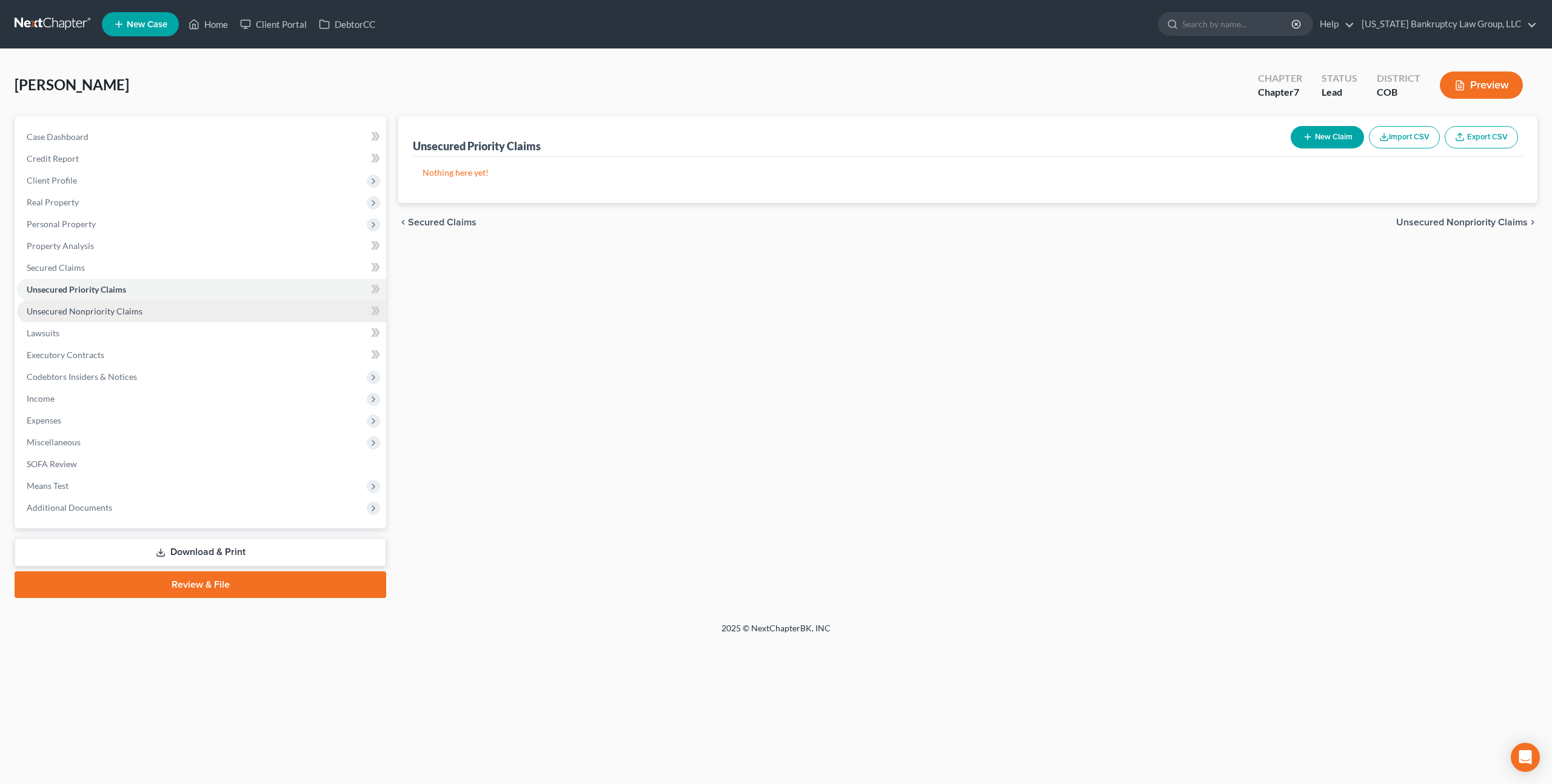
click at [105, 312] on span "Unsecured Nonpriority Claims" at bounding box center [85, 311] width 116 height 10
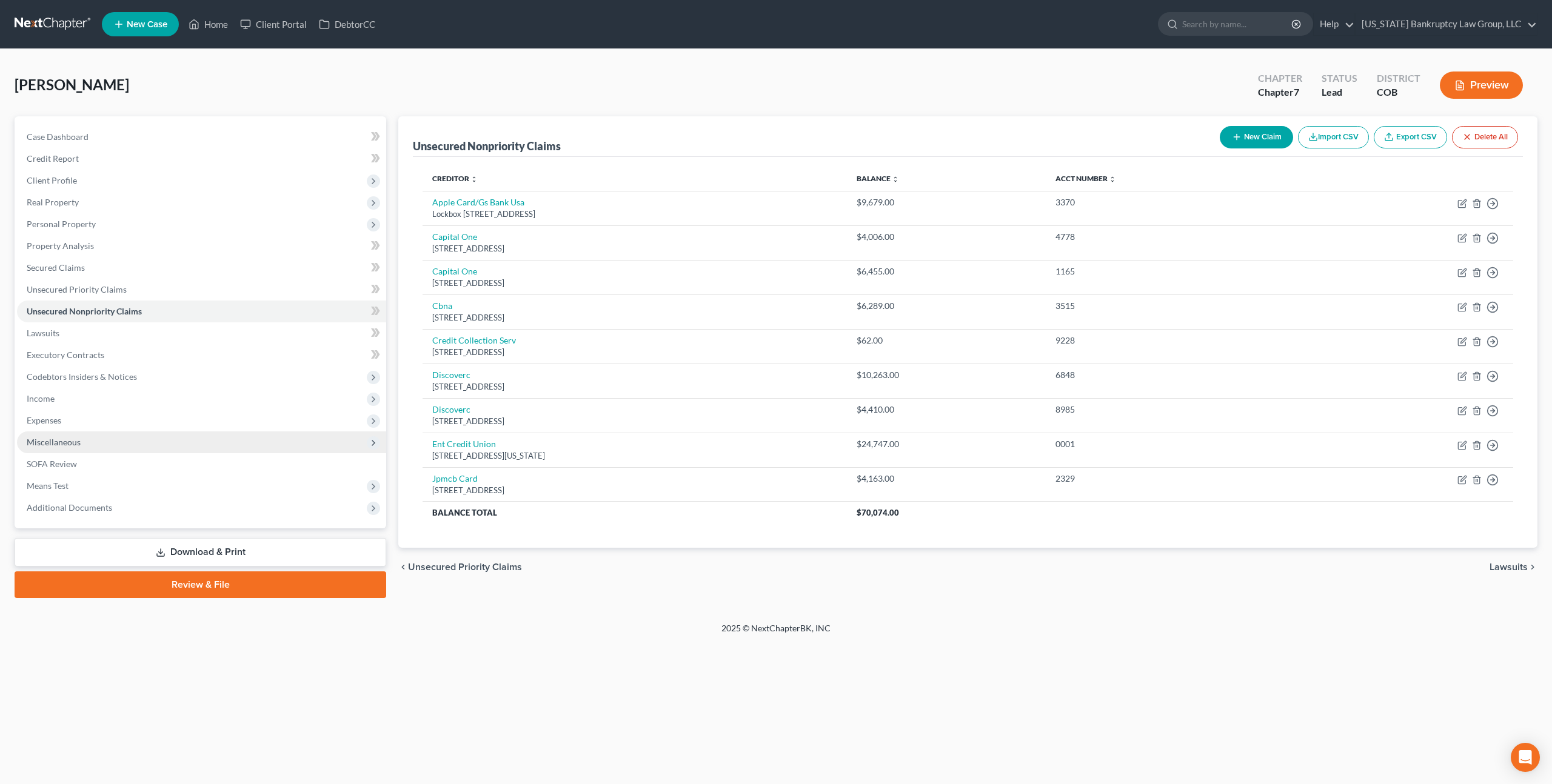
click at [73, 439] on span "Miscellaneous" at bounding box center [54, 442] width 54 height 10
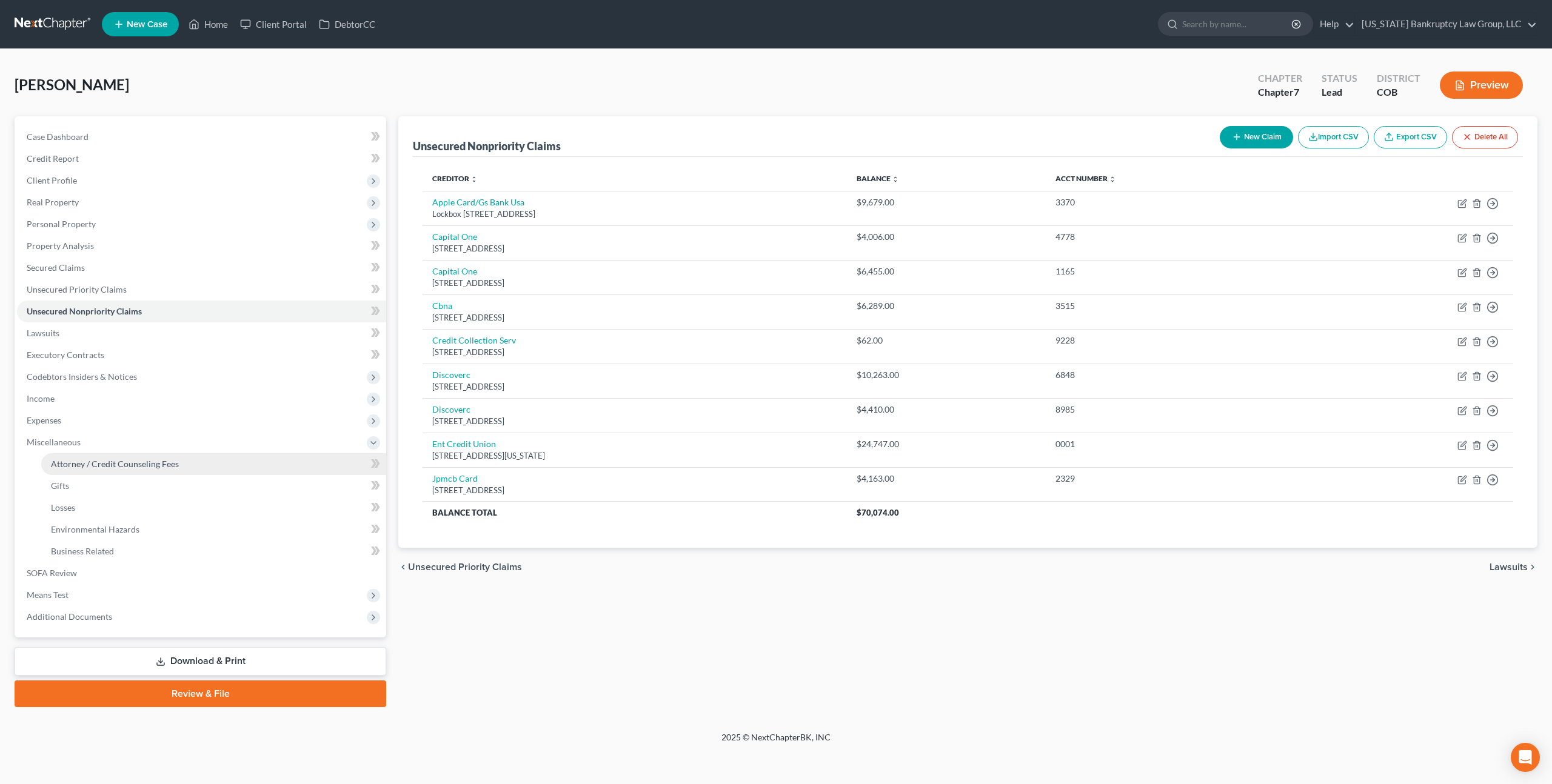
click at [91, 468] on span "Attorney / Credit Counseling Fees" at bounding box center [115, 463] width 128 height 10
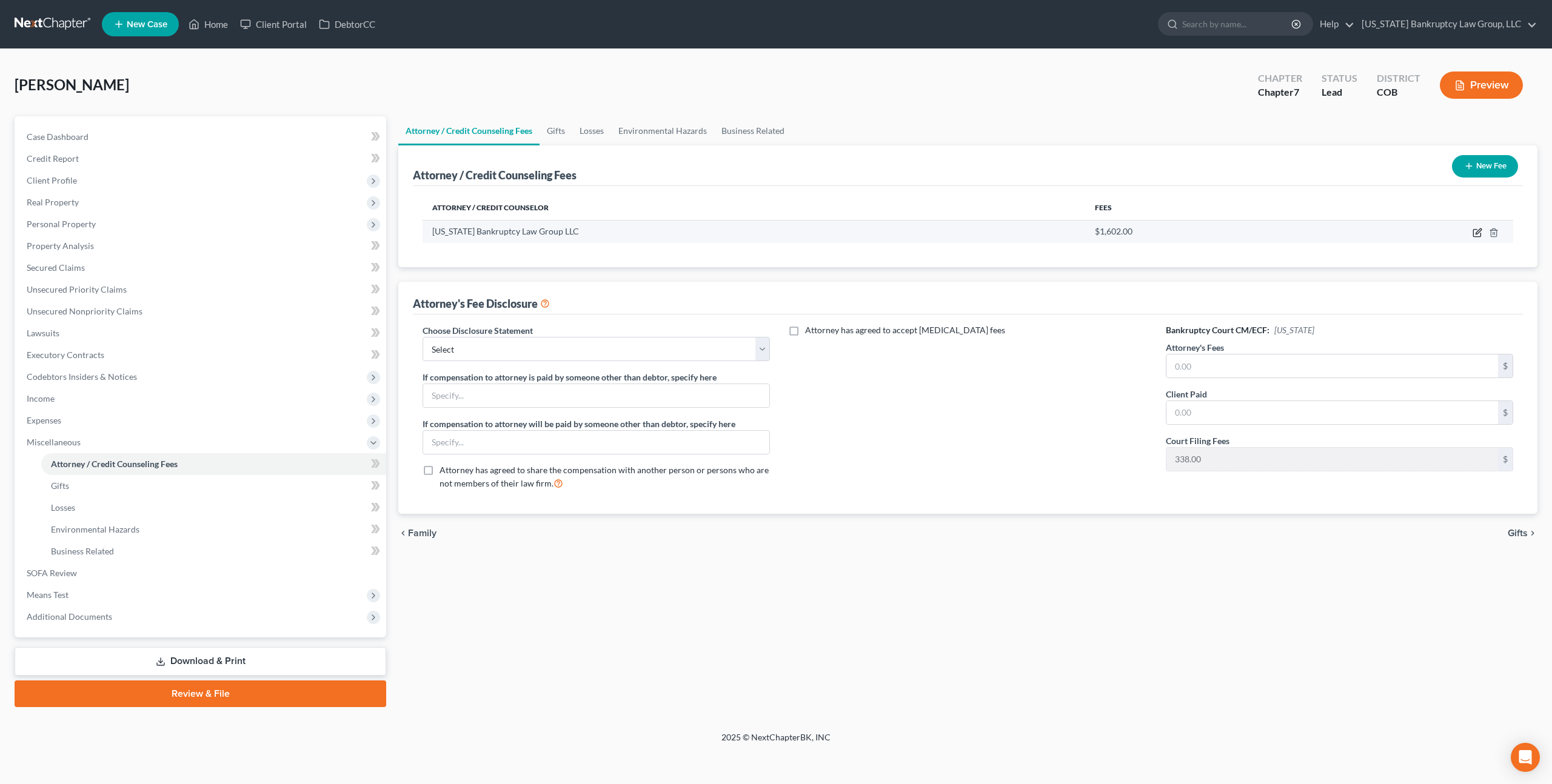
click at [1479, 230] on icon "button" at bounding box center [1478, 231] width 6 height 6
select select "5"
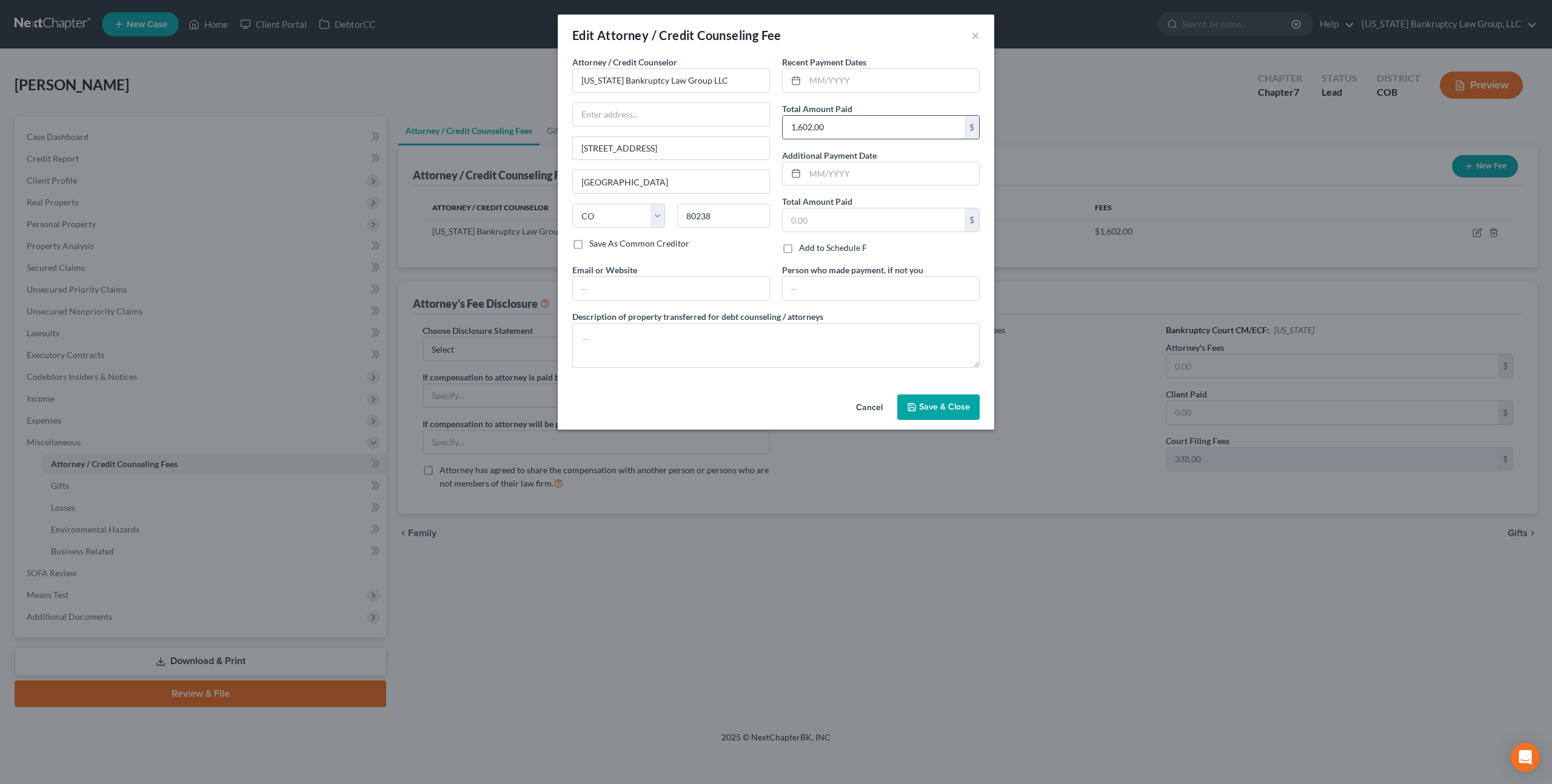
click at [820, 130] on input "1,602.00" at bounding box center [873, 127] width 182 height 23
type input "1,662.00"
click at [935, 405] on span "Save & Close" at bounding box center [944, 406] width 51 height 10
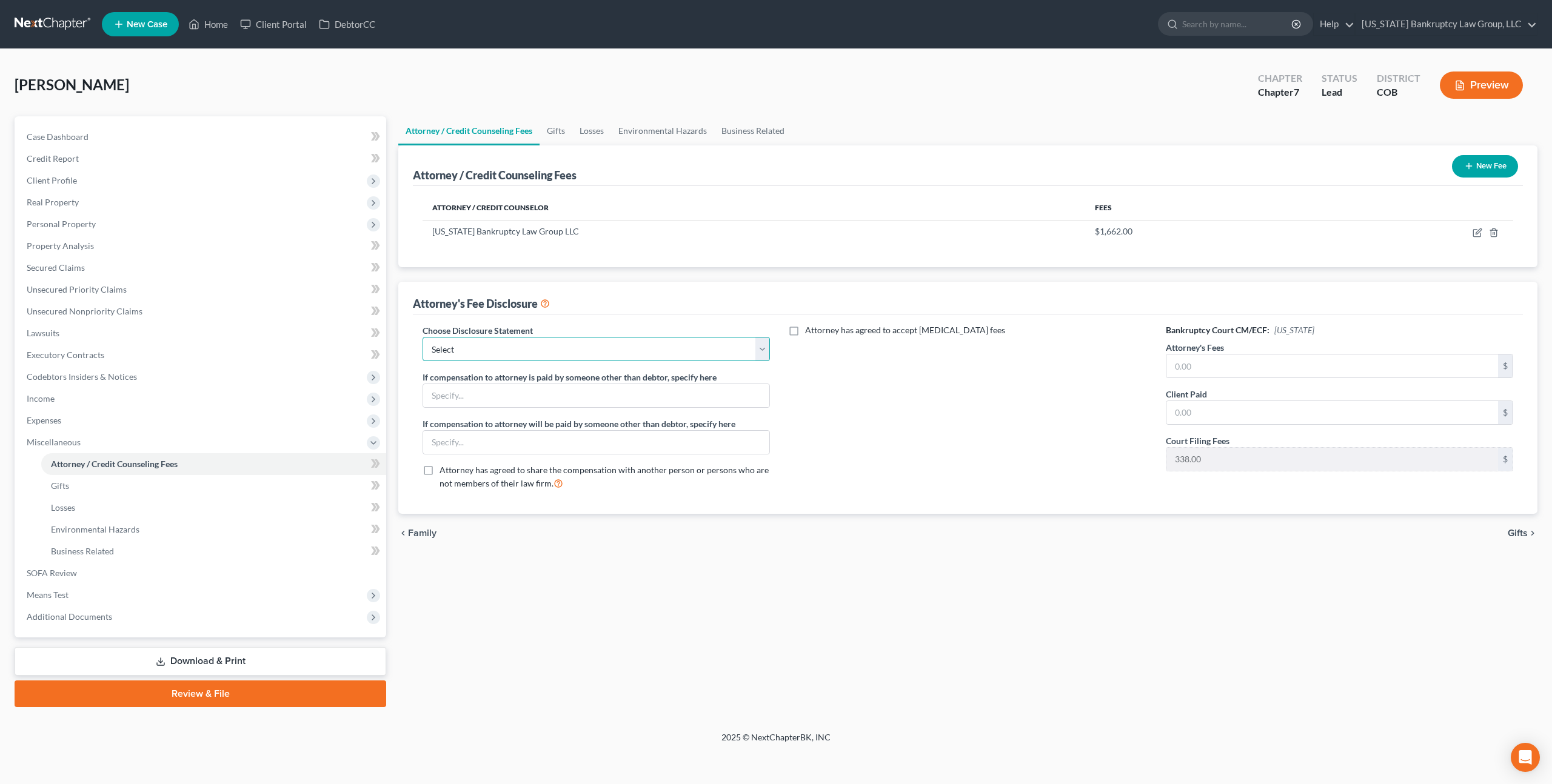
click at [603, 346] on select "Select Disclosure" at bounding box center [596, 349] width 347 height 24
select select "0"
click at [422, 337] on select "Select Disclosure" at bounding box center [596, 349] width 347 height 24
click at [1180, 365] on input "text" at bounding box center [1332, 366] width 331 height 23
type input "1,662.00"
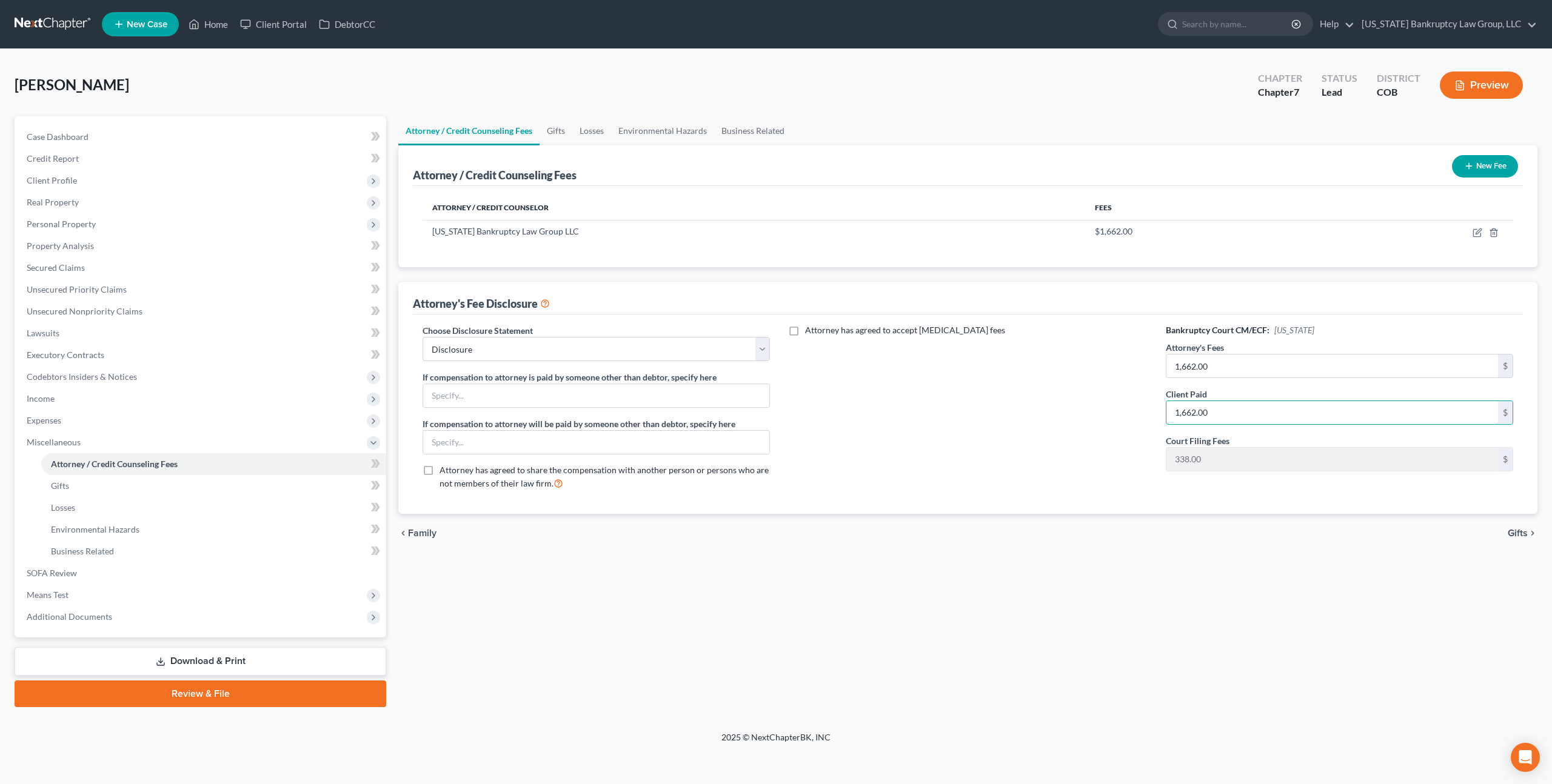
type input "1,662.00"
click at [236, 661] on link "Download & Print" at bounding box center [200, 661] width 372 height 28
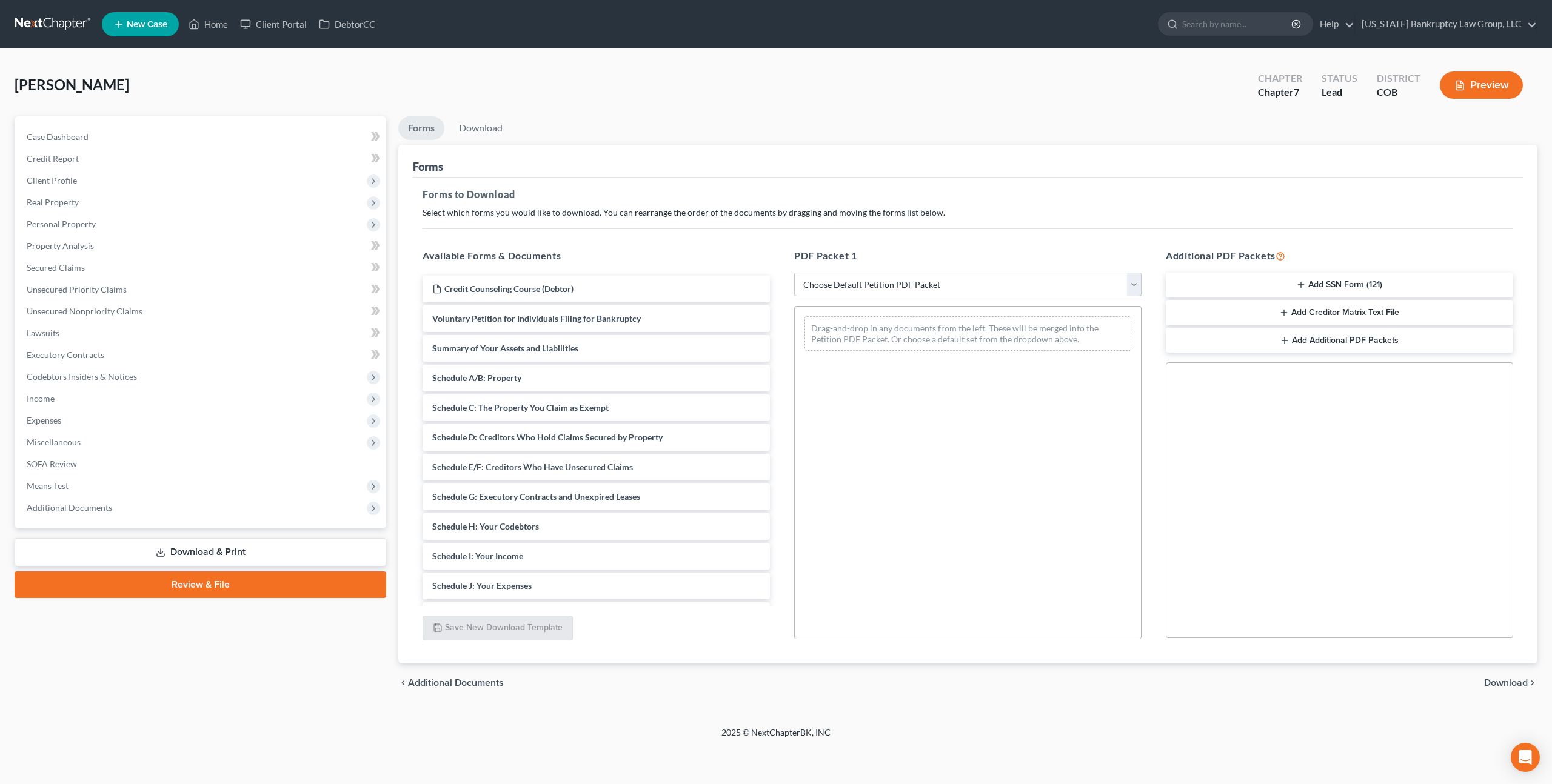
click at [982, 281] on select "Choose Default Petition PDF Packet Complete Bankruptcy Petition (all forms and …" at bounding box center [967, 284] width 347 height 24
select select "0"
click at [794, 272] on select "Choose Default Petition PDF Packet Complete Bankruptcy Petition (all forms and …" at bounding box center [967, 284] width 347 height 24
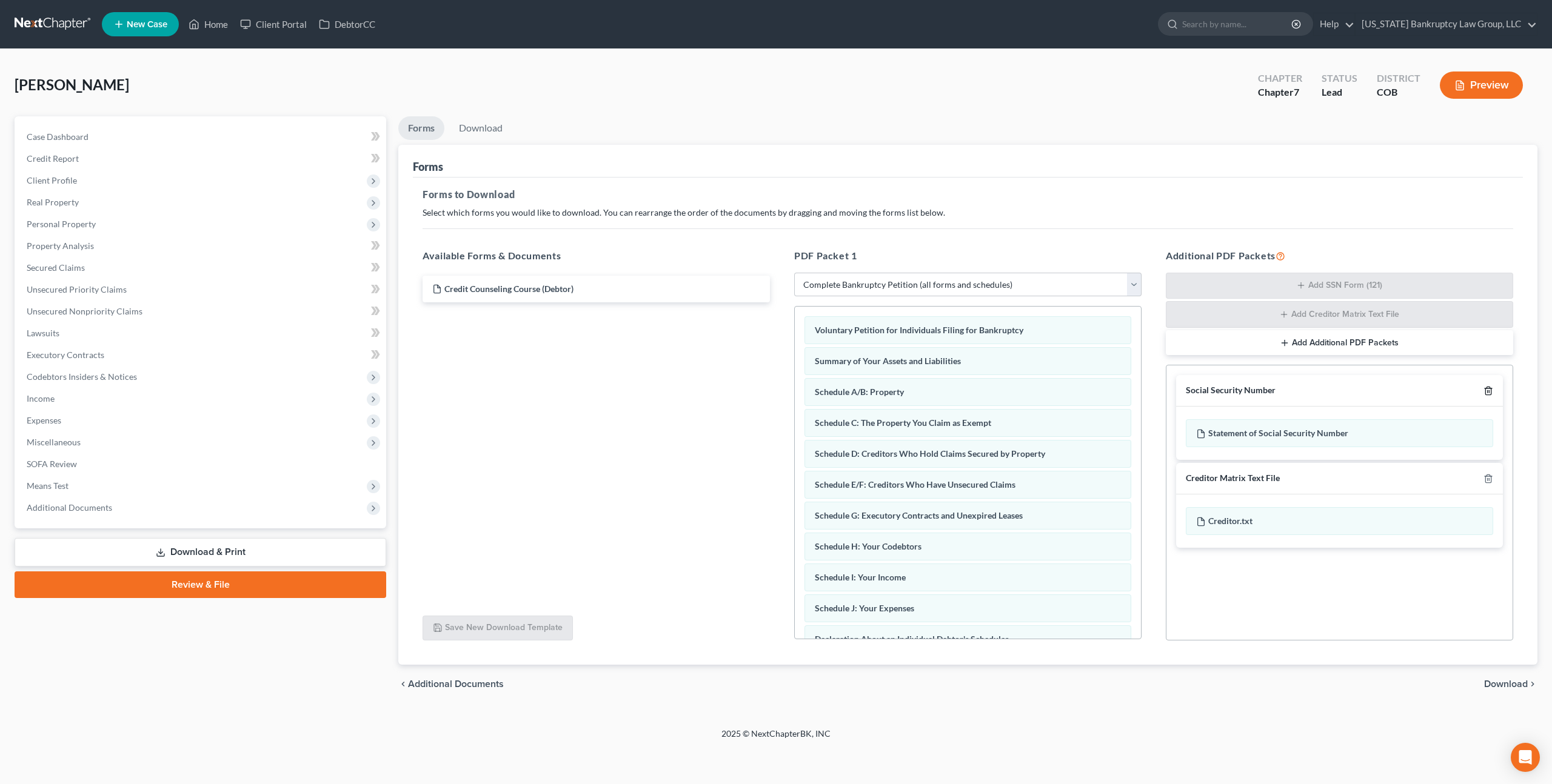
click at [1489, 388] on icon "button" at bounding box center [1487, 391] width 6 height 8
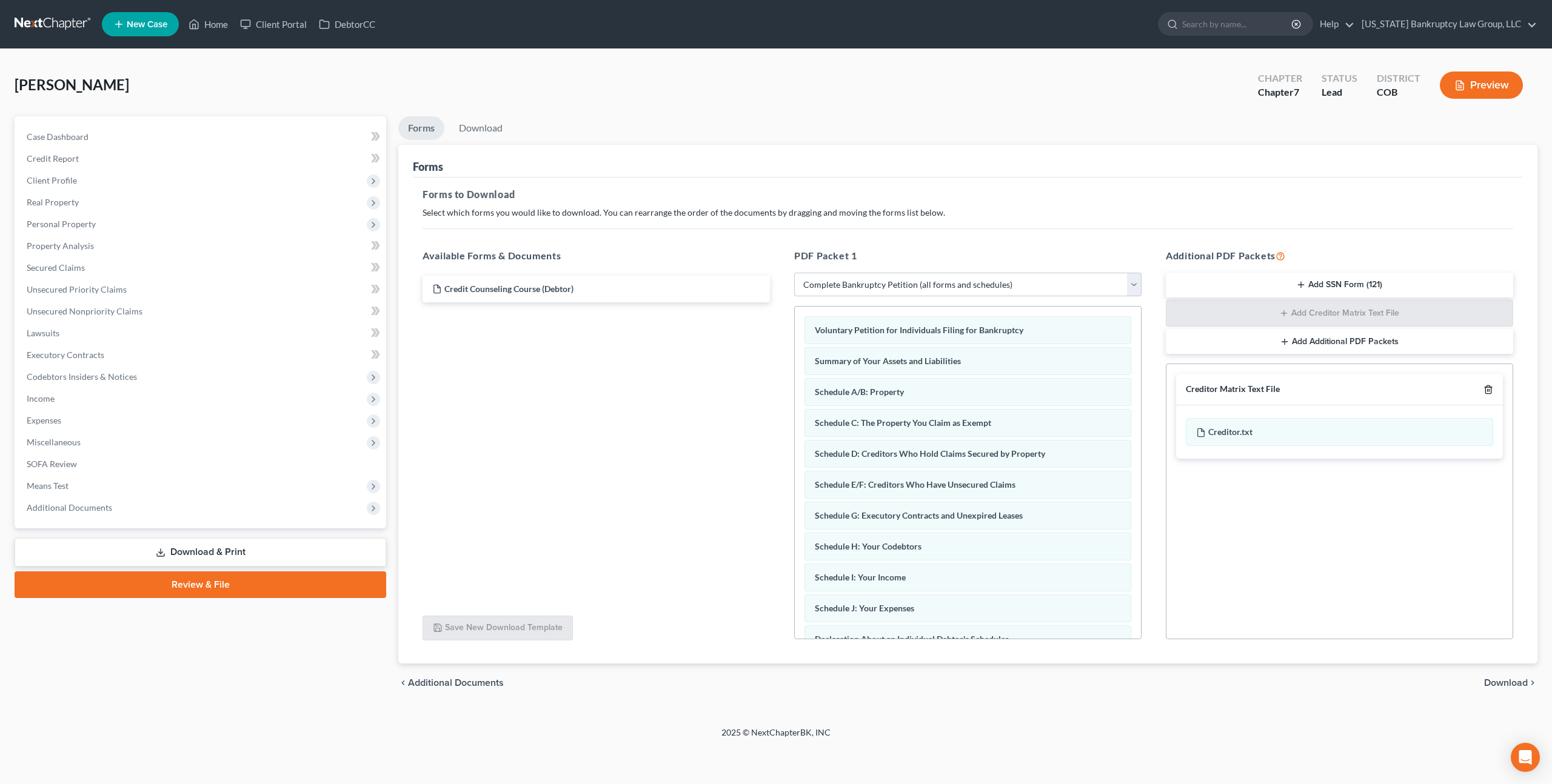
click at [1489, 389] on icon "button" at bounding box center [1488, 389] width 9 height 9
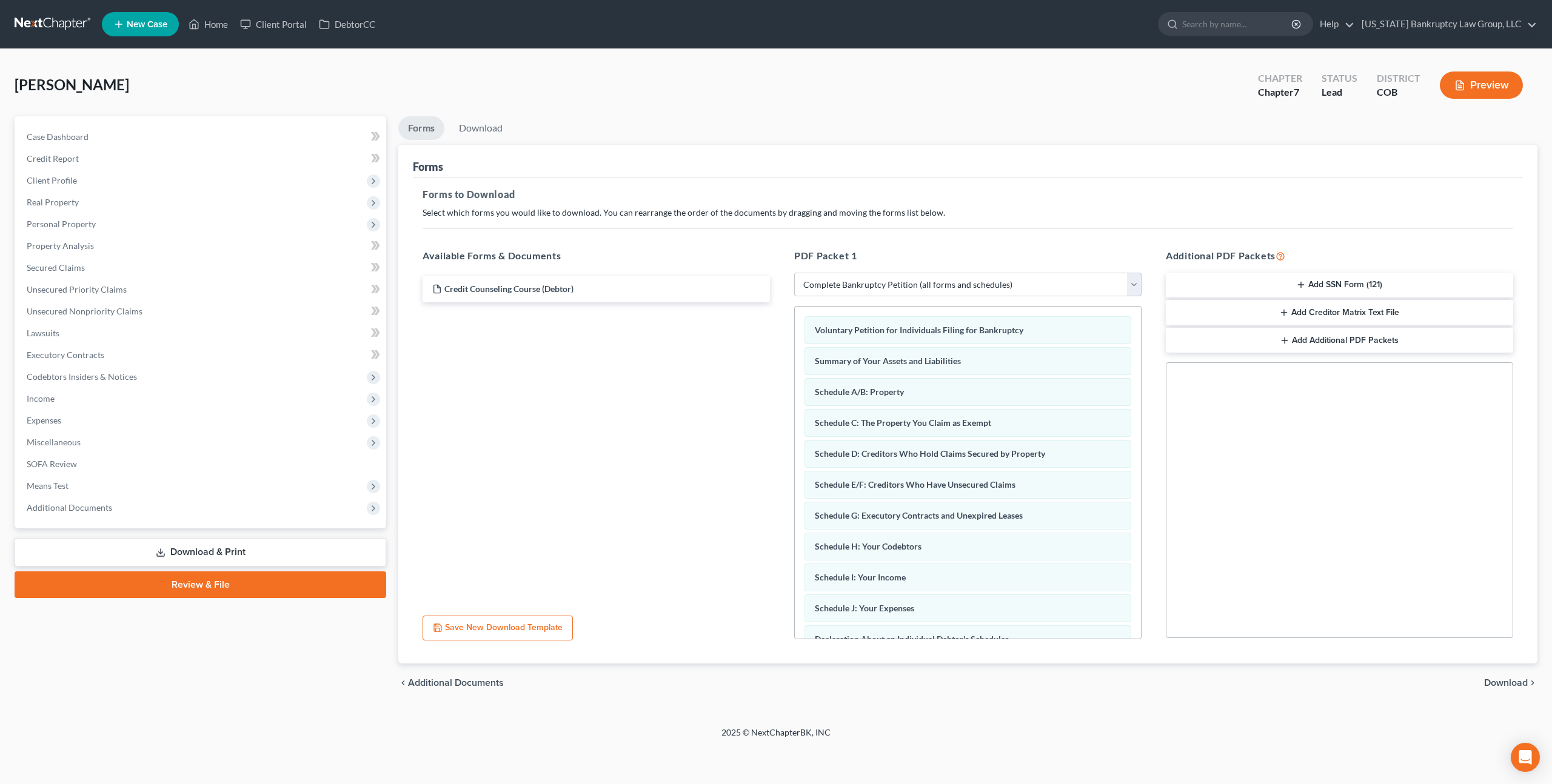
click at [1496, 678] on span "Download" at bounding box center [1506, 683] width 44 height 9
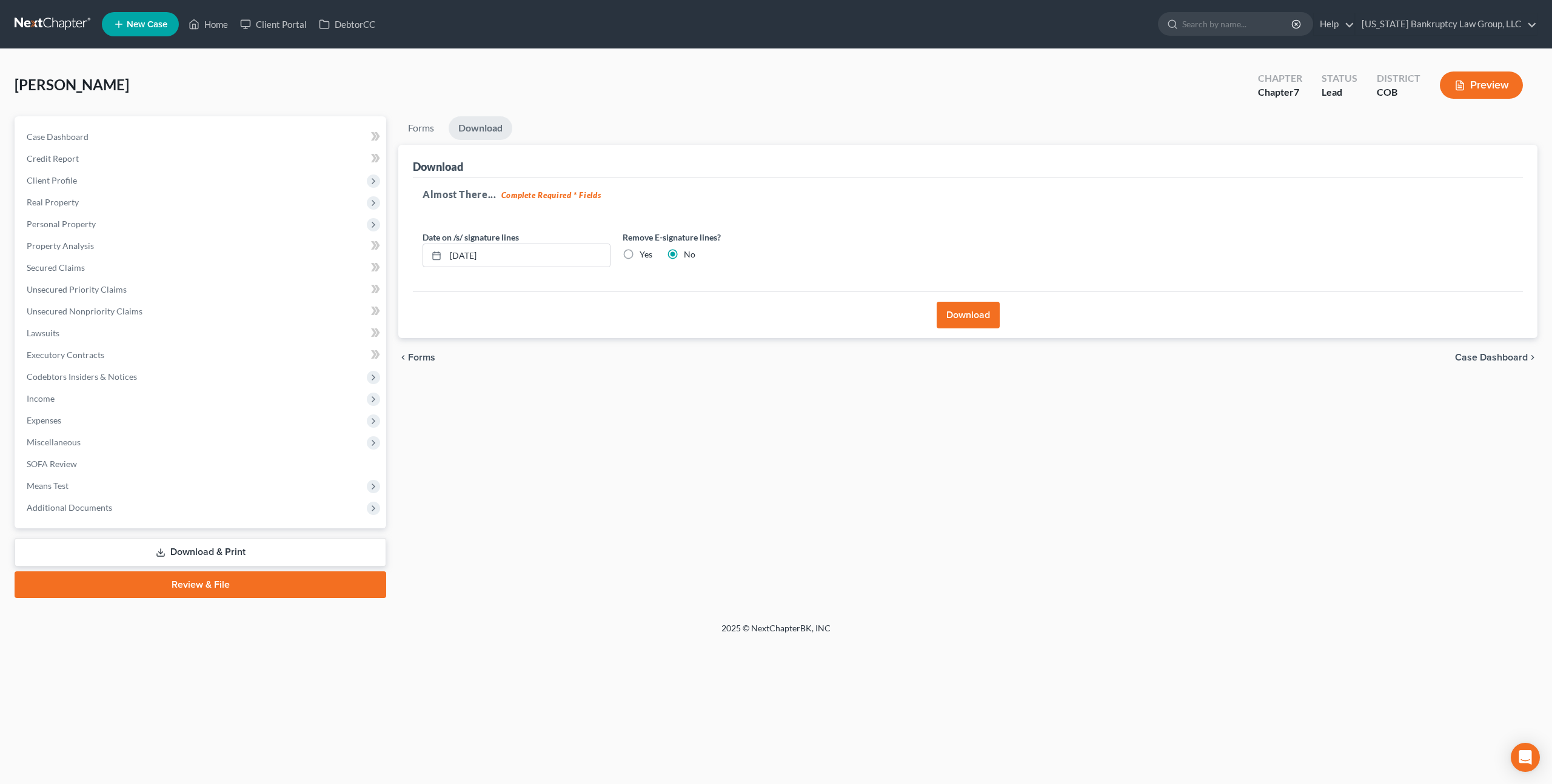
click at [973, 320] on button "Download" at bounding box center [968, 315] width 63 height 27
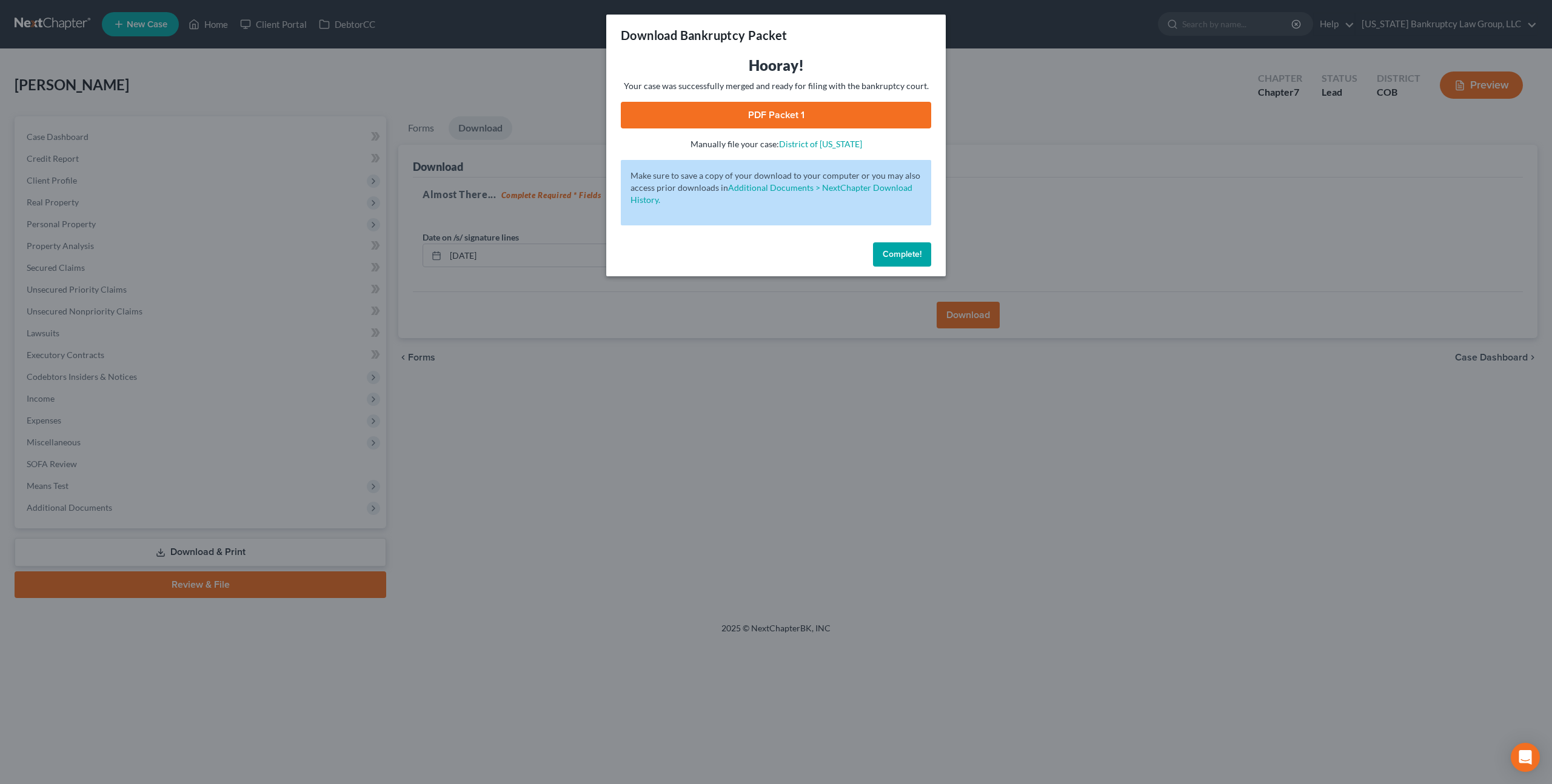
click at [679, 111] on link "PDF Packet 1" at bounding box center [776, 115] width 310 height 27
click at [887, 251] on span "Complete!" at bounding box center [902, 254] width 39 height 10
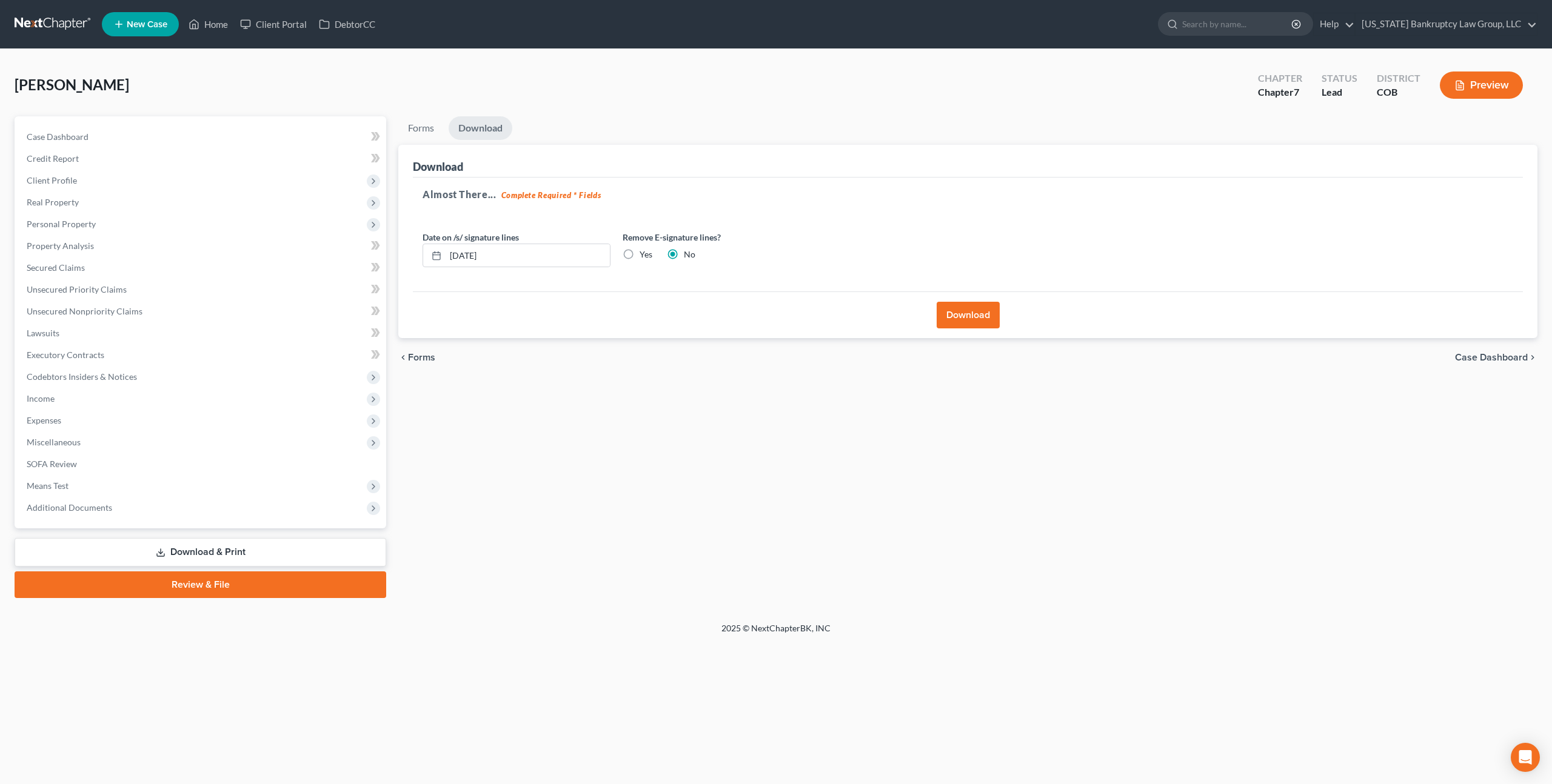
click at [74, 30] on link at bounding box center [53, 24] width 78 height 22
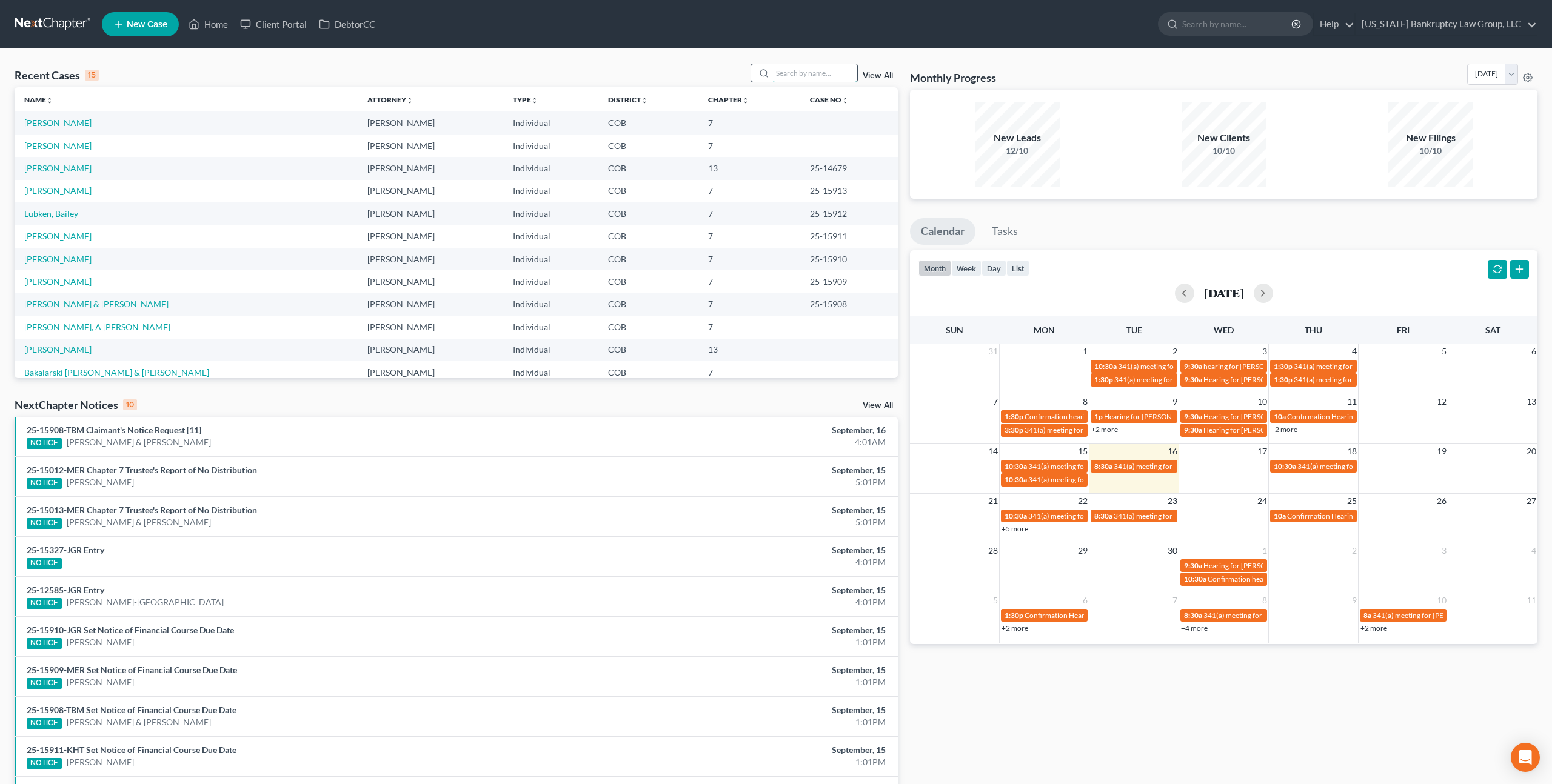
click at [779, 76] on input "search" at bounding box center [815, 73] width 85 height 18
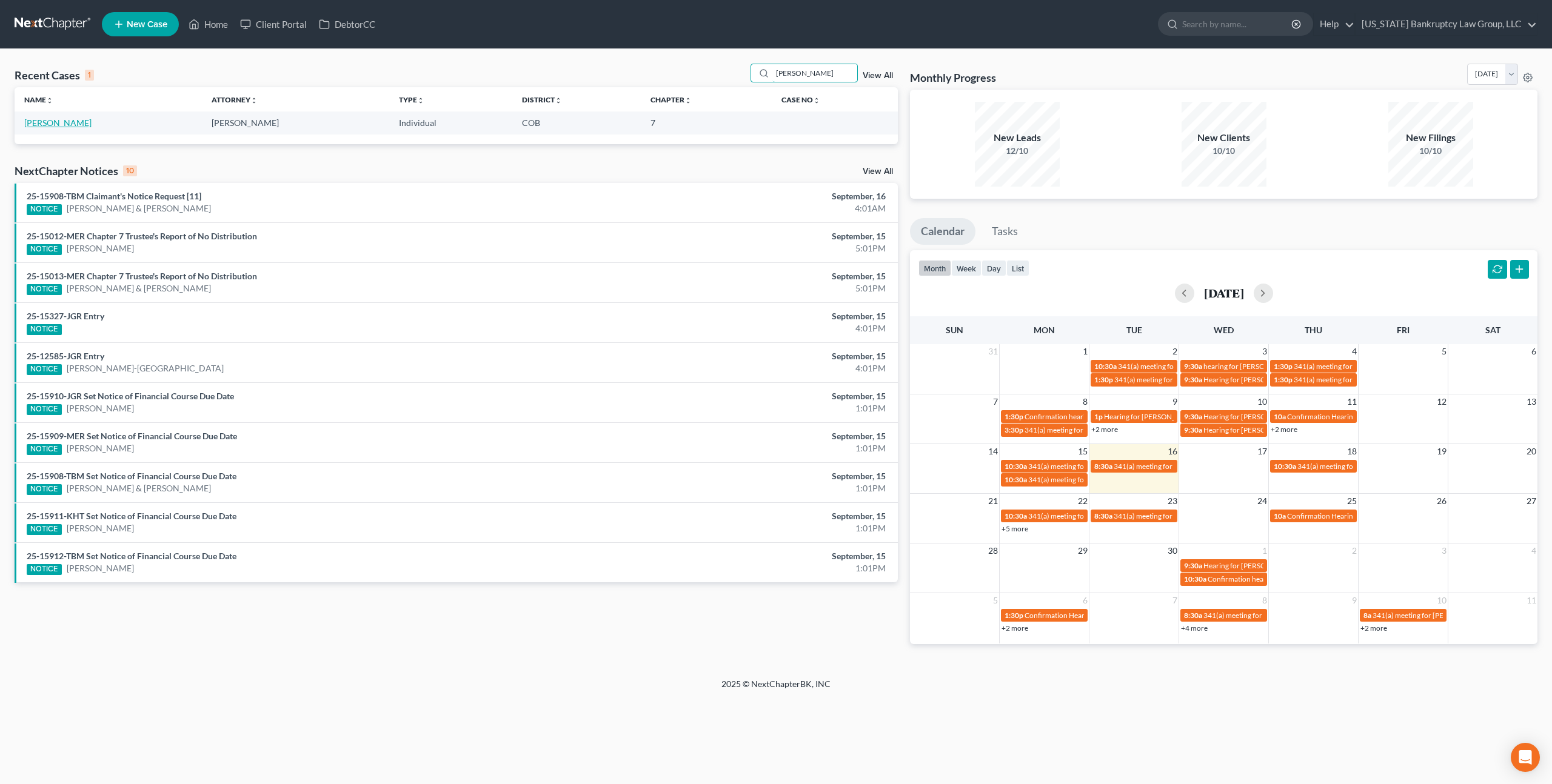
type input "[PERSON_NAME]"
click at [46, 125] on link "[PERSON_NAME]" at bounding box center [58, 123] width 67 height 10
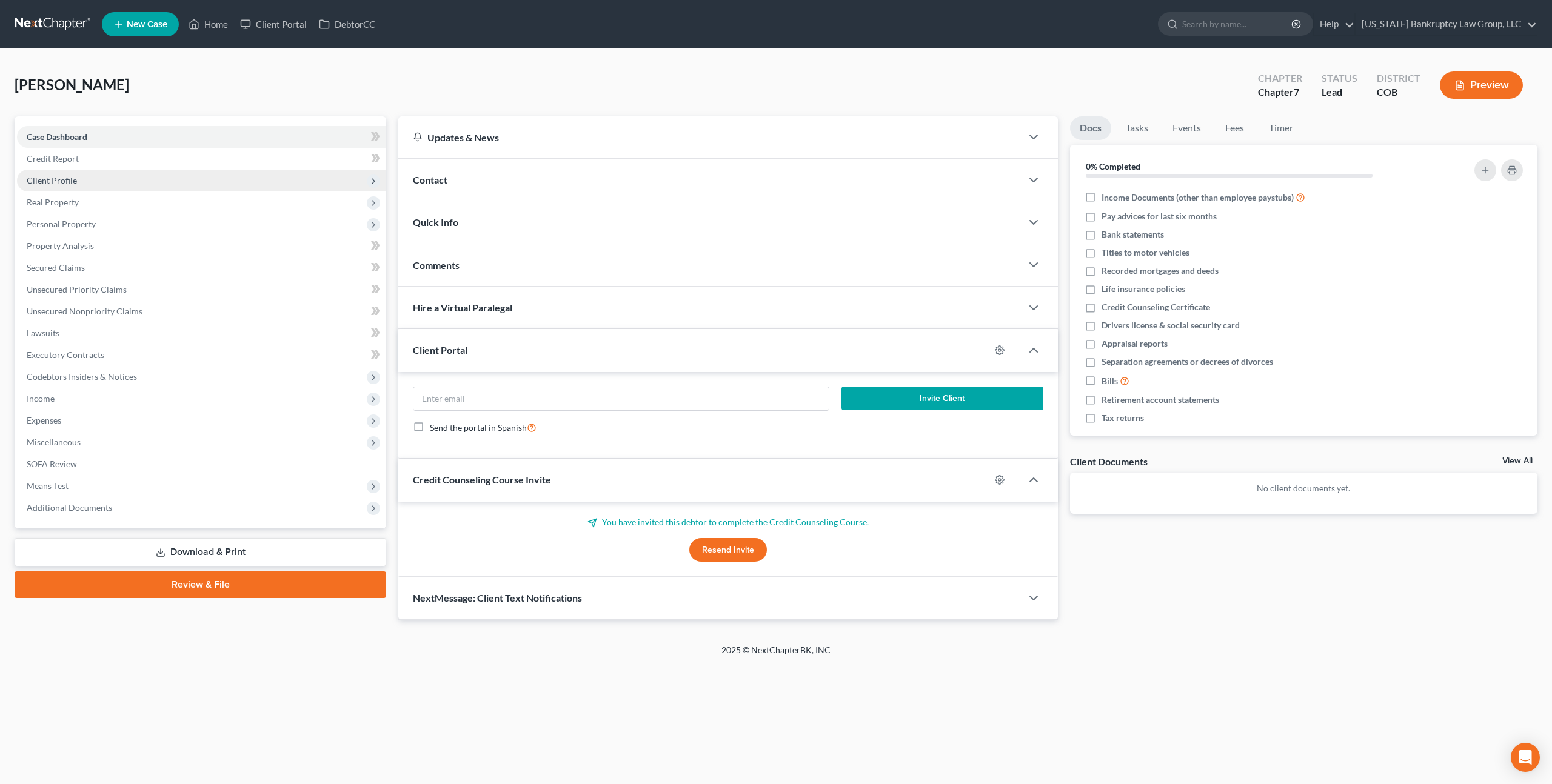
click at [77, 185] on span "Client Profile" at bounding box center [201, 180] width 369 height 22
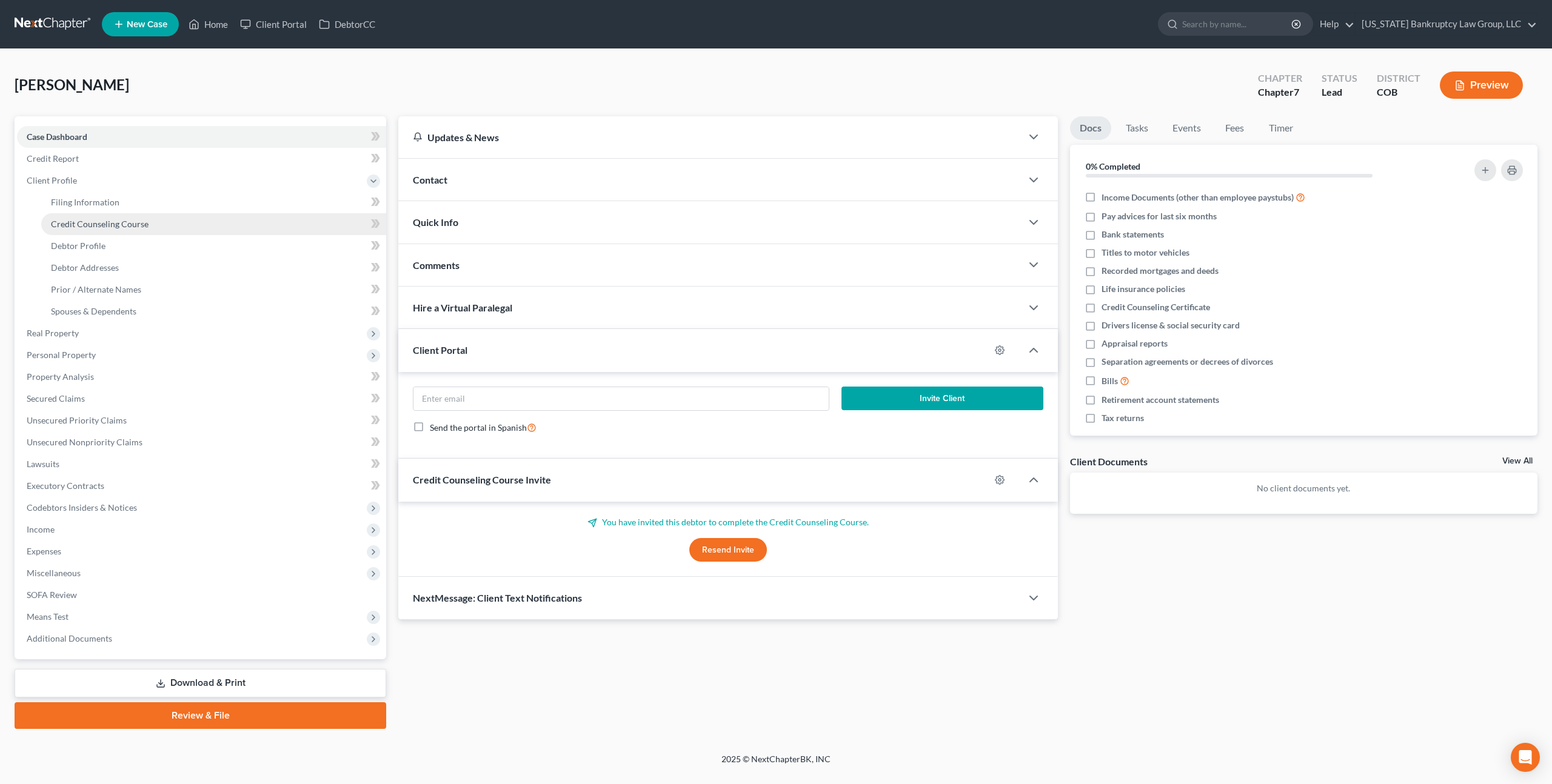
click at [91, 219] on span "Credit Counseling Course" at bounding box center [100, 224] width 98 height 10
